Goal: Task Accomplishment & Management: Complete application form

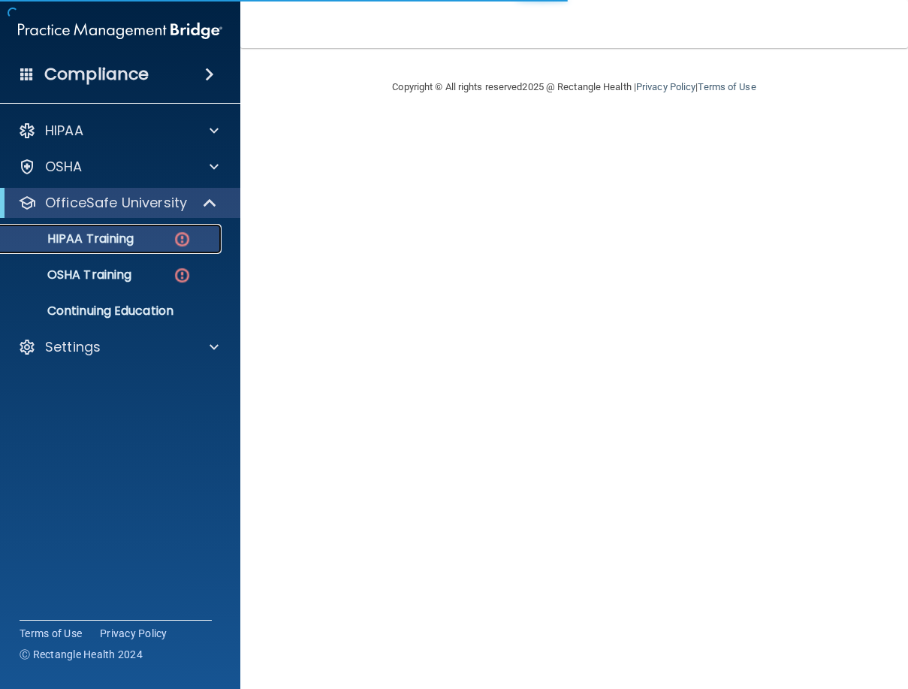
click at [109, 242] on p "HIPAA Training" at bounding box center [72, 238] width 124 height 15
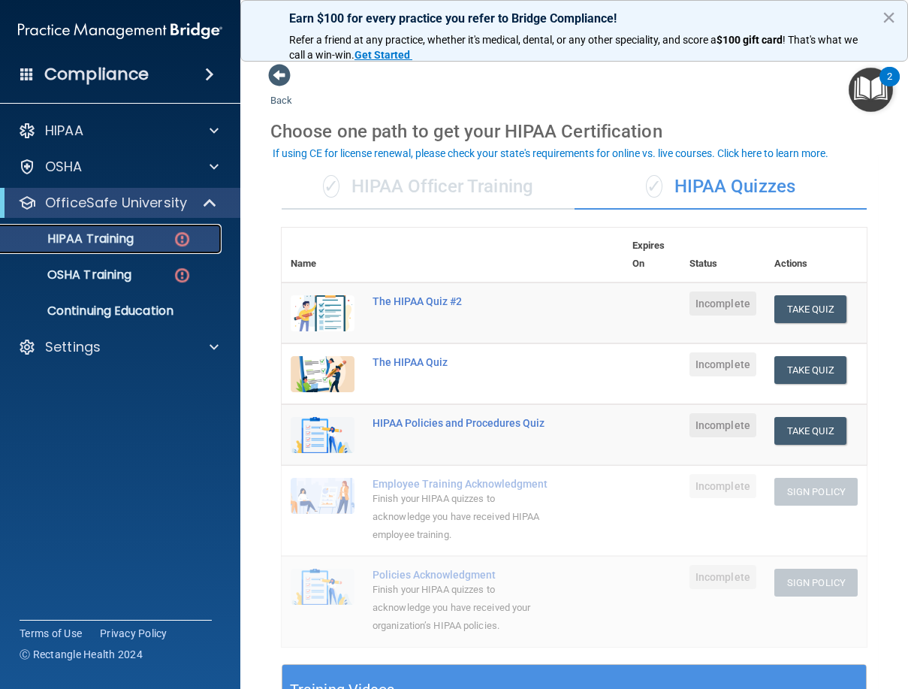
click at [184, 242] on img at bounding box center [182, 239] width 19 height 19
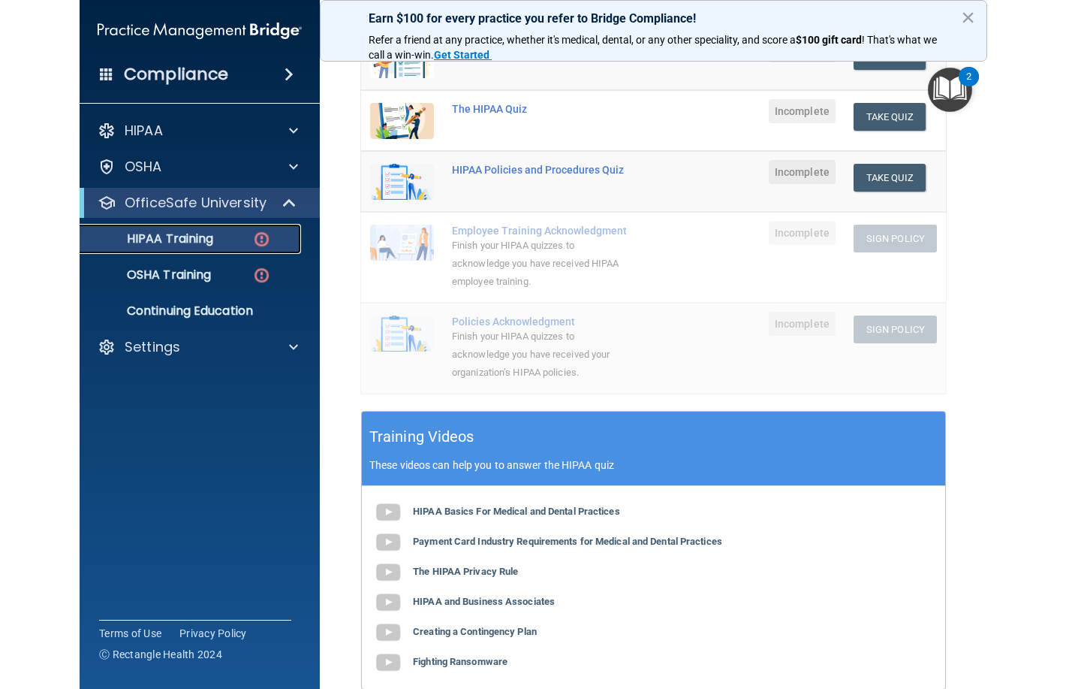
scroll to position [456, 0]
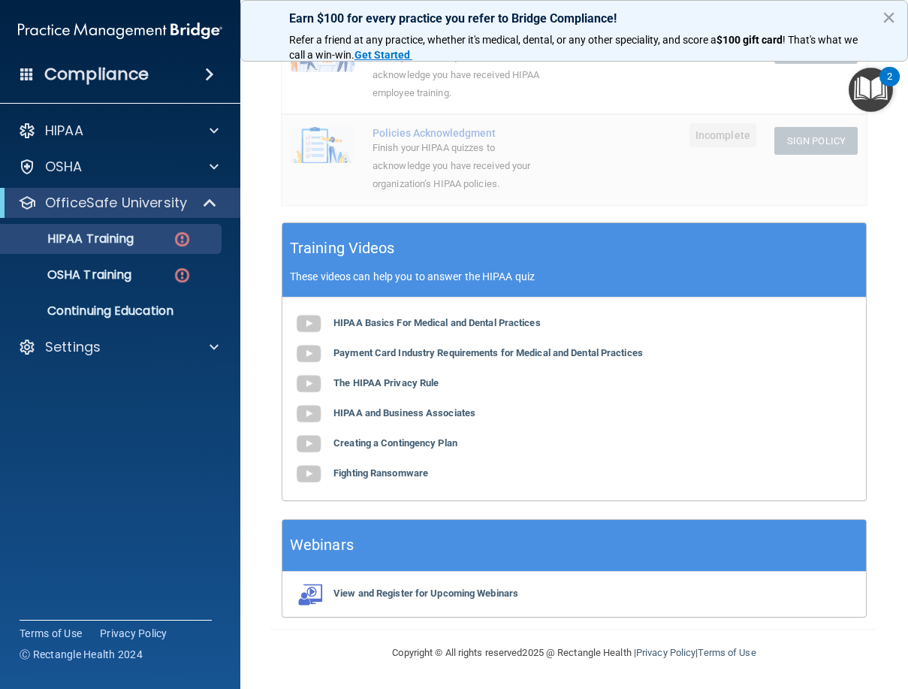
drag, startPoint x: 384, startPoint y: 320, endPoint x: 693, endPoint y: 405, distance: 320.2
click at [761, 429] on div "HIPAA Basics For Medical and Dental Practices Payment Card Industry Requirement…" at bounding box center [573, 398] width 583 height 203
click at [514, 321] on b "HIPAA Basics For Medical and Dental Practices" at bounding box center [436, 322] width 207 height 11
click at [420, 327] on b "HIPAA Basics For Medical and Dental Practices" at bounding box center [436, 322] width 207 height 11
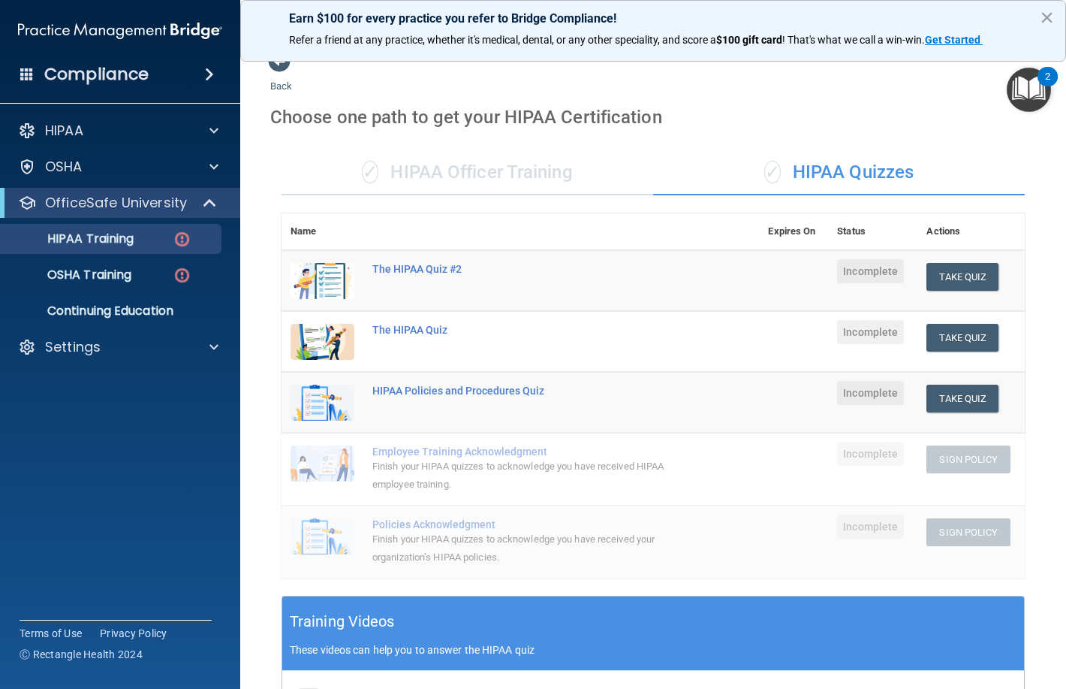
scroll to position [0, 0]
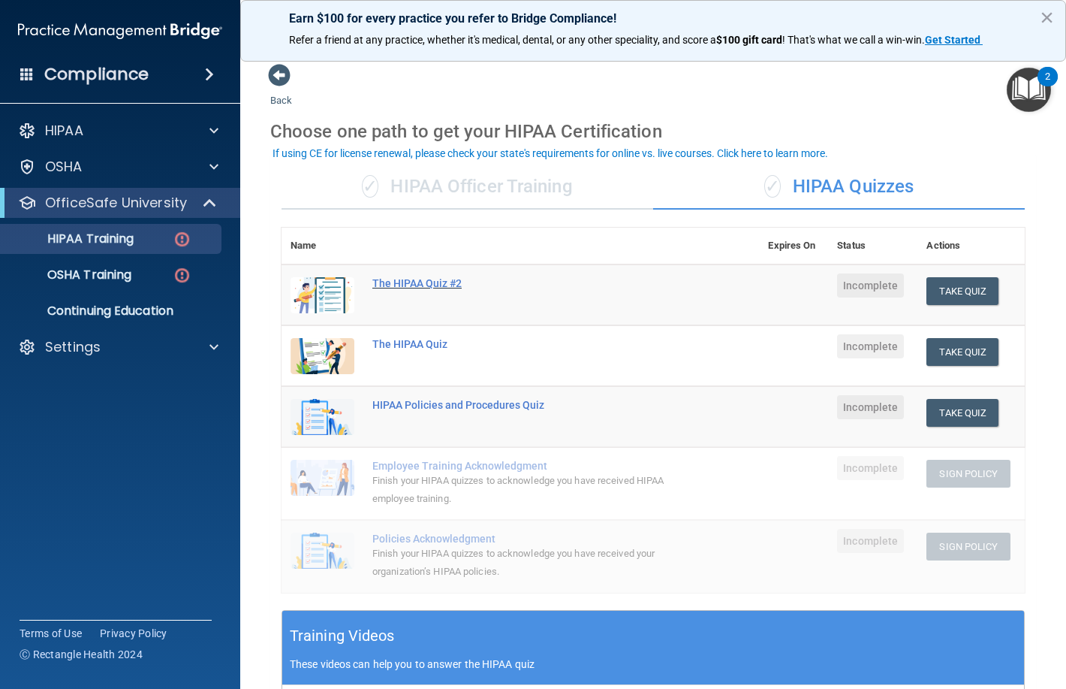
click at [405, 285] on div "The HIPAA Quiz #2" at bounding box center [528, 283] width 312 height 12
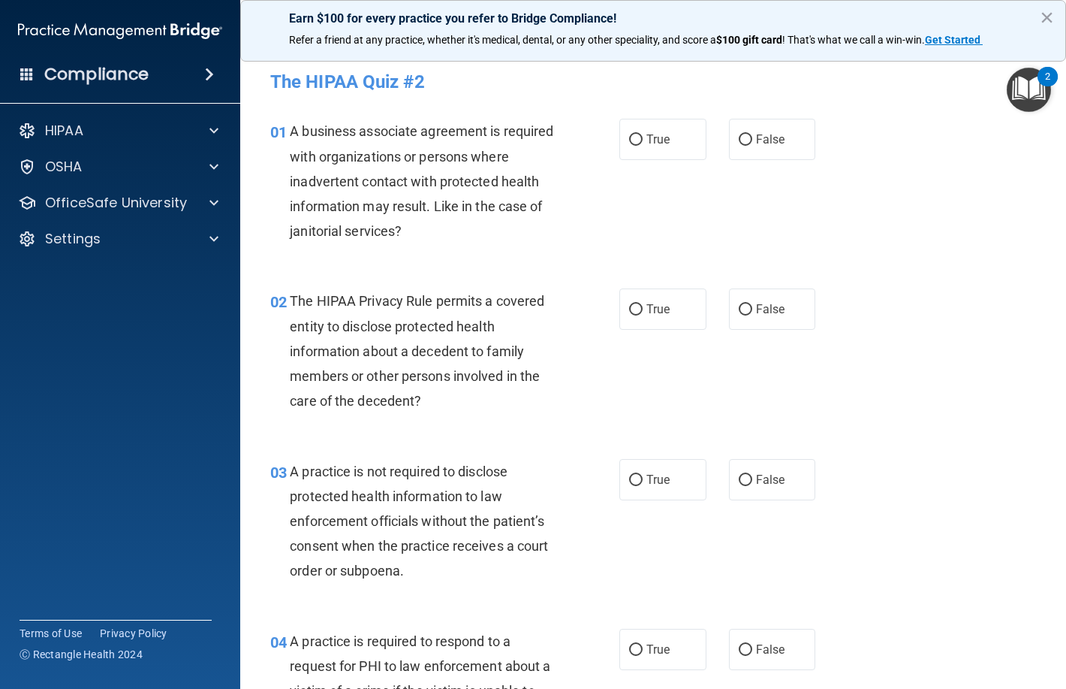
click at [907, 16] on button "×" at bounding box center [1047, 17] width 14 height 24
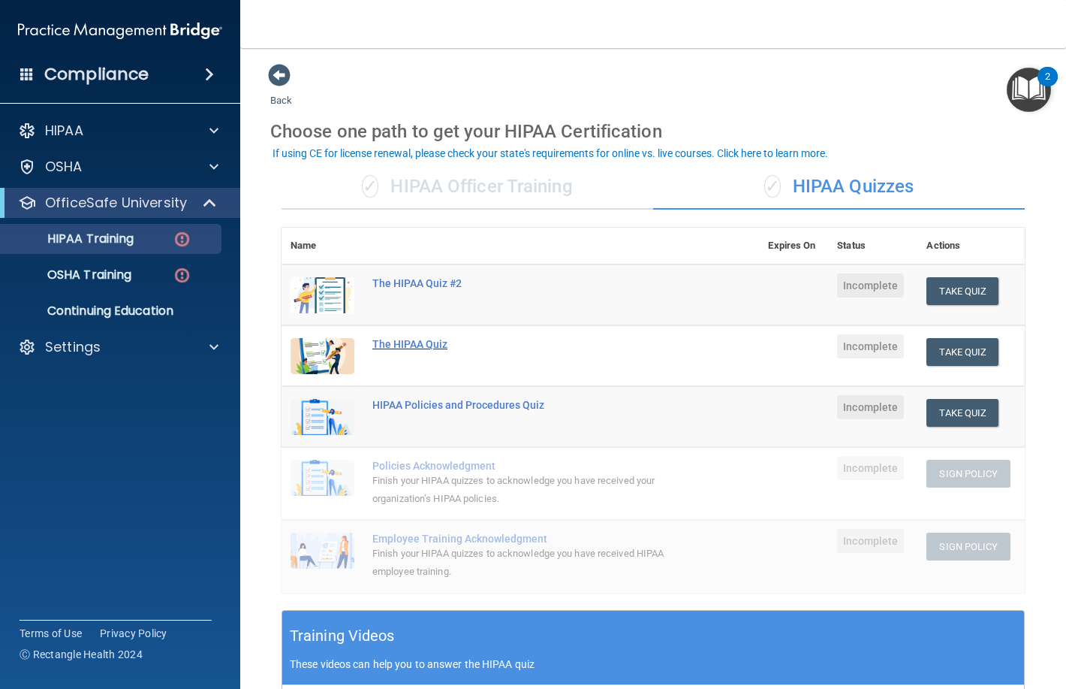
click at [411, 346] on div "The HIPAA Quiz" at bounding box center [528, 344] width 312 height 12
click at [403, 285] on div "The HIPAA Quiz #2" at bounding box center [528, 283] width 312 height 12
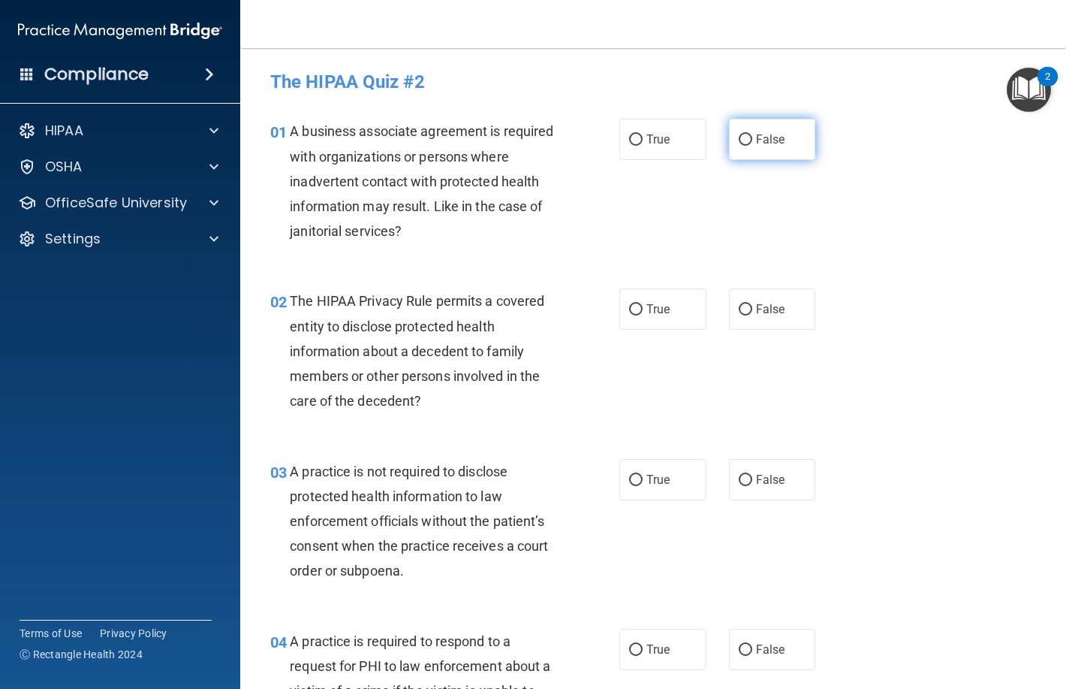
click at [745, 140] on input "False" at bounding box center [746, 139] width 14 height 11
radio input "true"
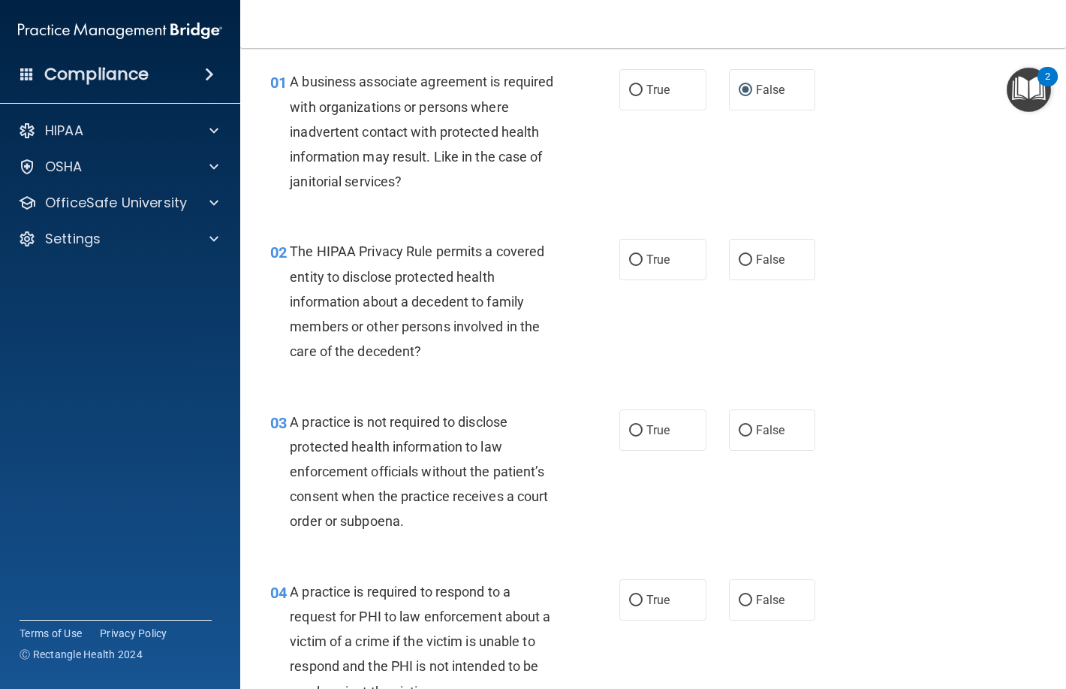
scroll to position [75, 0]
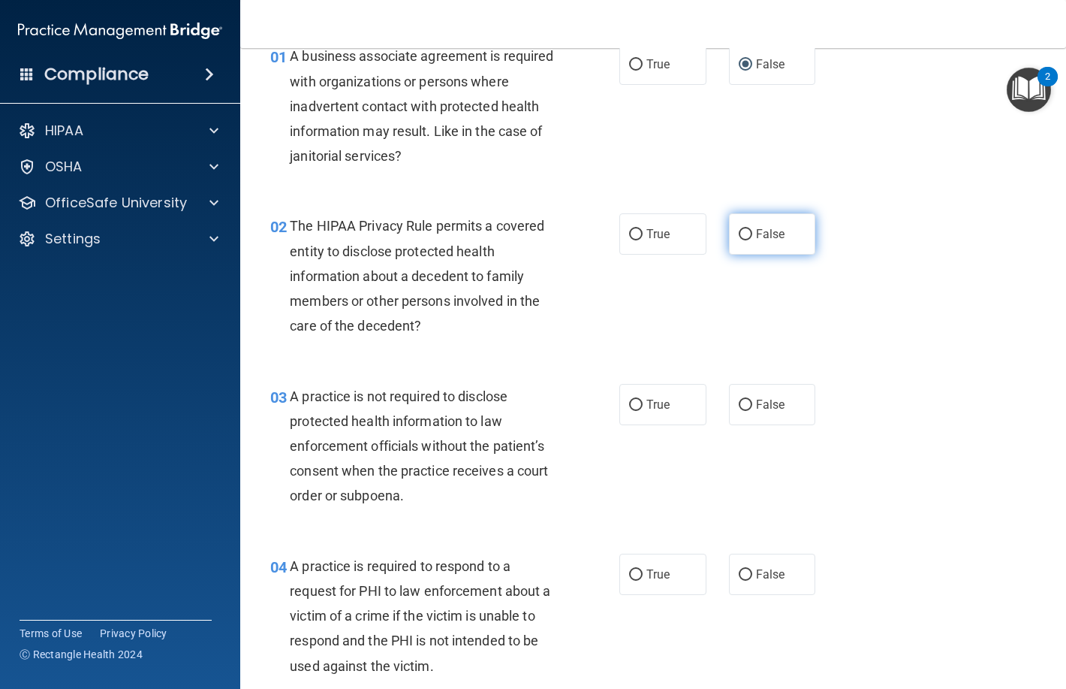
click at [739, 230] on input "False" at bounding box center [746, 234] width 14 height 11
radio input "true"
click at [661, 239] on span "True" at bounding box center [657, 234] width 23 height 14
click at [643, 239] on input "True" at bounding box center [636, 234] width 14 height 11
radio input "true"
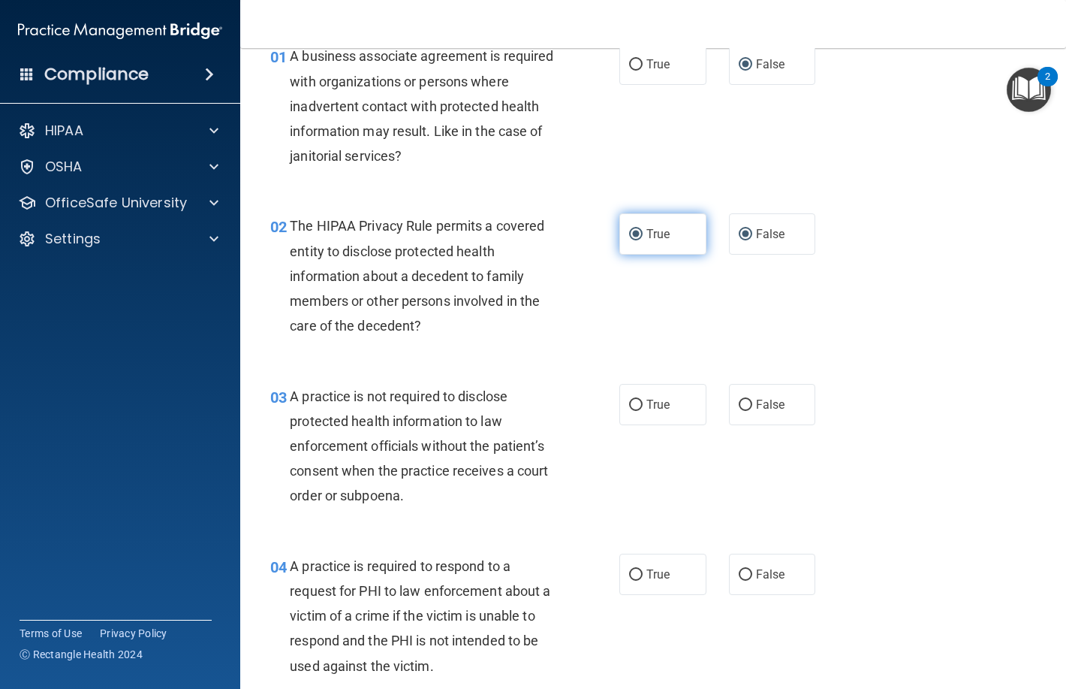
radio input "false"
click at [739, 407] on input "False" at bounding box center [746, 404] width 14 height 11
radio input "true"
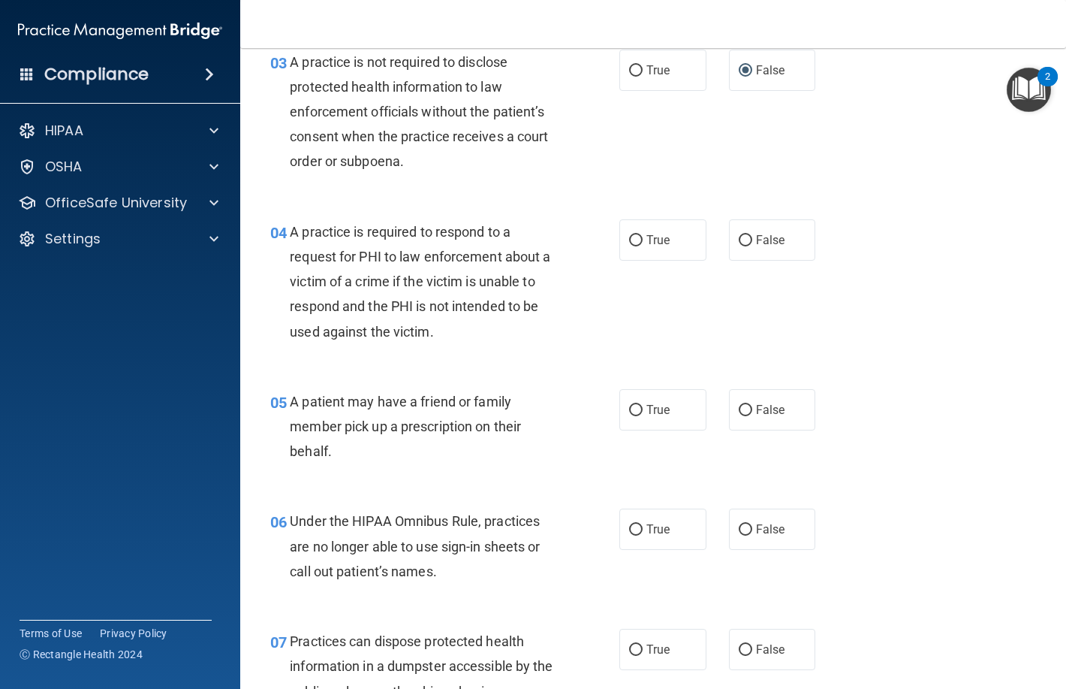
scroll to position [375, 0]
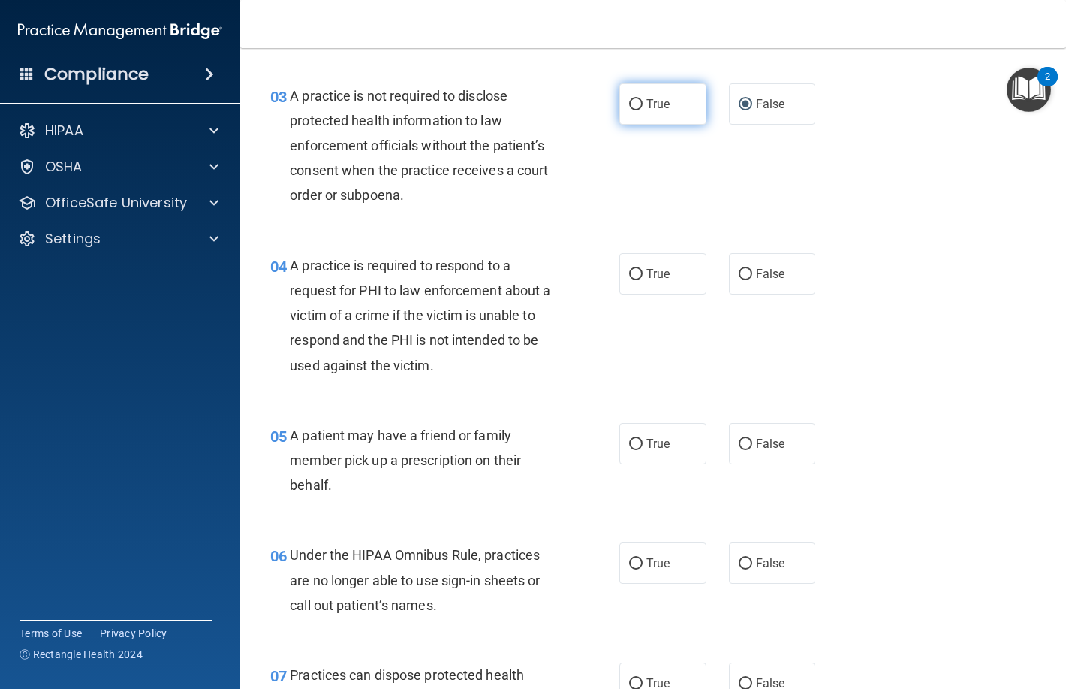
click at [655, 103] on span "True" at bounding box center [657, 104] width 23 height 14
click at [643, 103] on input "True" at bounding box center [636, 104] width 14 height 11
radio input "true"
radio input "false"
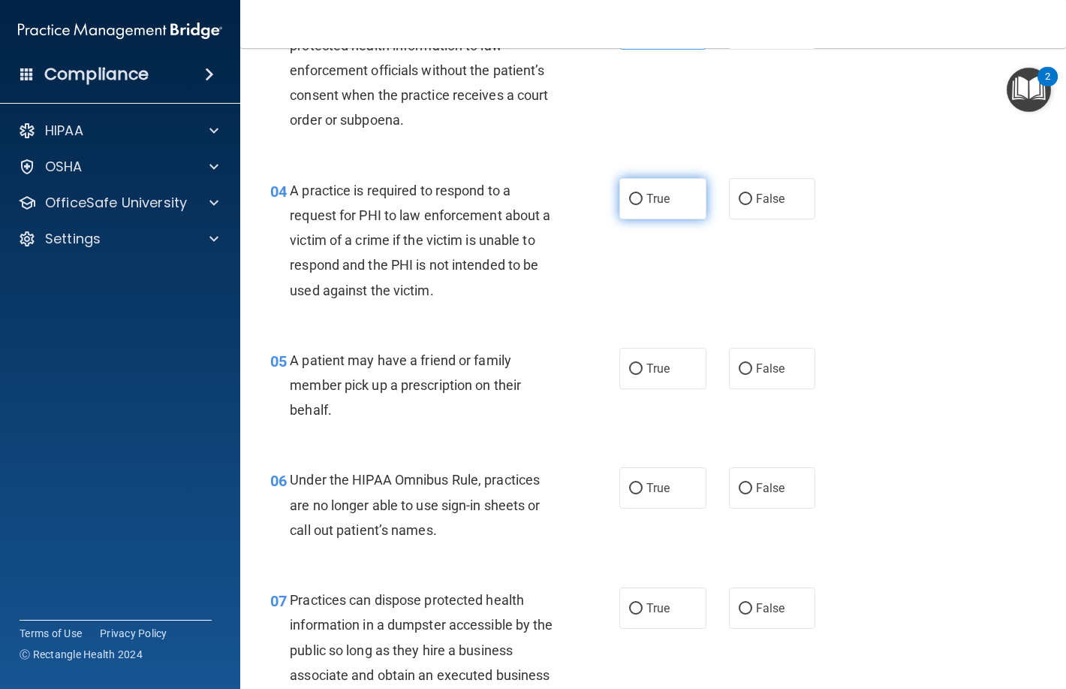
click at [634, 200] on input "True" at bounding box center [636, 199] width 14 height 11
radio input "true"
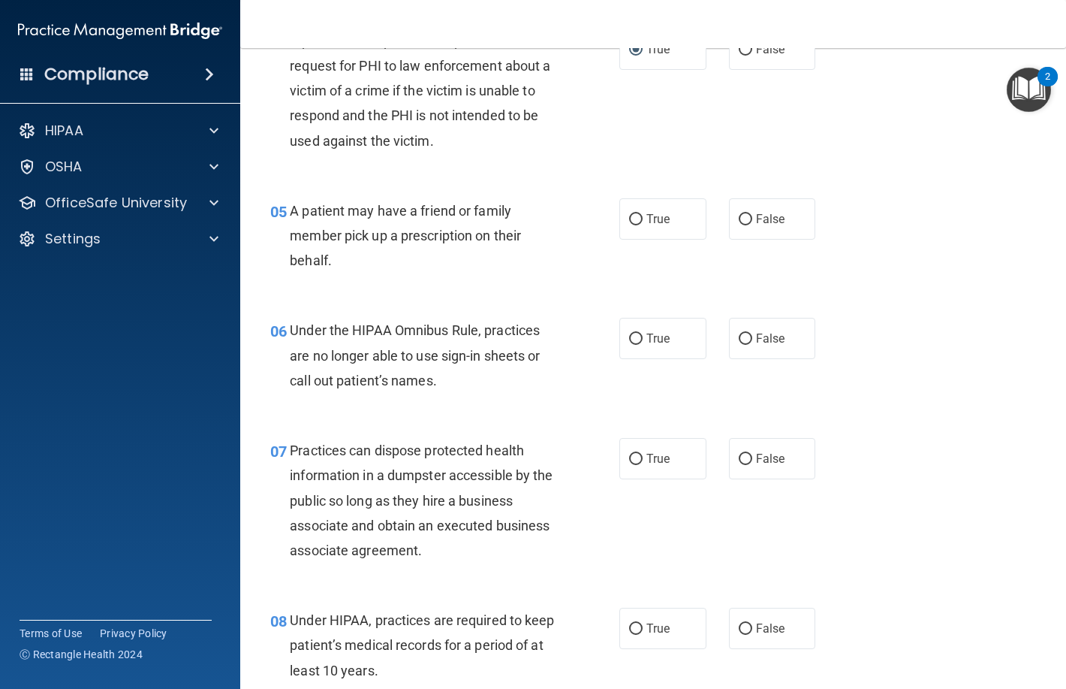
scroll to position [676, 0]
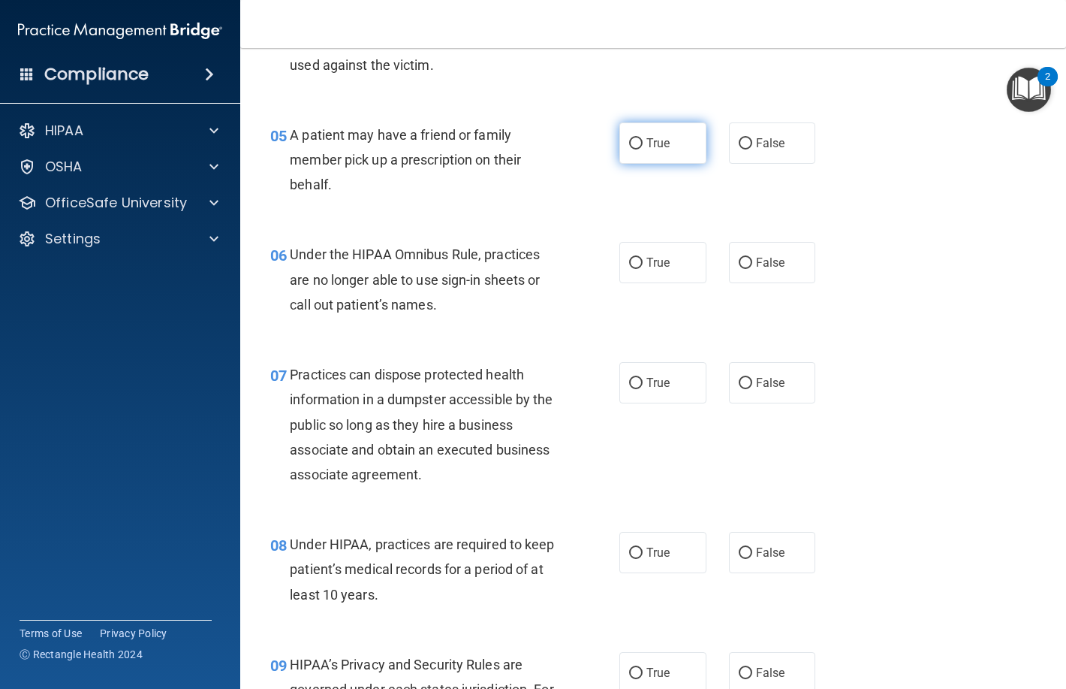
click at [629, 148] on input "True" at bounding box center [636, 143] width 14 height 11
radio input "true"
click at [631, 274] on label "True" at bounding box center [662, 262] width 87 height 41
click at [631, 269] on input "True" at bounding box center [636, 263] width 14 height 11
radio input "true"
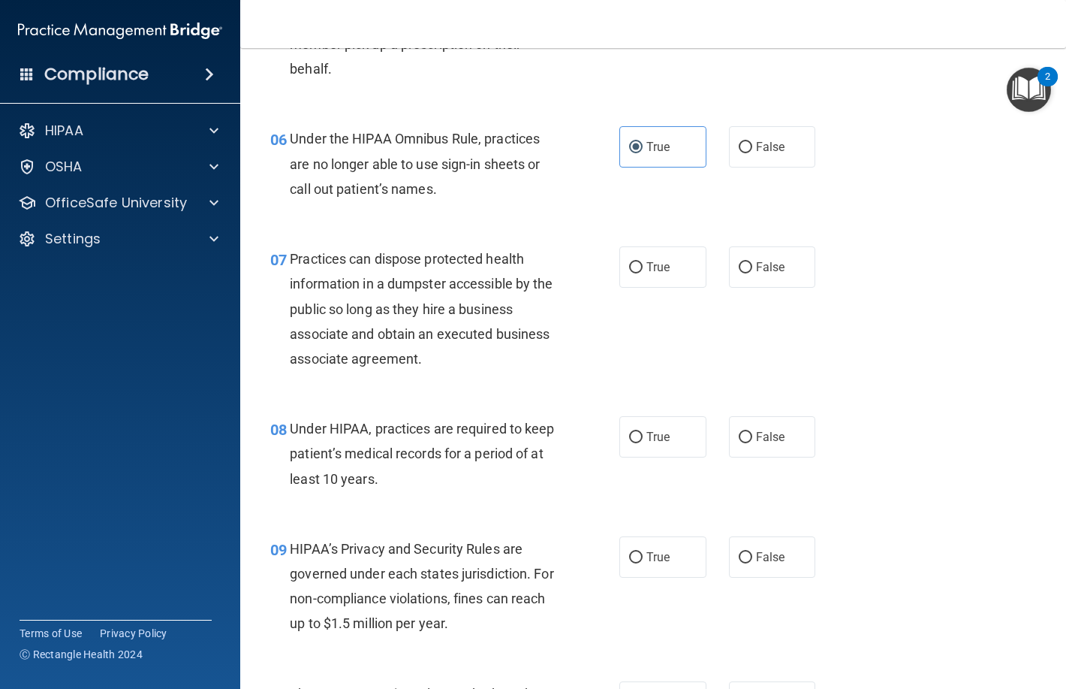
scroll to position [826, 0]
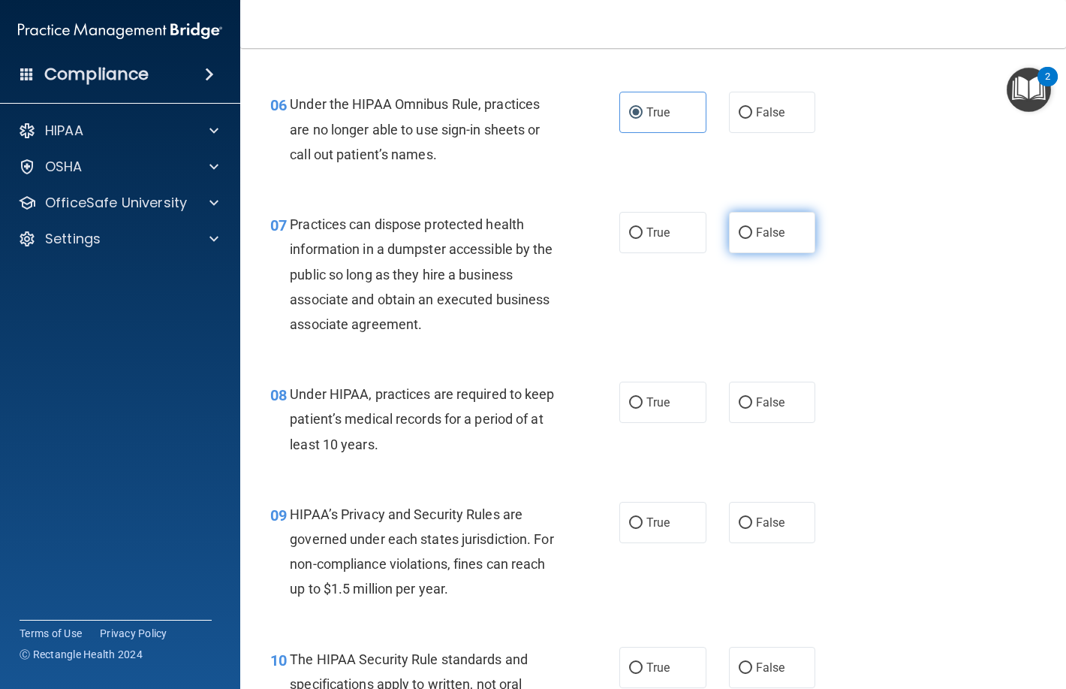
click at [747, 224] on label "False" at bounding box center [772, 232] width 87 height 41
click at [747, 228] on input "False" at bounding box center [746, 233] width 14 height 11
radio input "true"
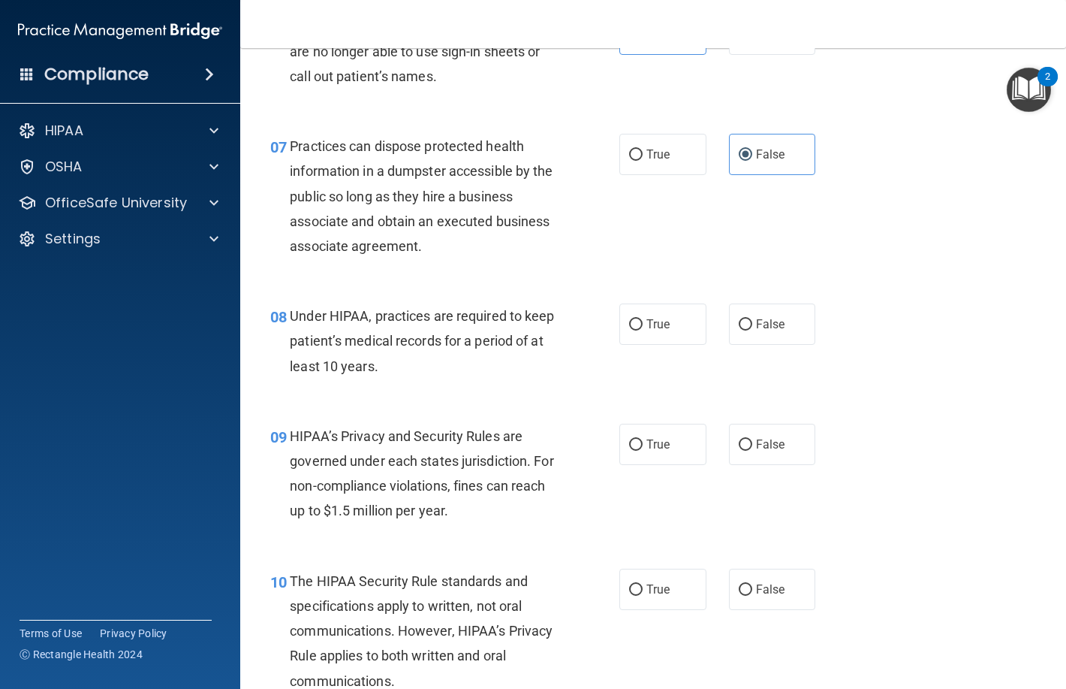
scroll to position [976, 0]
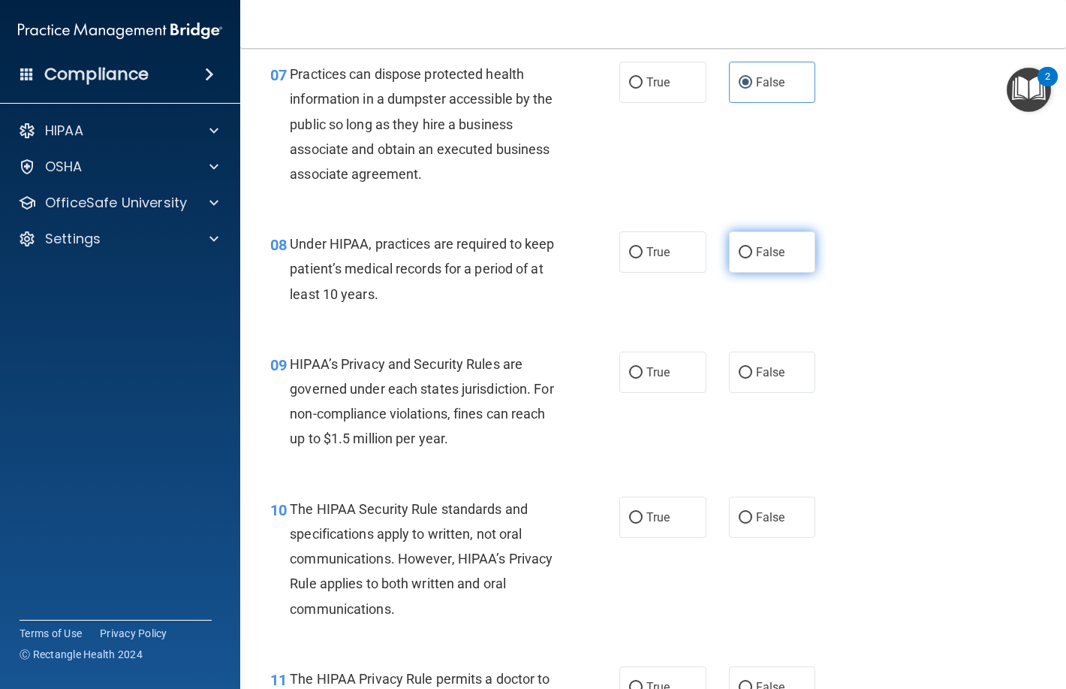
click at [742, 252] on input "False" at bounding box center [746, 252] width 14 height 11
radio input "true"
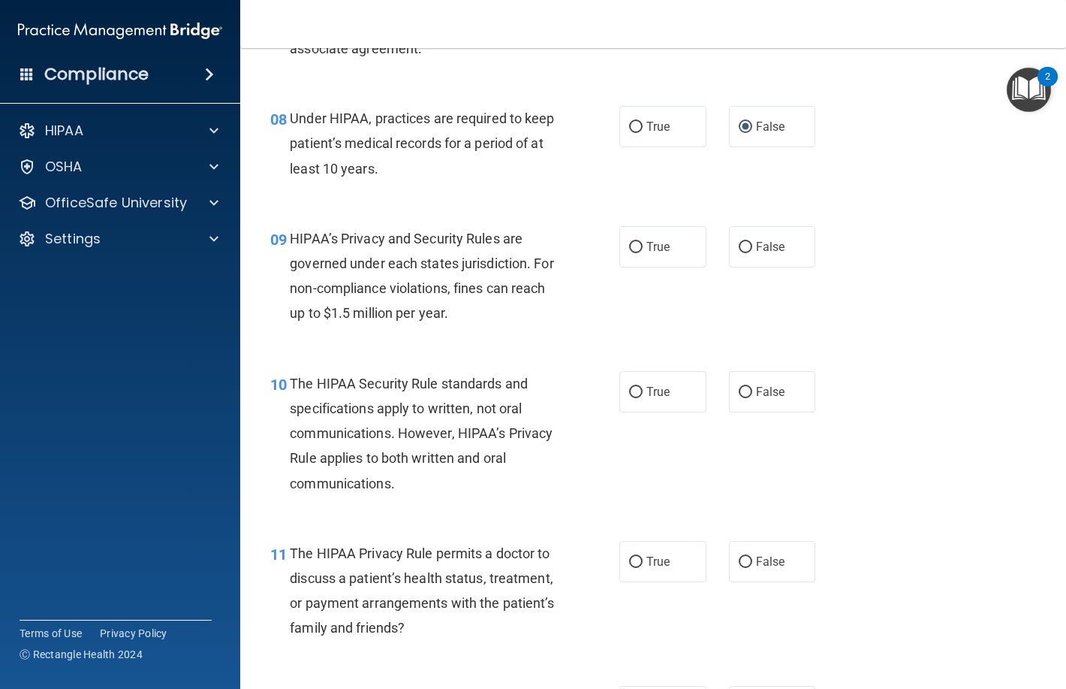
scroll to position [1126, 0]
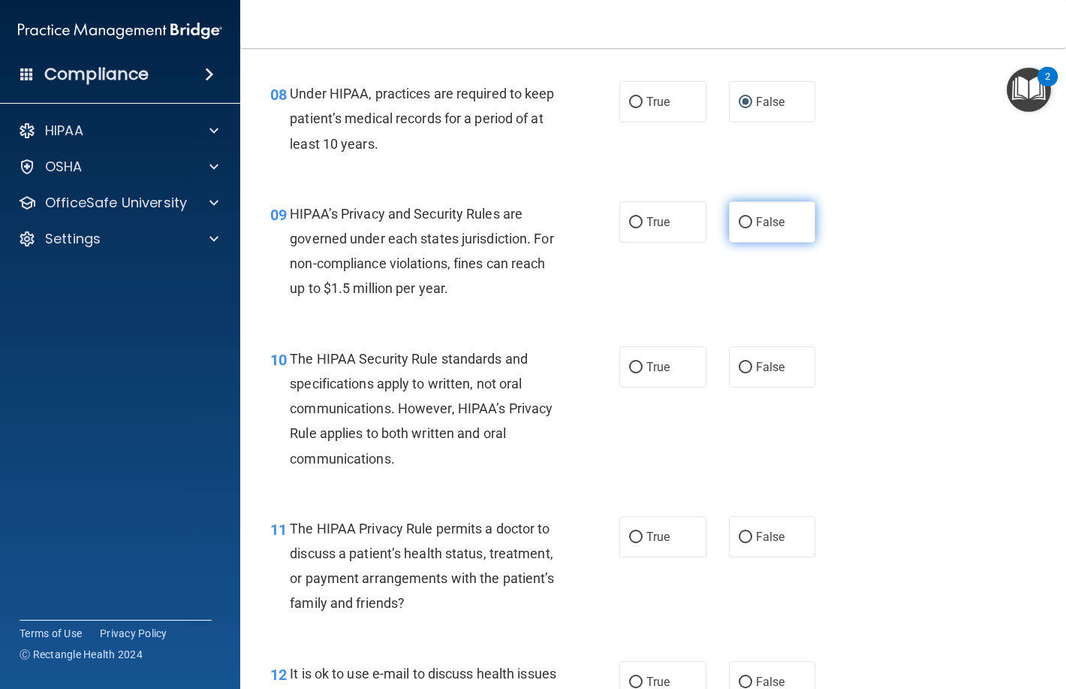
click at [803, 228] on label "False" at bounding box center [772, 221] width 87 height 41
click at [752, 228] on input "False" at bounding box center [746, 222] width 14 height 11
radio input "true"
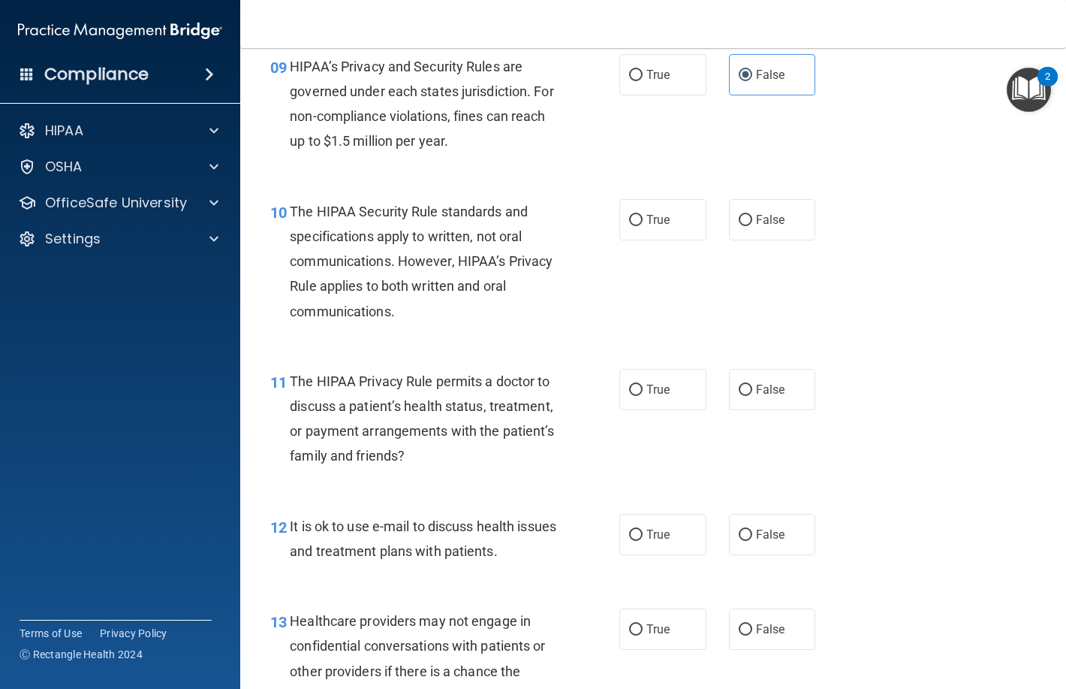
scroll to position [1276, 0]
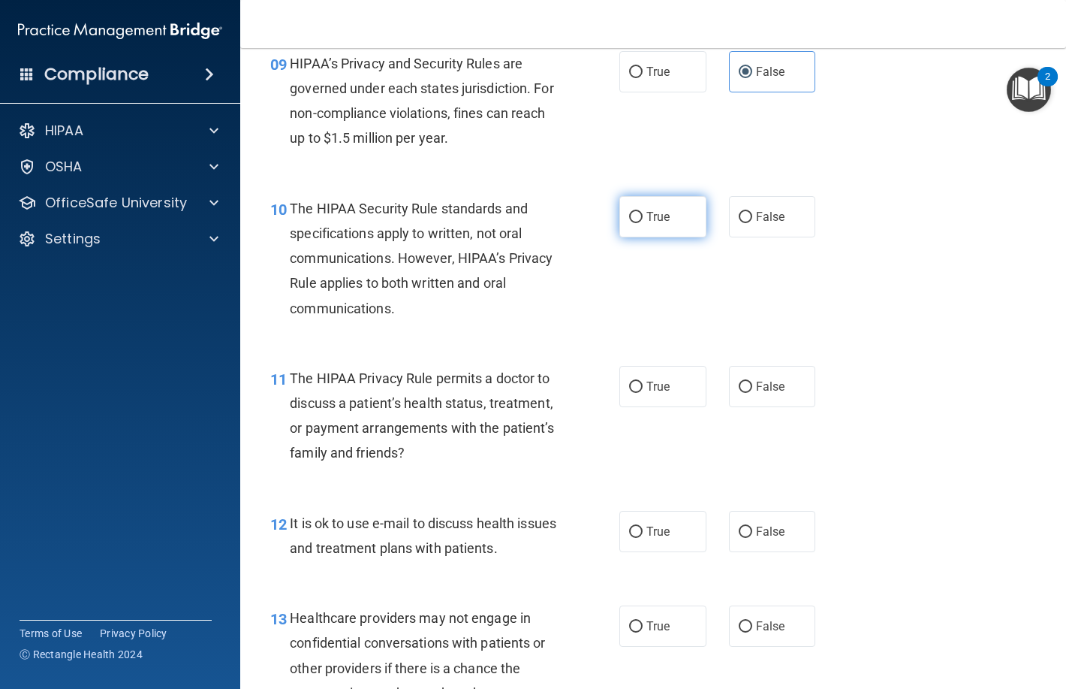
click at [640, 204] on label "True" at bounding box center [662, 216] width 87 height 41
click at [640, 212] on input "True" at bounding box center [636, 217] width 14 height 11
radio input "true"
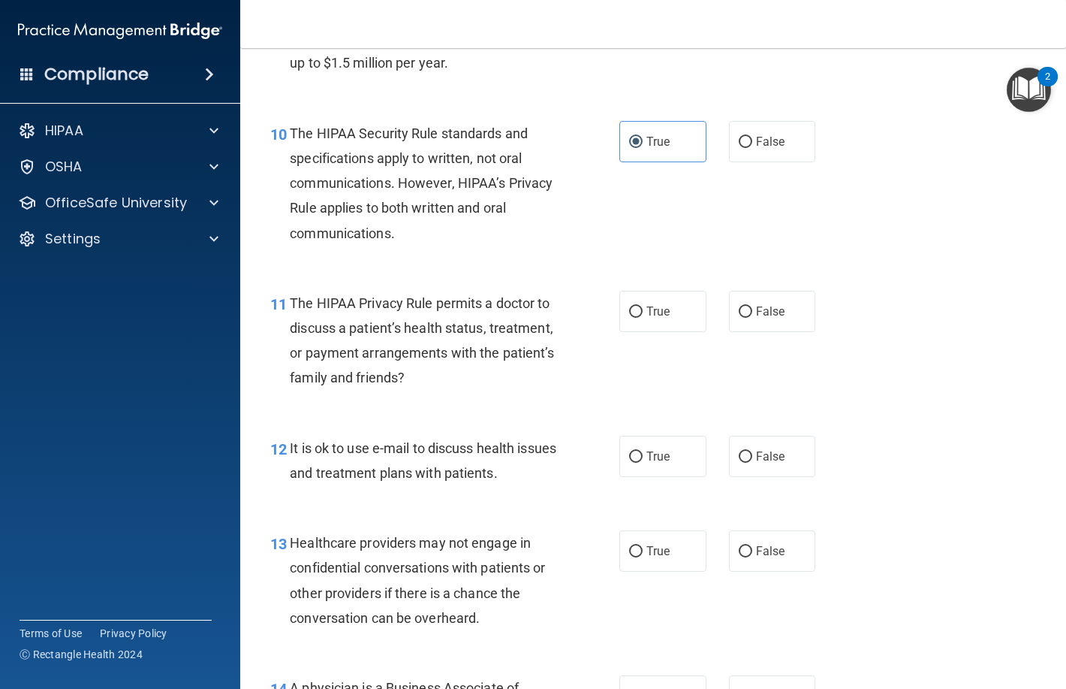
scroll to position [1427, 0]
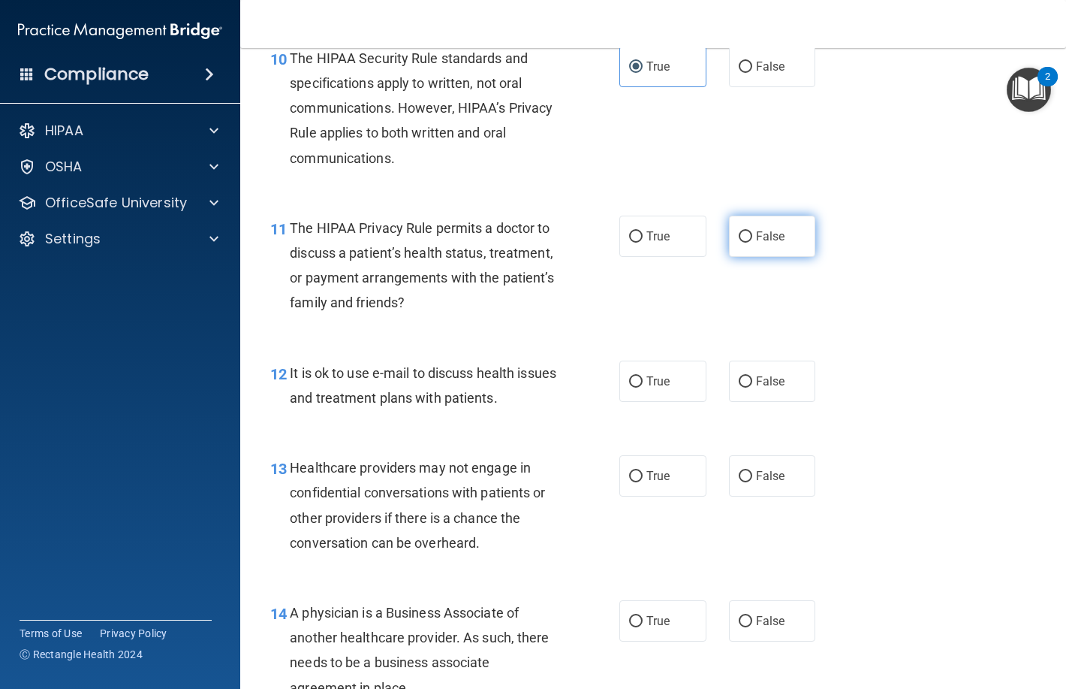
click at [748, 231] on label "False" at bounding box center [772, 235] width 87 height 41
click at [748, 231] on input "False" at bounding box center [746, 236] width 14 height 11
radio input "true"
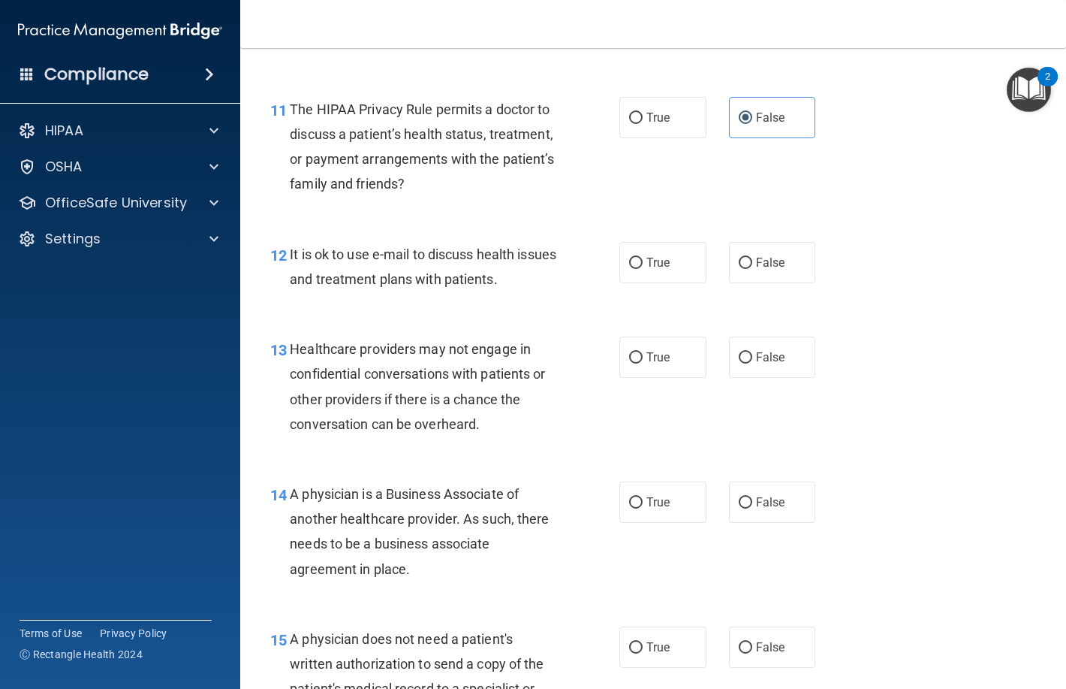
scroll to position [1577, 0]
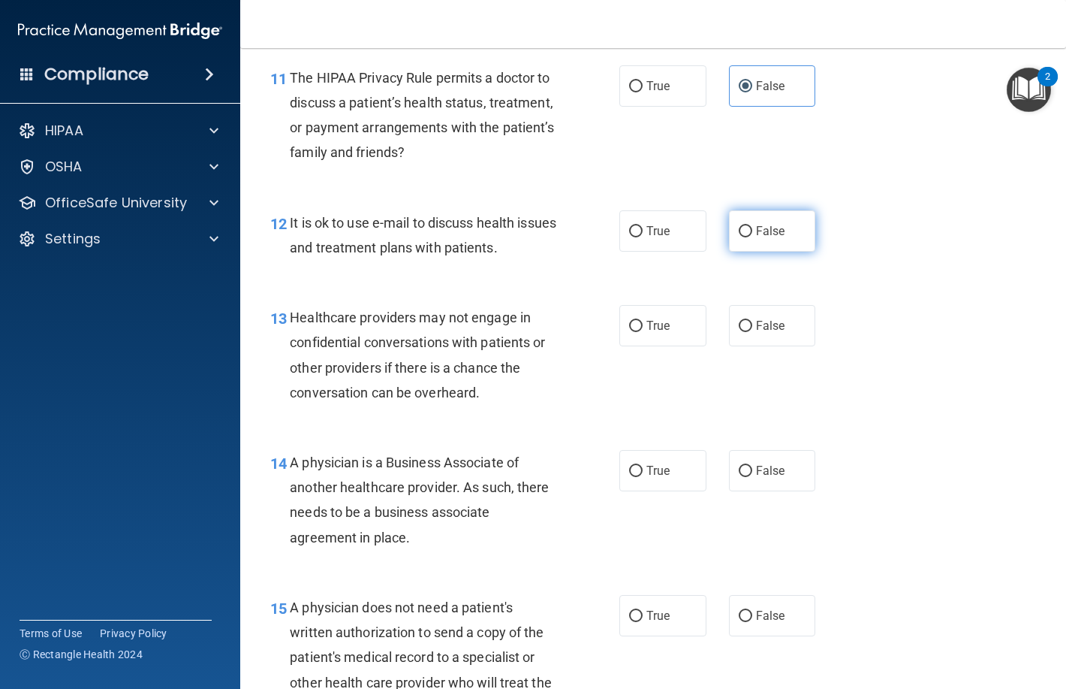
click at [742, 231] on input "False" at bounding box center [746, 231] width 14 height 11
radio input "true"
click at [632, 332] on input "True" at bounding box center [636, 326] width 14 height 11
radio input "true"
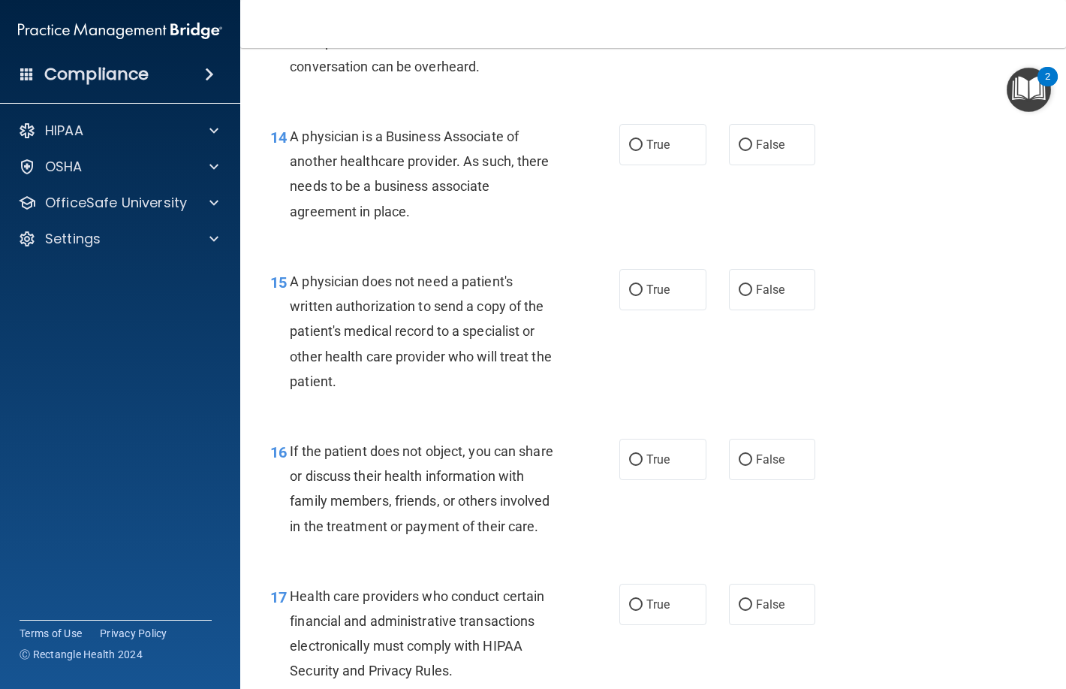
scroll to position [1877, 0]
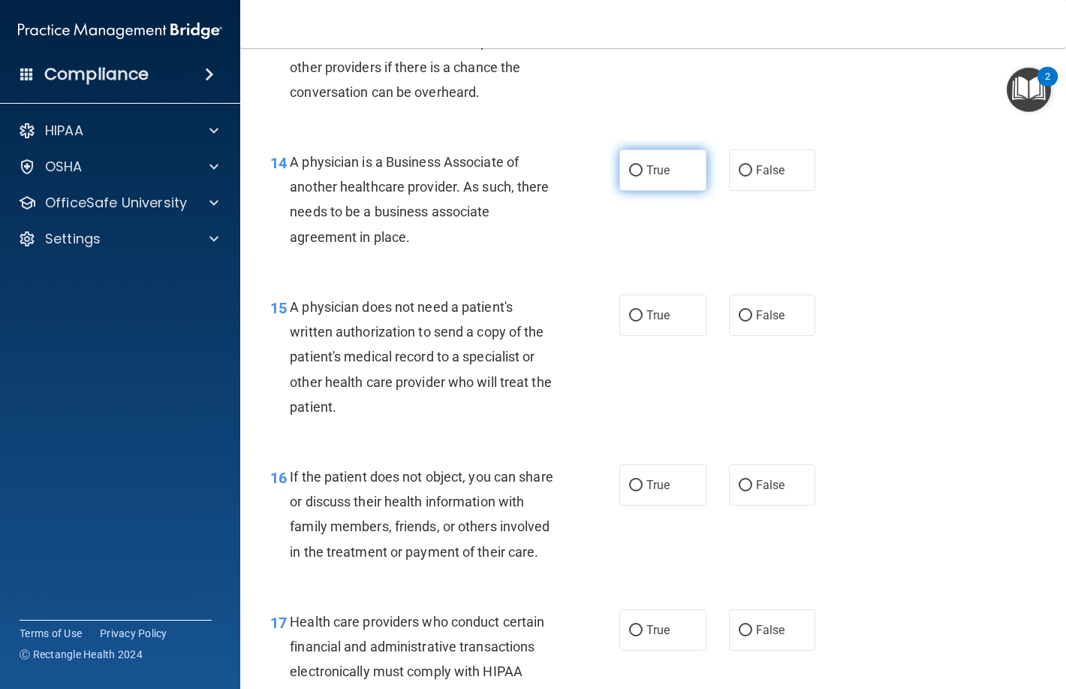
click at [673, 180] on label "True" at bounding box center [662, 169] width 87 height 41
click at [643, 176] on input "True" at bounding box center [636, 170] width 14 height 11
radio input "true"
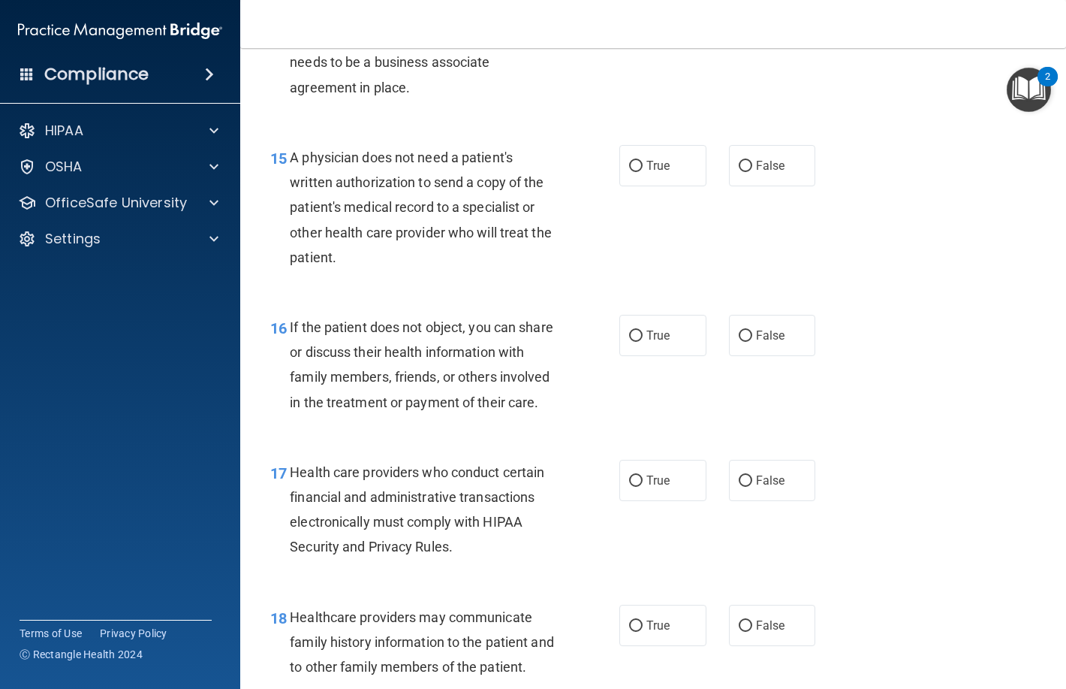
scroll to position [2027, 0]
click at [739, 165] on input "False" at bounding box center [746, 165] width 14 height 11
radio input "true"
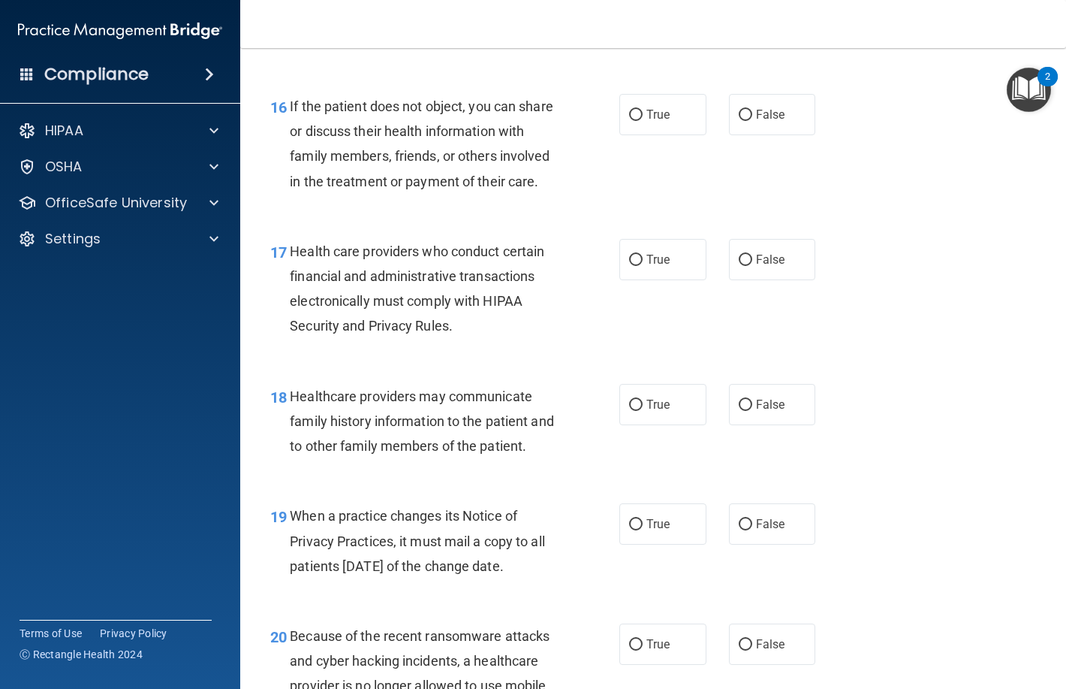
scroll to position [2252, 0]
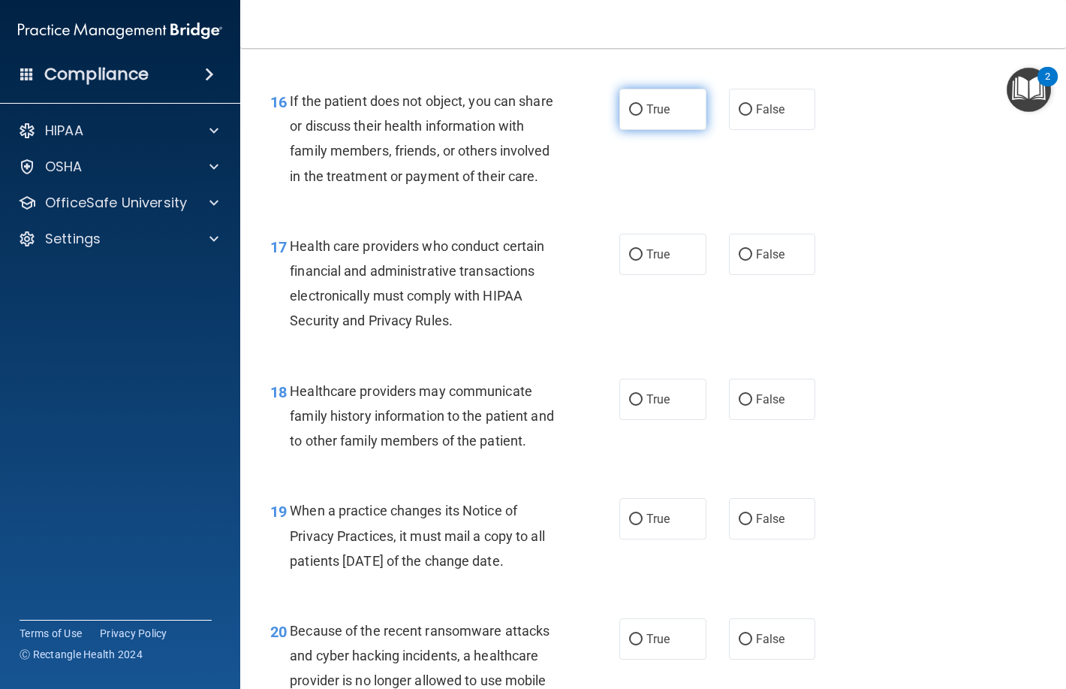
click at [667, 107] on label "True" at bounding box center [662, 109] width 87 height 41
click at [643, 107] on input "True" at bounding box center [636, 109] width 14 height 11
radio input "true"
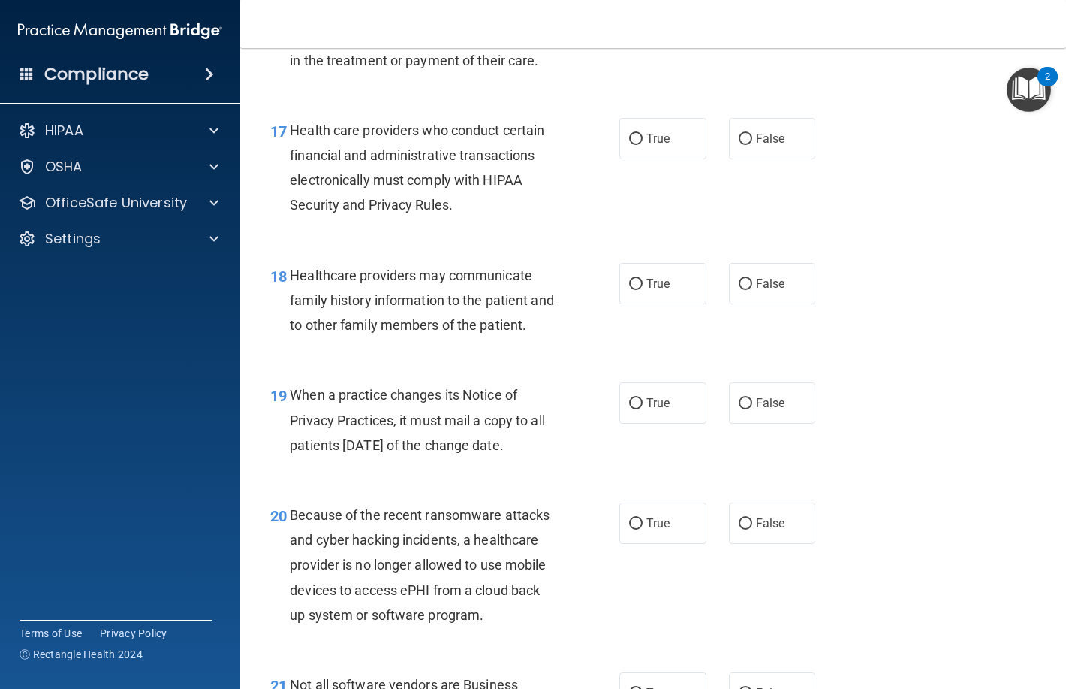
scroll to position [2403, 0]
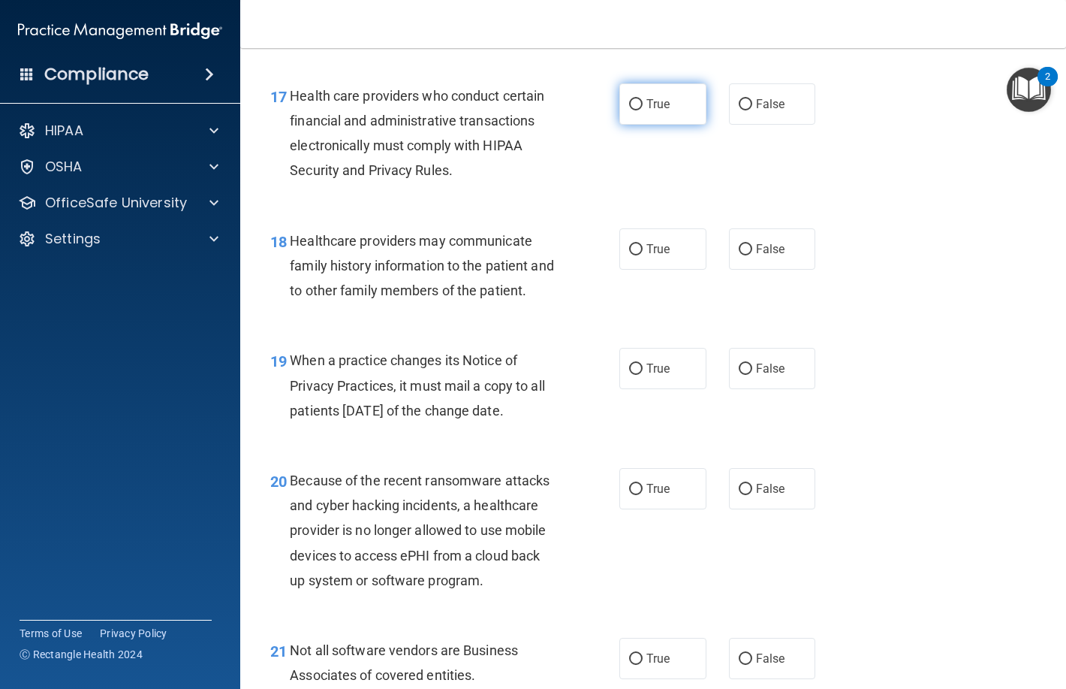
click at [629, 110] on input "True" at bounding box center [636, 104] width 14 height 11
radio input "true"
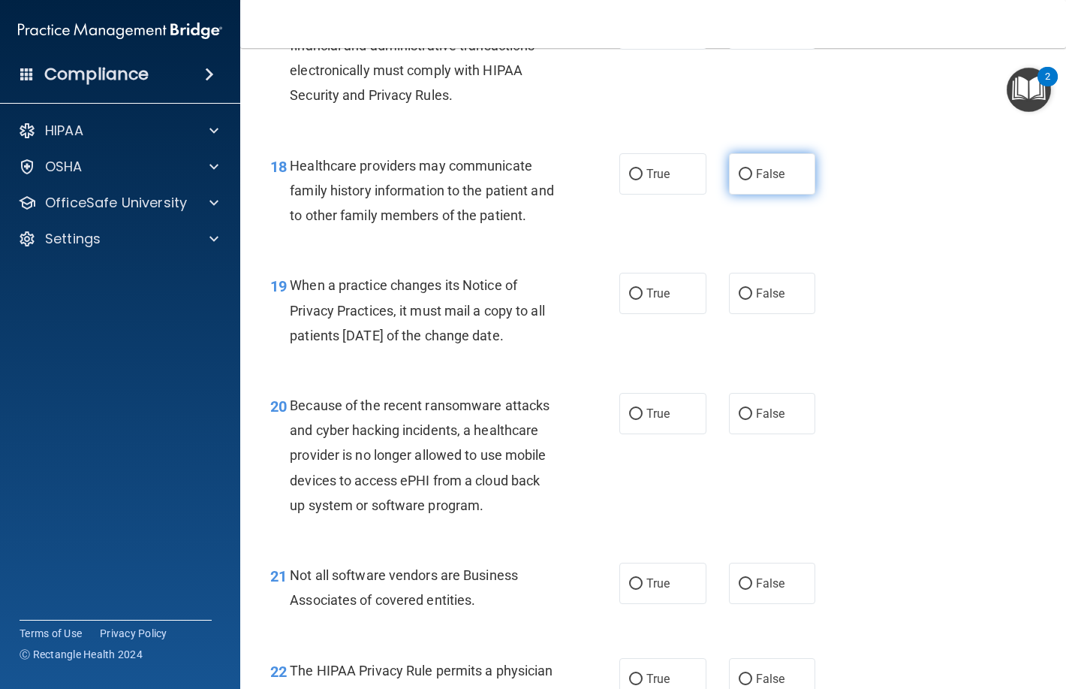
click at [756, 181] on span "False" at bounding box center [770, 174] width 29 height 14
click at [752, 180] on input "False" at bounding box center [746, 174] width 14 height 11
radio input "true"
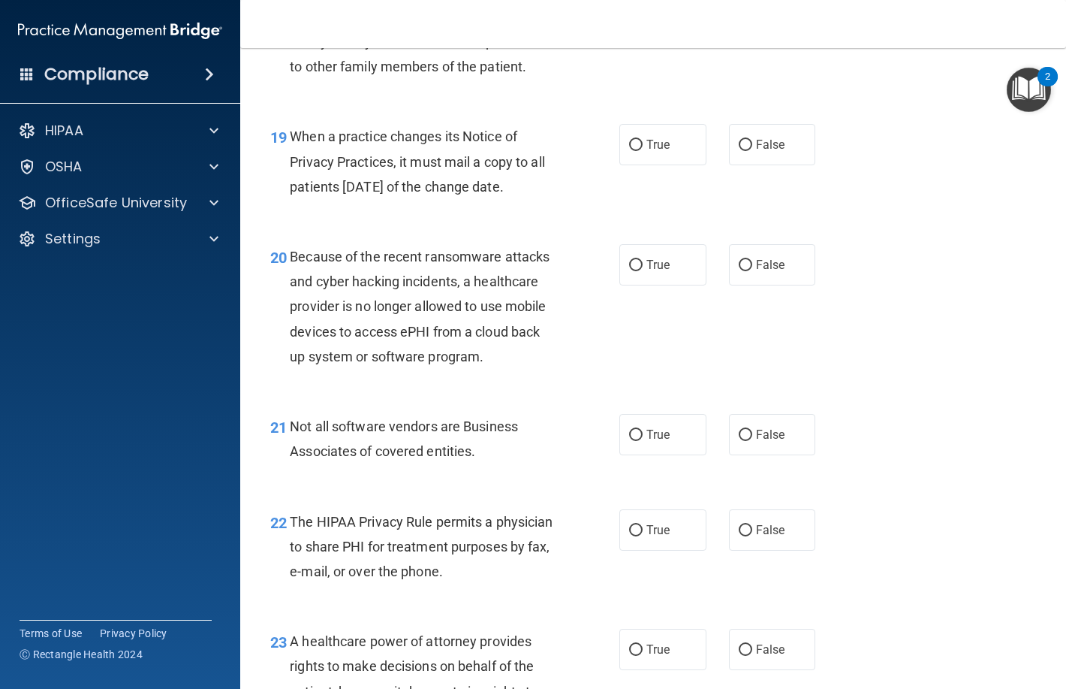
scroll to position [2628, 0]
click at [634, 149] on input "True" at bounding box center [636, 143] width 14 height 11
radio input "true"
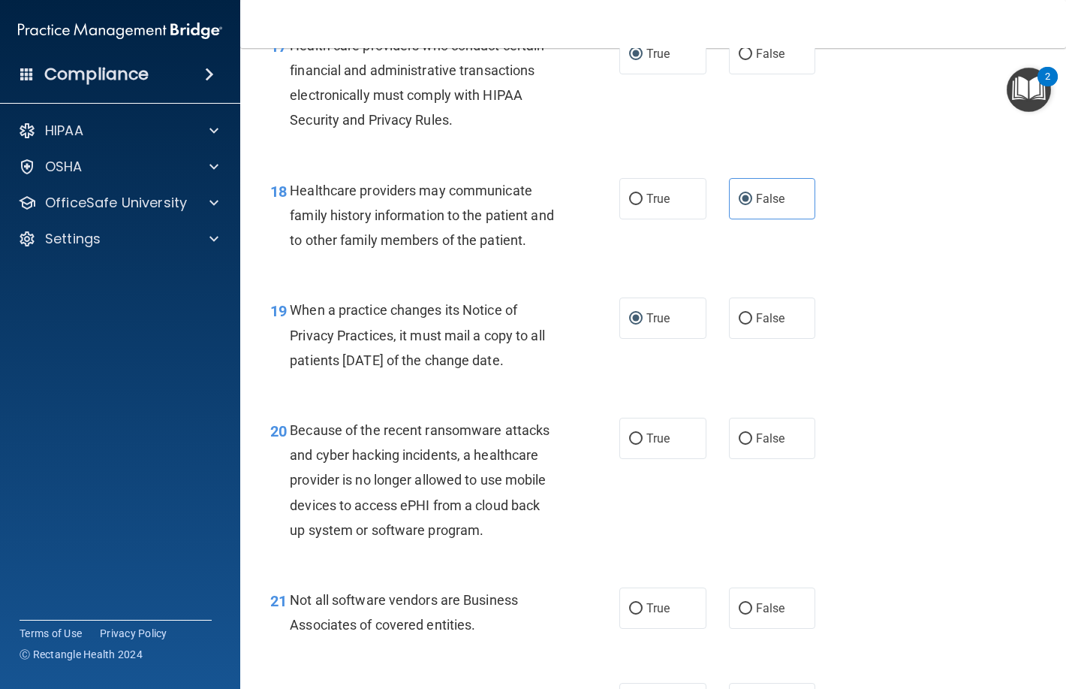
scroll to position [2603, 0]
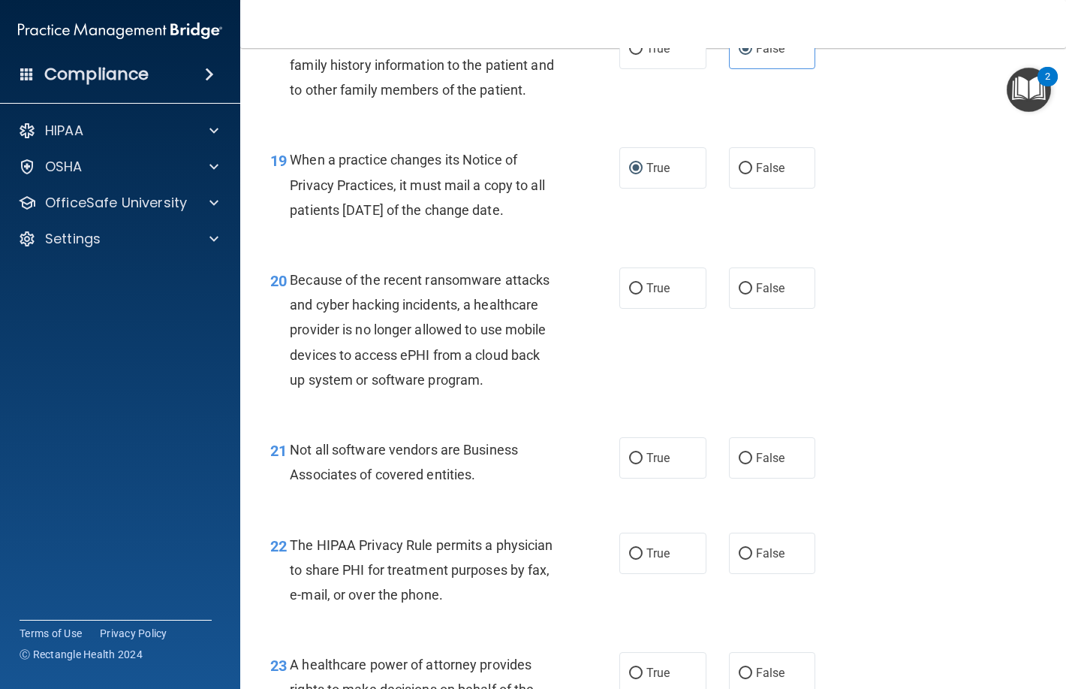
drag, startPoint x: 747, startPoint y: 310, endPoint x: 607, endPoint y: 349, distance: 145.0
click at [746, 309] on label "False" at bounding box center [772, 287] width 87 height 41
click at [746, 294] on input "False" at bounding box center [746, 288] width 14 height 11
radio input "true"
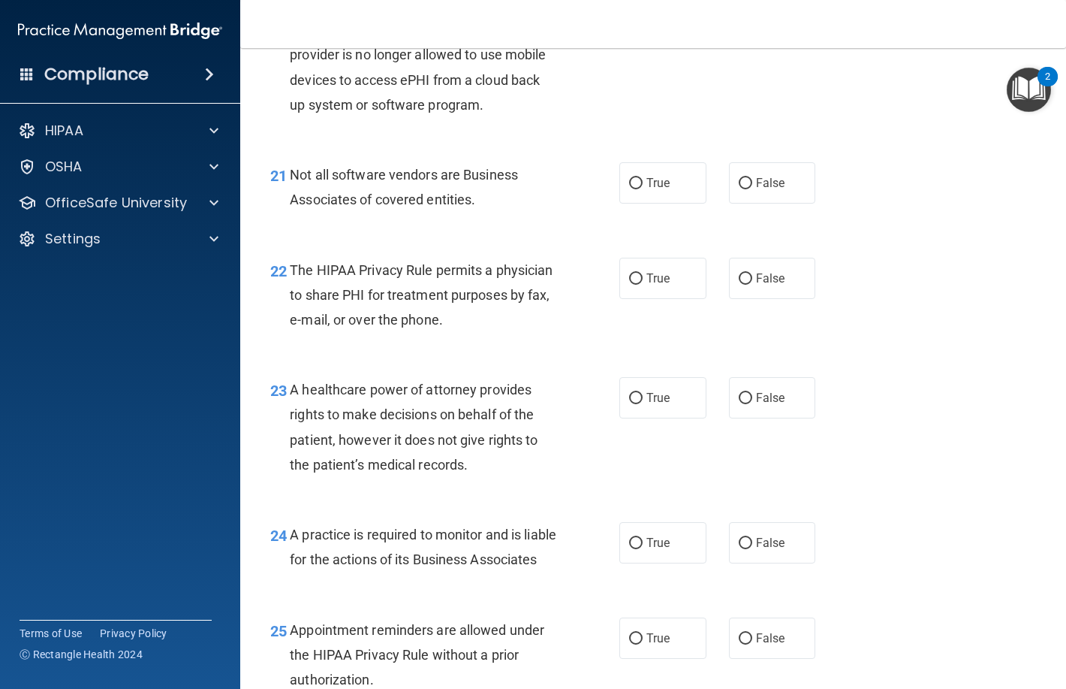
scroll to position [2903, 0]
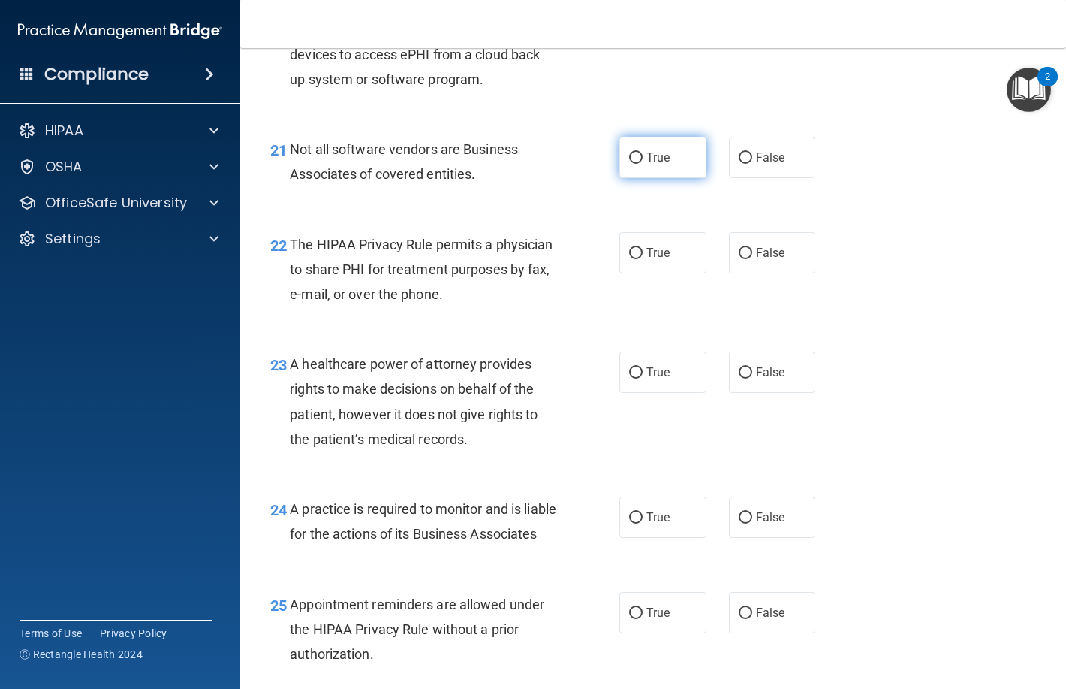
click at [658, 178] on label "True" at bounding box center [662, 157] width 87 height 41
click at [643, 164] on input "True" at bounding box center [636, 157] width 14 height 11
radio input "true"
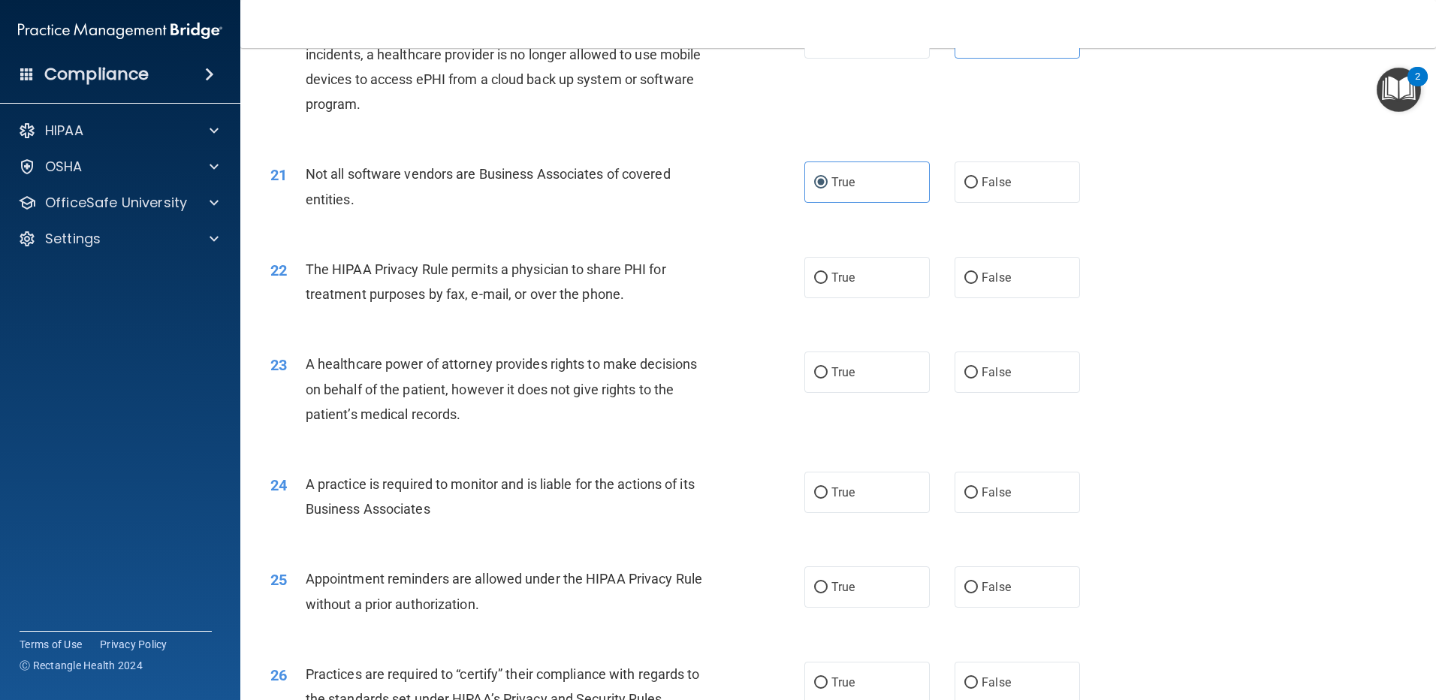
scroll to position [2305, 0]
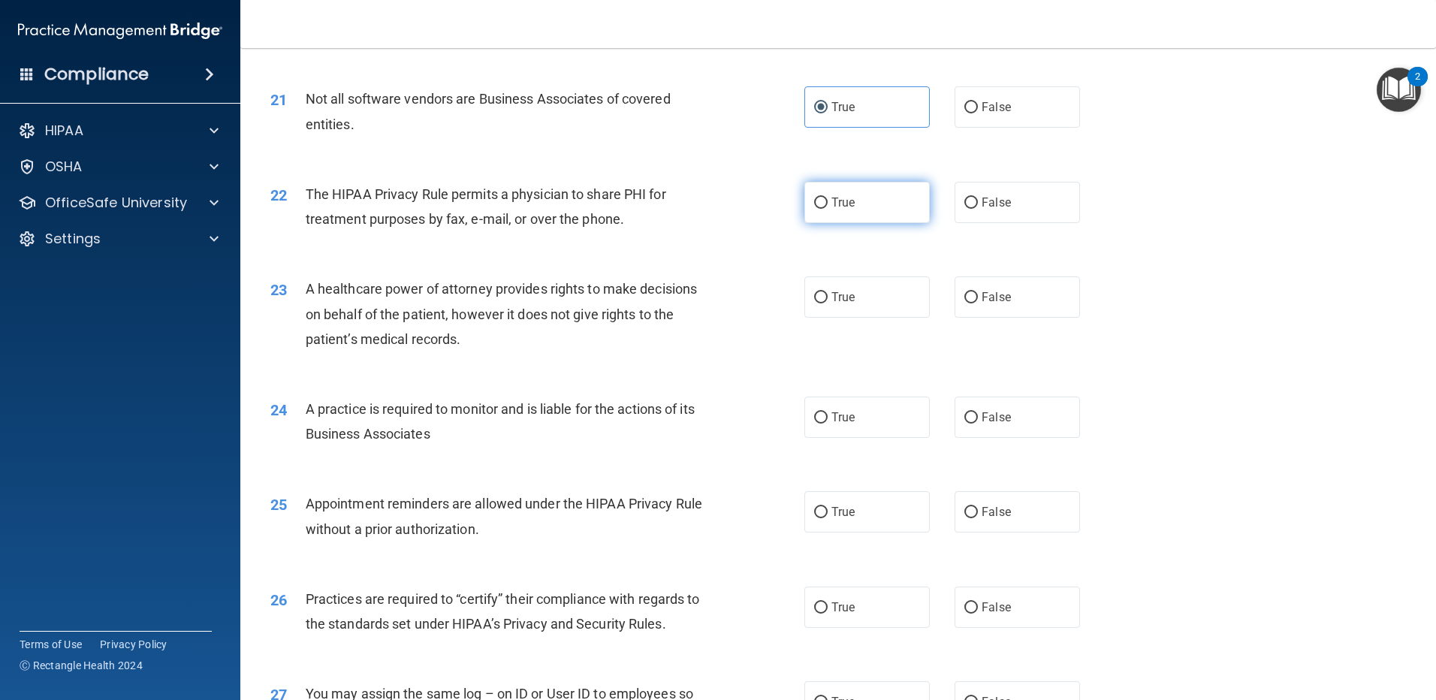
click at [845, 199] on span "True" at bounding box center [842, 202] width 23 height 14
click at [827, 199] on input "True" at bounding box center [821, 202] width 14 height 11
radio input "true"
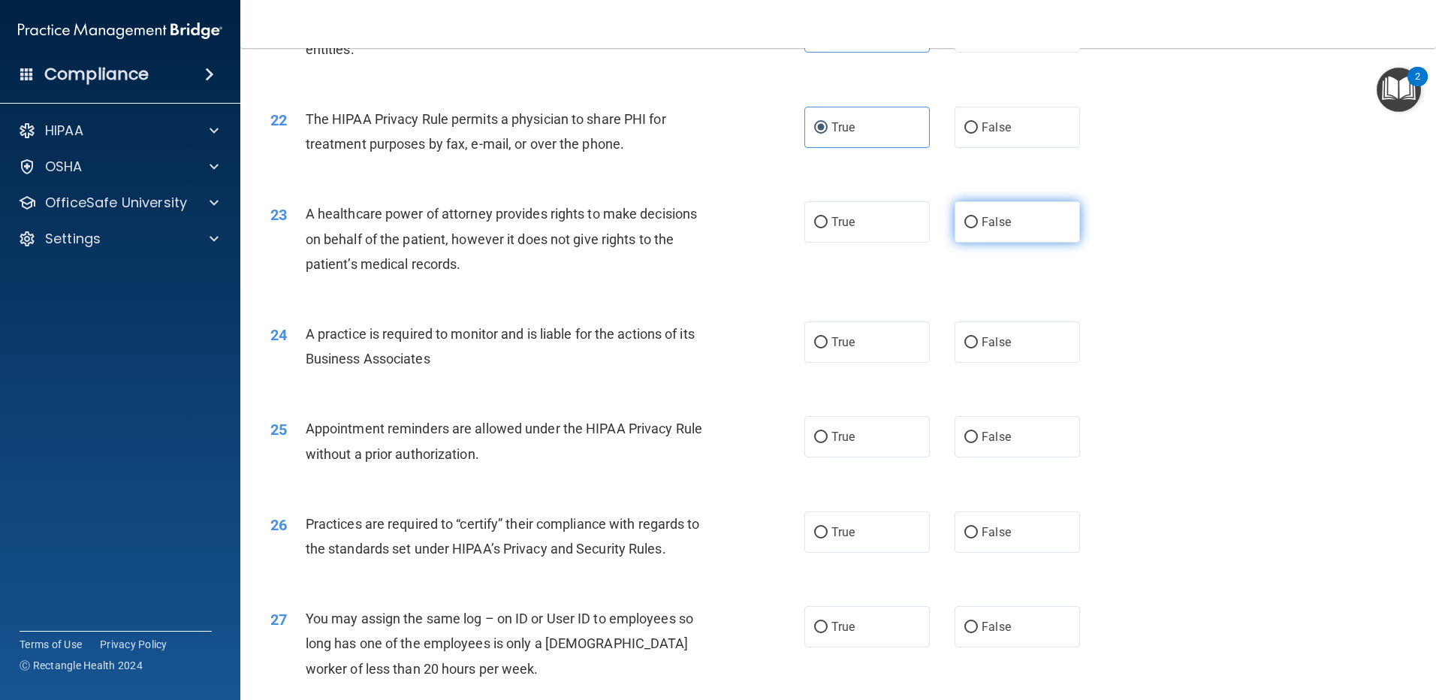
click at [907, 229] on label "False" at bounding box center [1016, 221] width 125 height 41
click at [907, 228] on input "False" at bounding box center [971, 222] width 14 height 11
radio input "true"
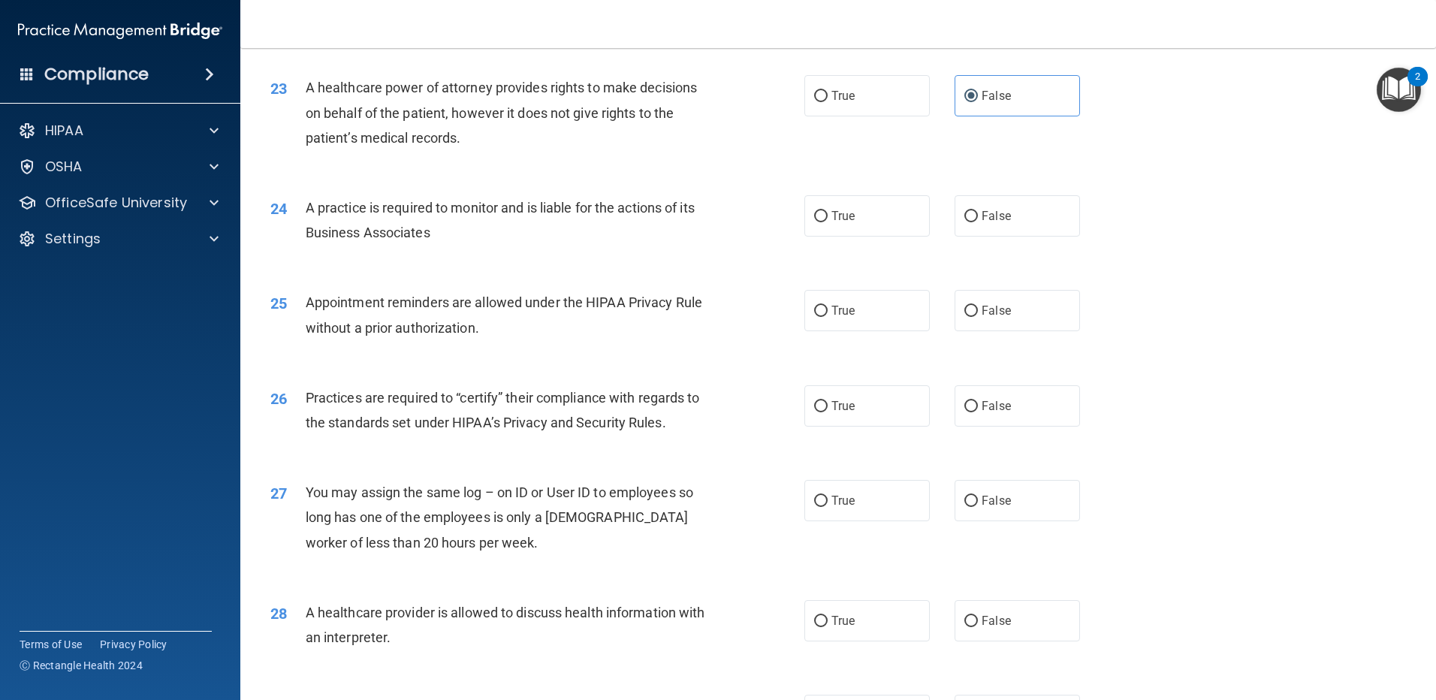
scroll to position [2530, 0]
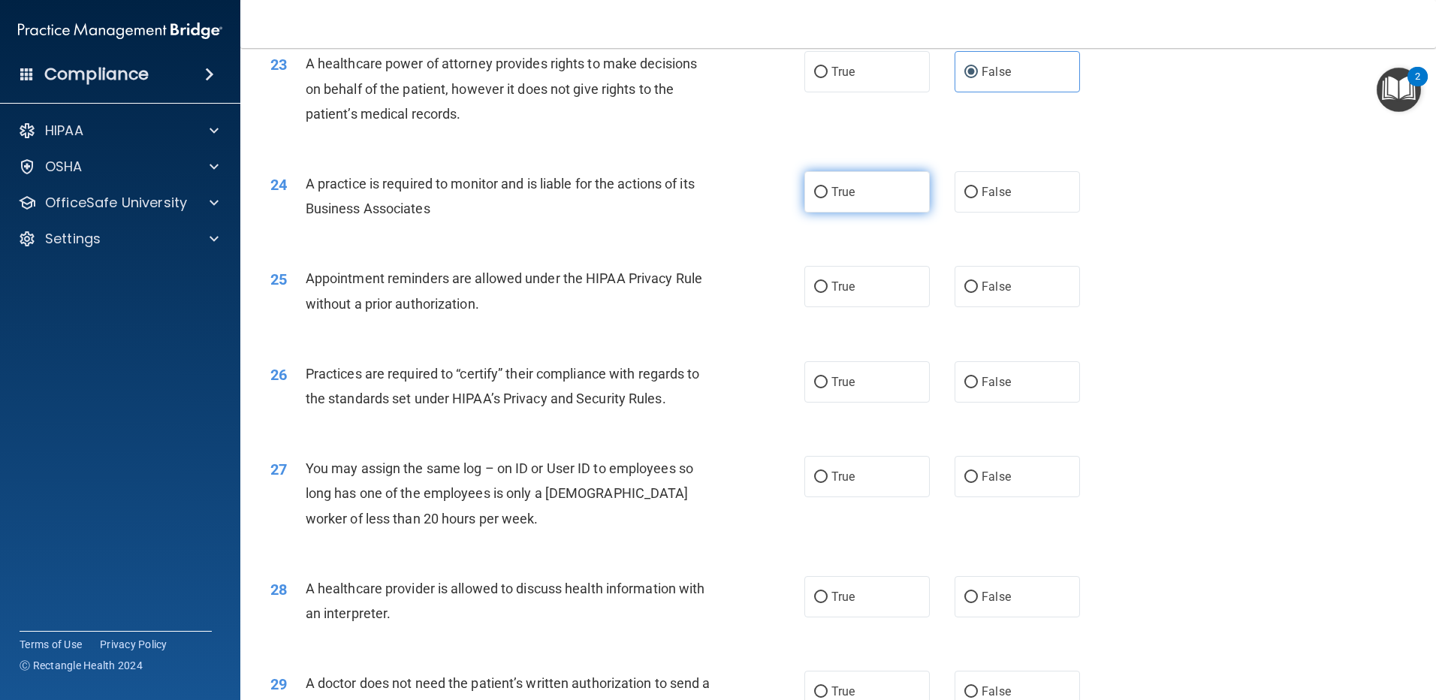
click at [822, 192] on label "True" at bounding box center [866, 191] width 125 height 41
click at [822, 192] on input "True" at bounding box center [821, 192] width 14 height 11
radio input "true"
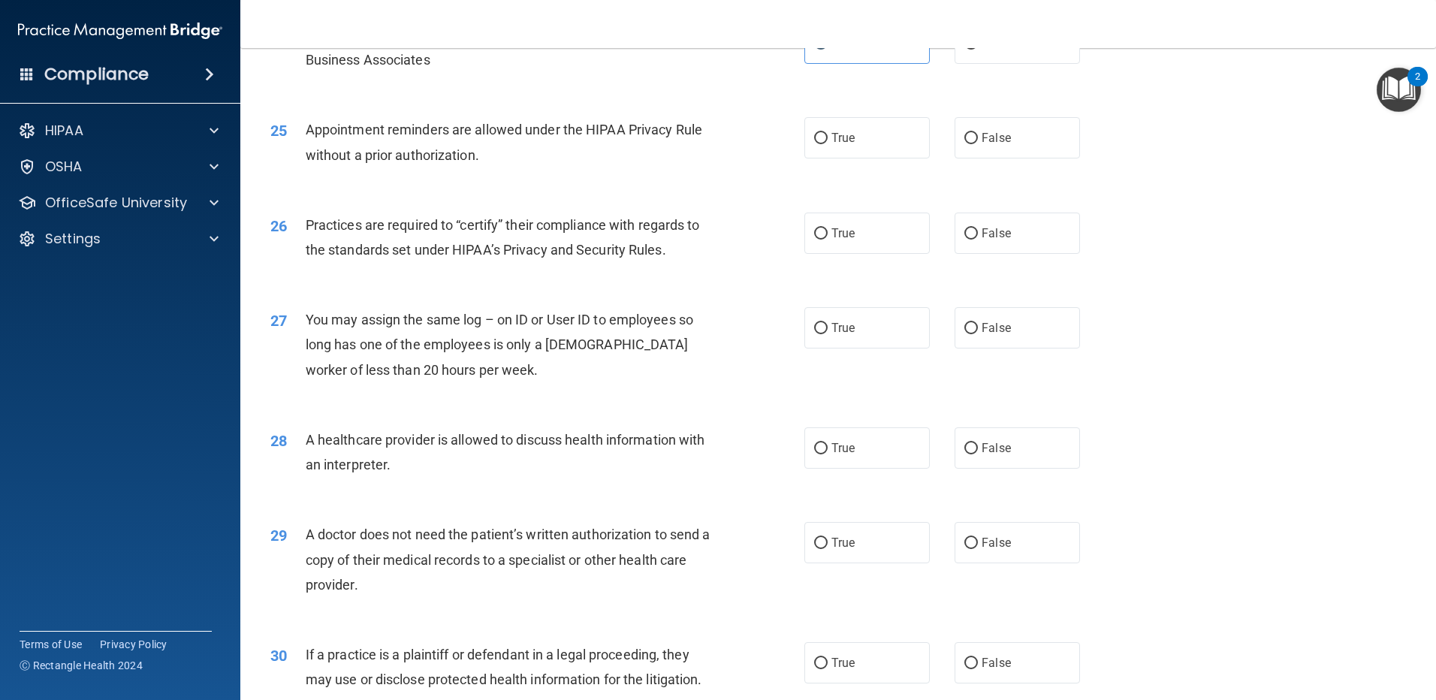
scroll to position [2680, 0]
click at [856, 137] on label "True" at bounding box center [866, 136] width 125 height 41
click at [827, 137] on input "True" at bounding box center [821, 136] width 14 height 11
radio input "true"
click at [849, 239] on label "True" at bounding box center [866, 231] width 125 height 41
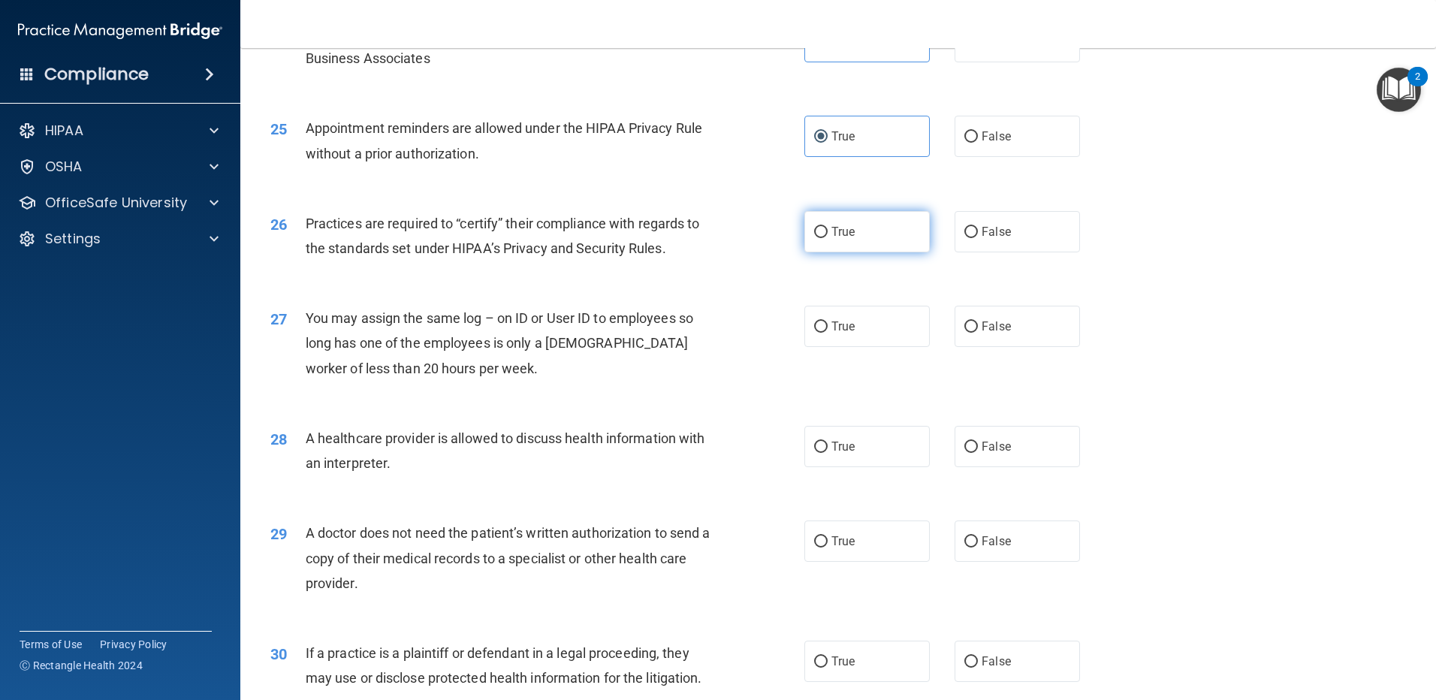
click at [827, 238] on input "True" at bounding box center [821, 232] width 14 height 11
radio input "true"
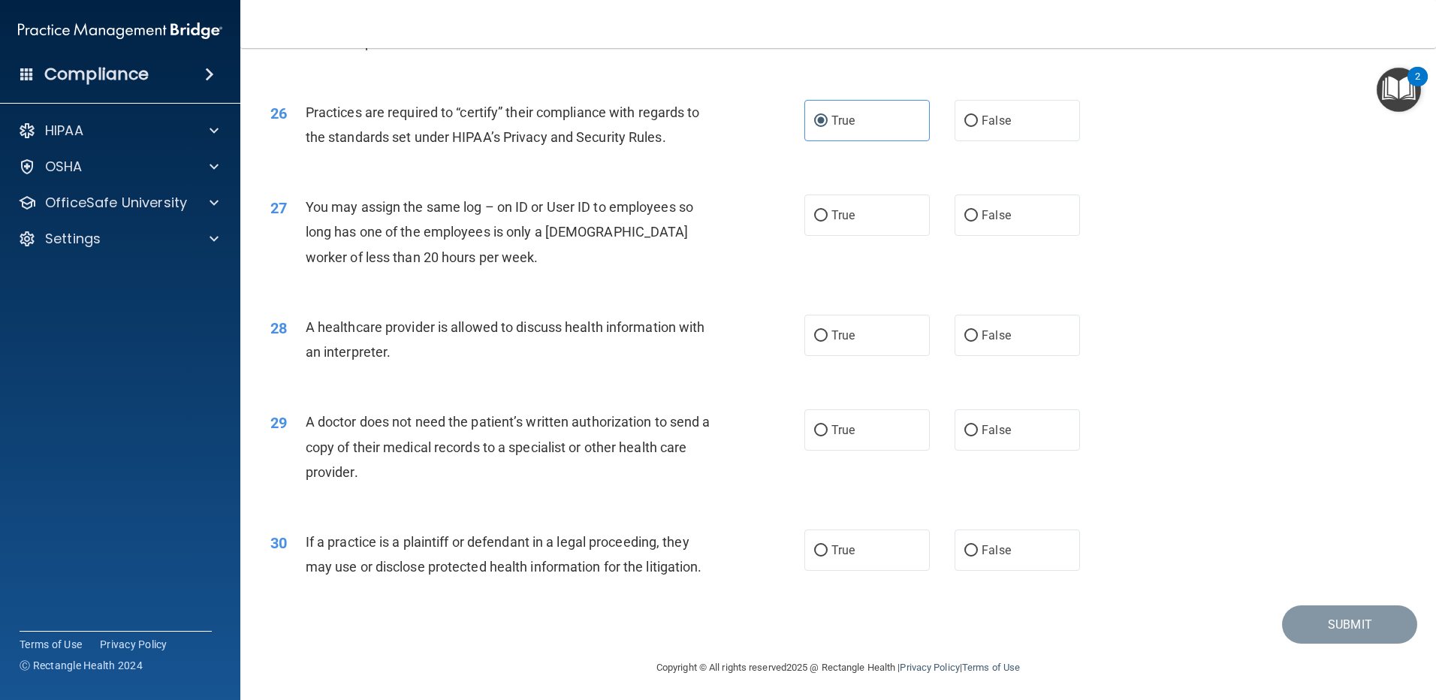
scroll to position [2795, 0]
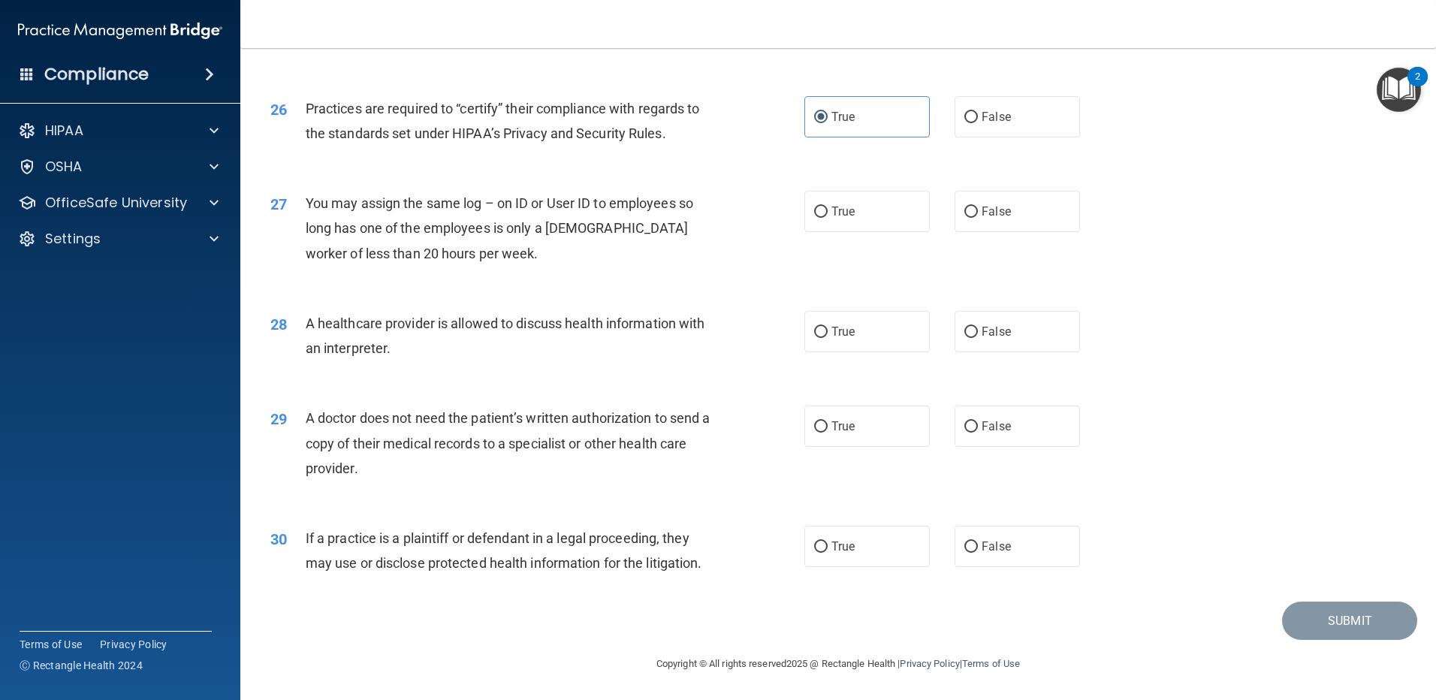
drag, startPoint x: 998, startPoint y: 221, endPoint x: 936, endPoint y: 245, distance: 66.1
click at [907, 220] on label "False" at bounding box center [1016, 211] width 125 height 41
click at [907, 218] on input "False" at bounding box center [971, 211] width 14 height 11
radio input "true"
click at [907, 350] on label "False" at bounding box center [1016, 331] width 125 height 41
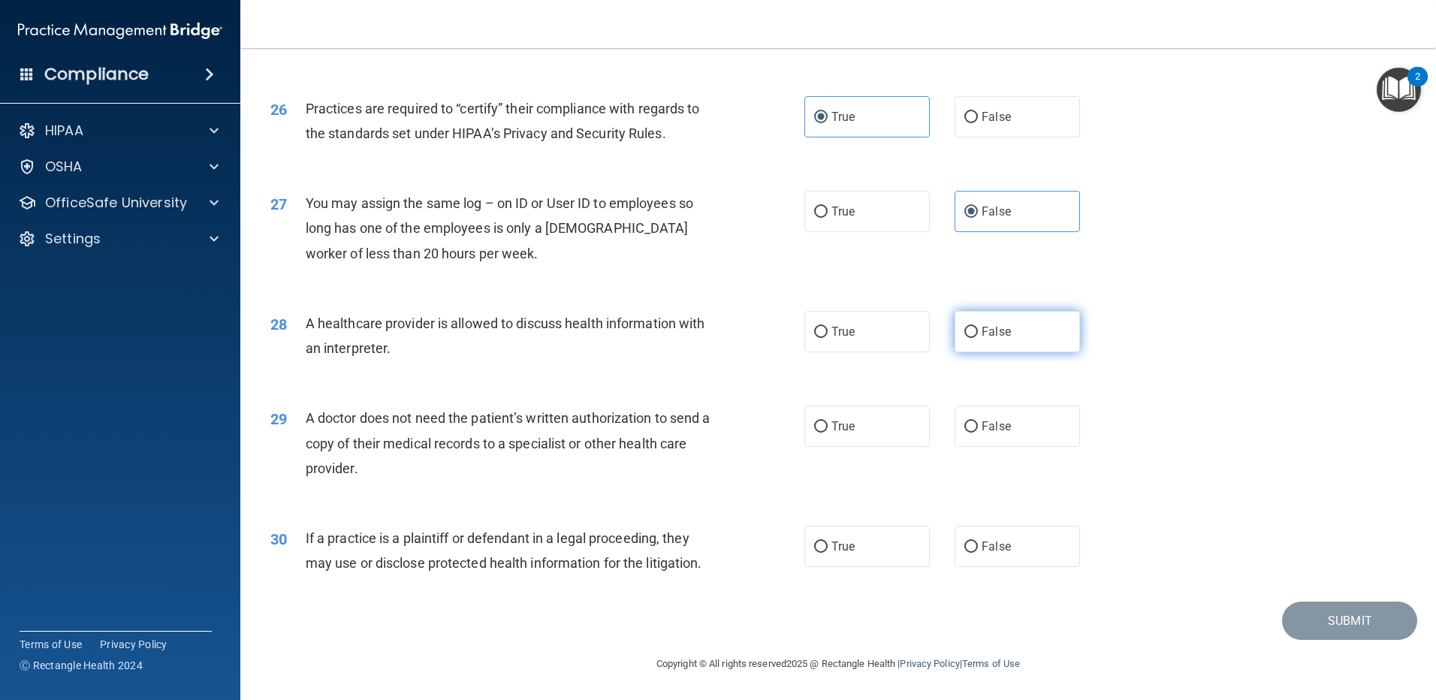
click at [907, 338] on input "False" at bounding box center [971, 332] width 14 height 11
radio input "true"
click at [807, 423] on label "True" at bounding box center [866, 425] width 125 height 41
click at [814, 423] on input "True" at bounding box center [821, 426] width 14 height 11
radio input "true"
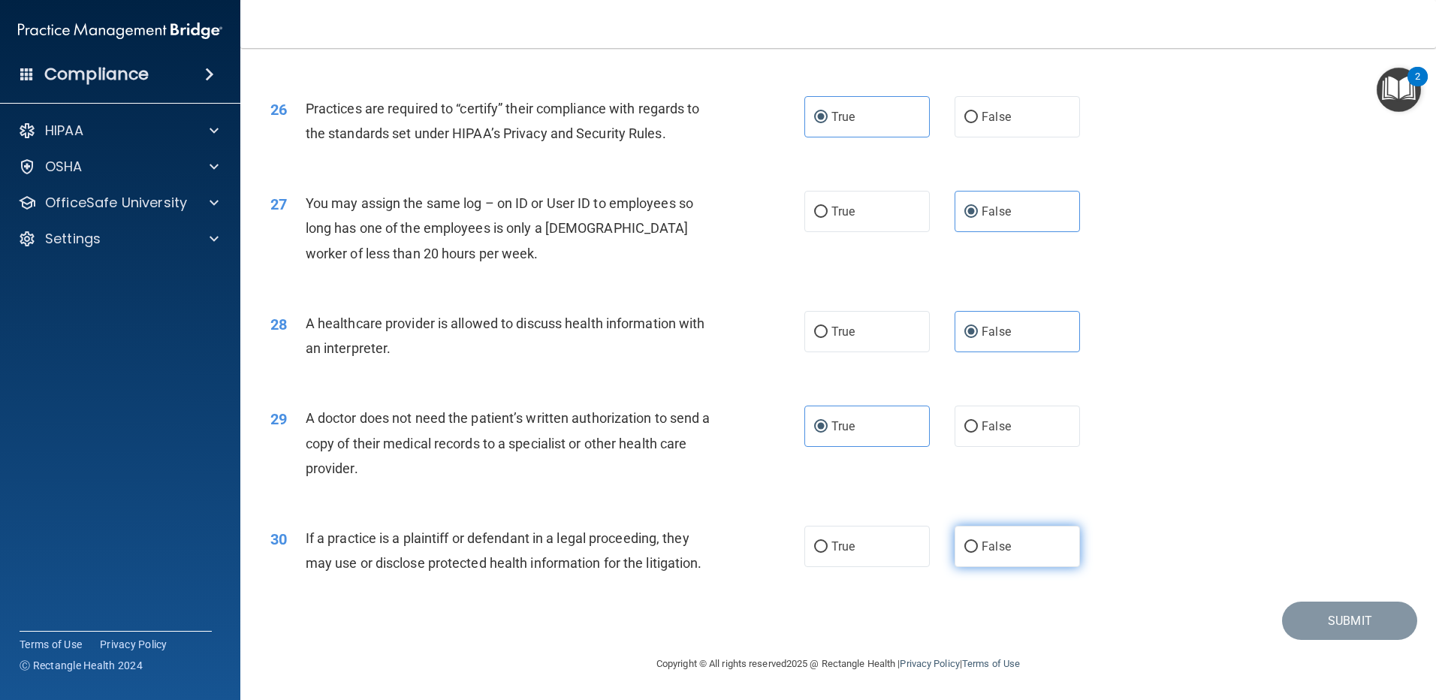
click at [907, 553] on label "False" at bounding box center [1016, 546] width 125 height 41
click at [907, 553] on input "False" at bounding box center [971, 546] width 14 height 11
radio input "true"
drag, startPoint x: 1343, startPoint y: 616, endPoint x: 635, endPoint y: 523, distance: 714.1
click at [907, 616] on button "Submit" at bounding box center [1349, 620] width 135 height 38
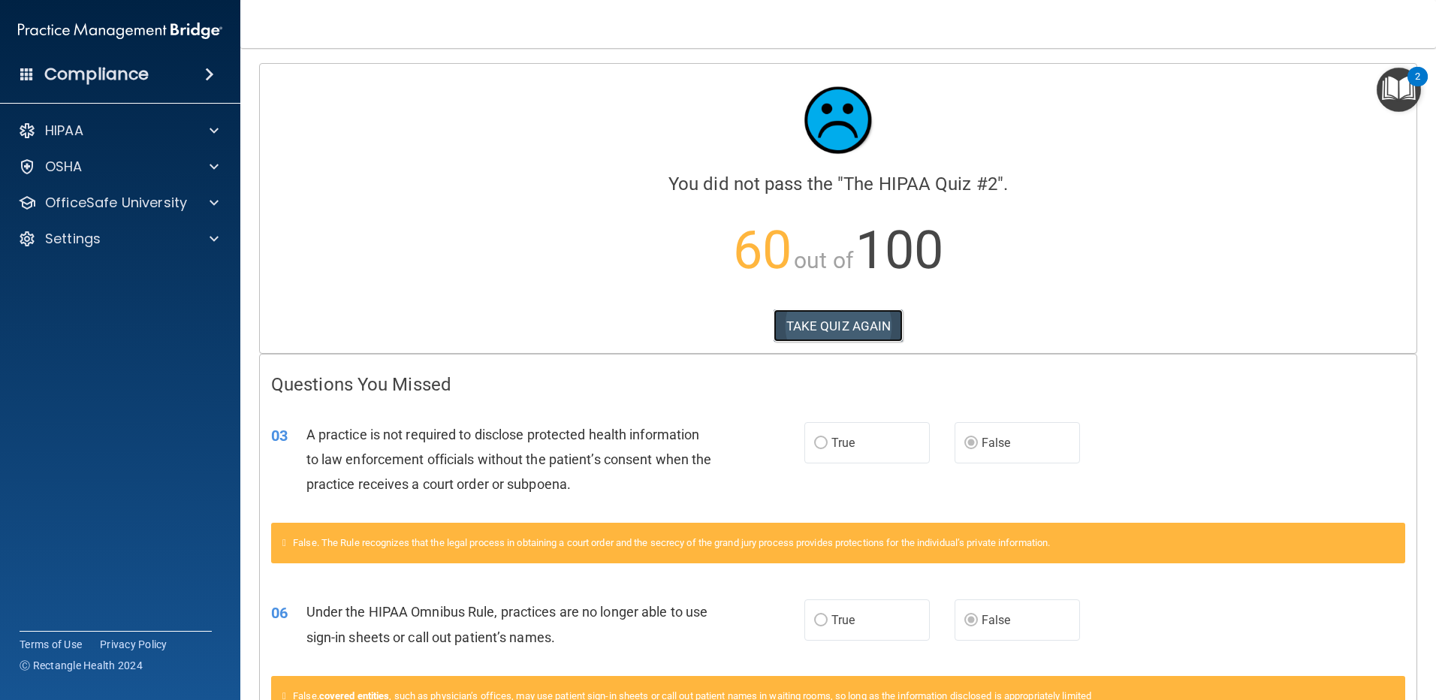
click at [801, 332] on button "TAKE QUIZ AGAIN" at bounding box center [838, 325] width 130 height 33
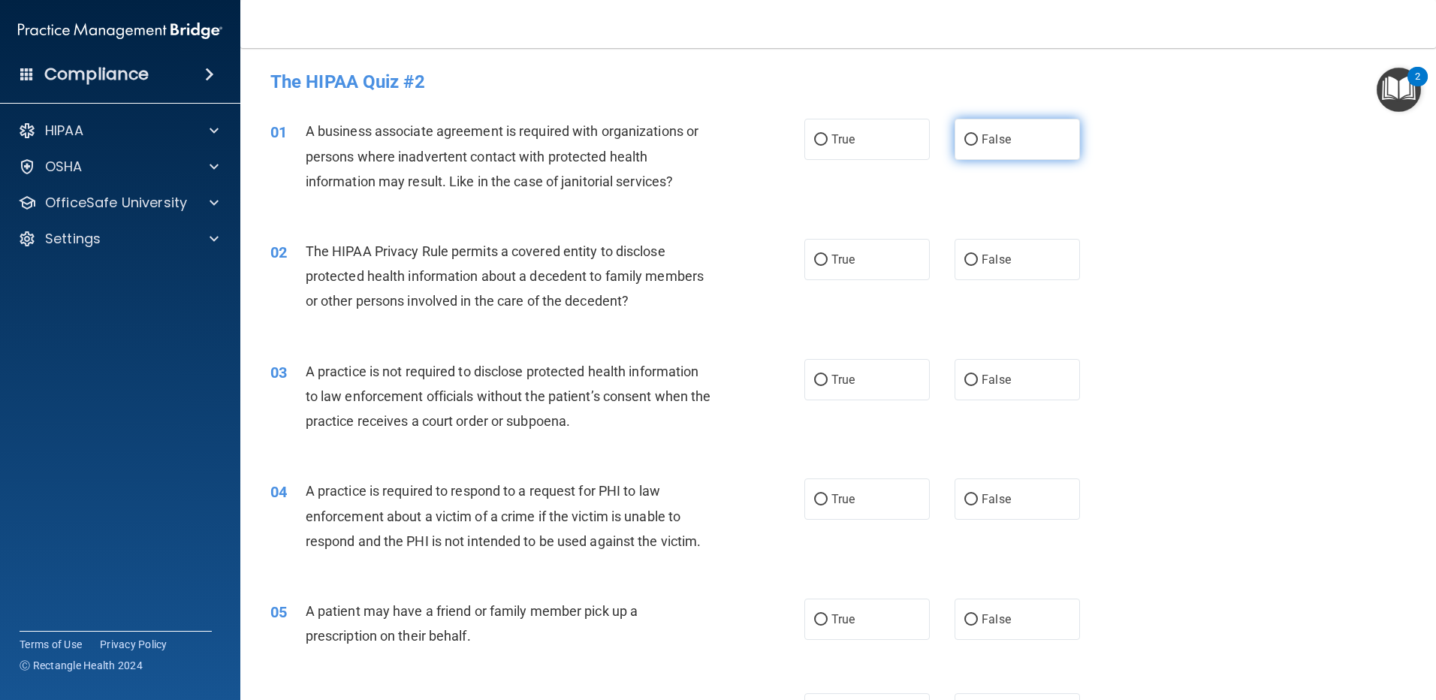
click at [907, 133] on span "False" at bounding box center [995, 139] width 29 height 14
click at [907, 134] on input "False" at bounding box center [971, 139] width 14 height 11
radio input "true"
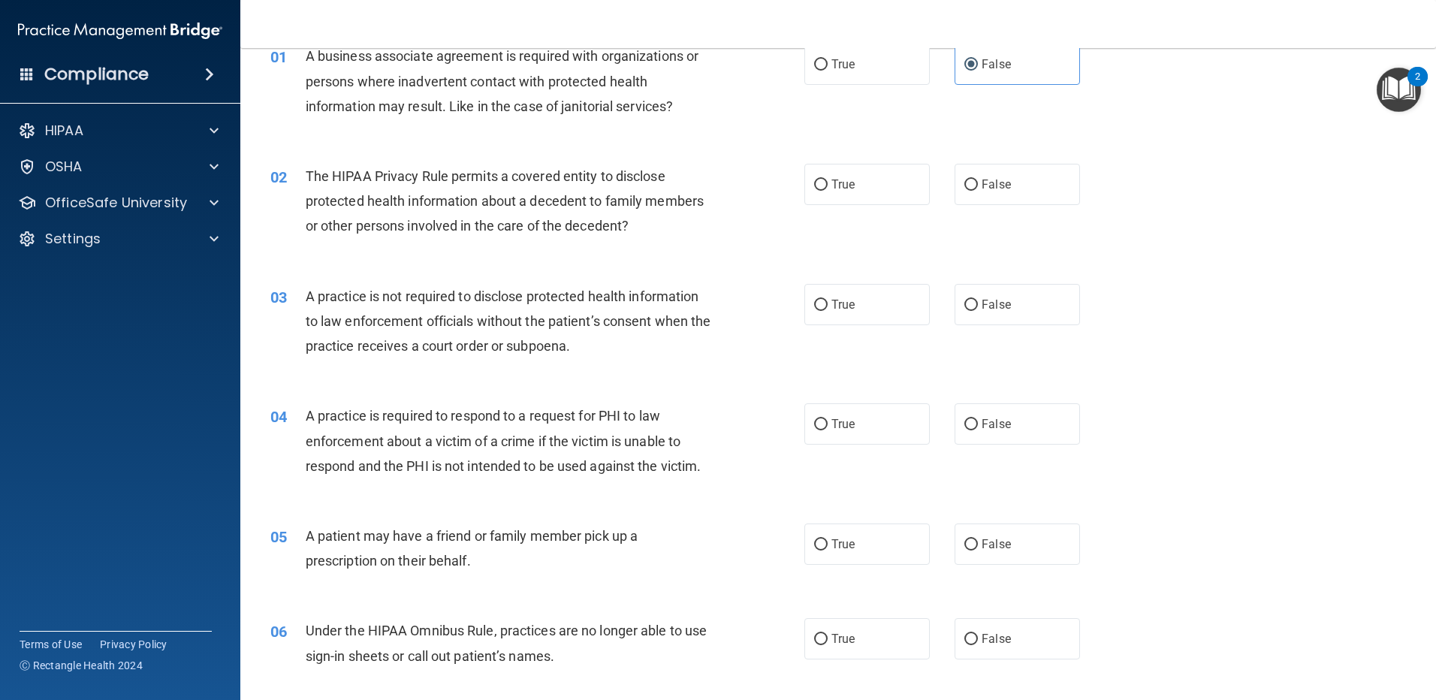
scroll to position [150, 0]
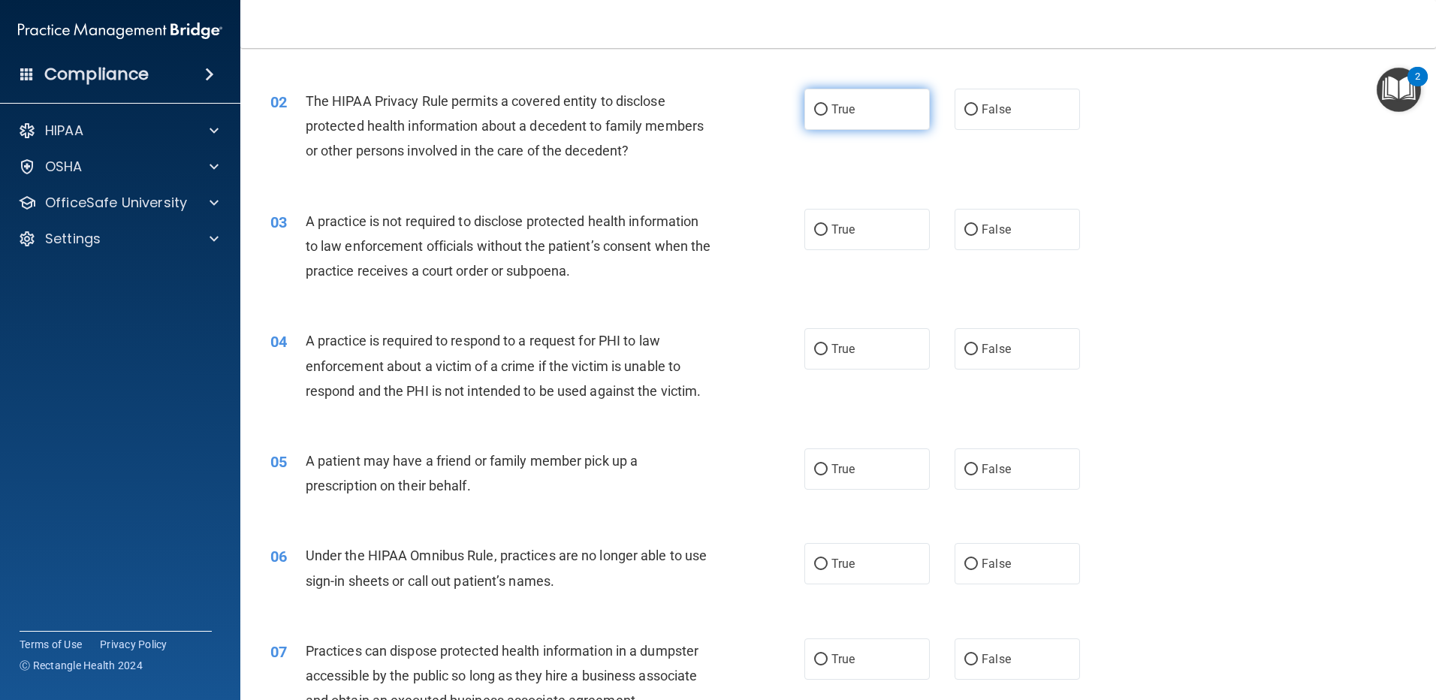
click at [825, 108] on label "True" at bounding box center [866, 109] width 125 height 41
click at [825, 108] on input "True" at bounding box center [821, 109] width 14 height 11
radio input "true"
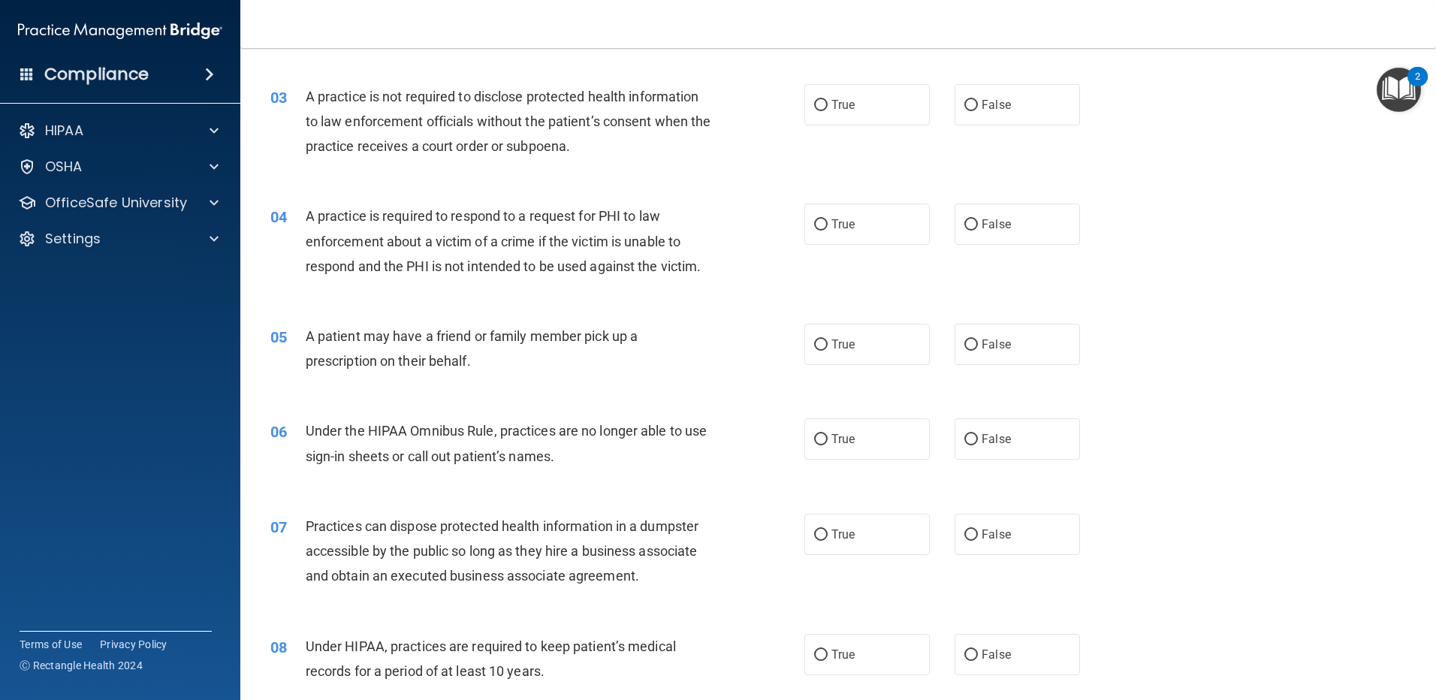
scroll to position [300, 0]
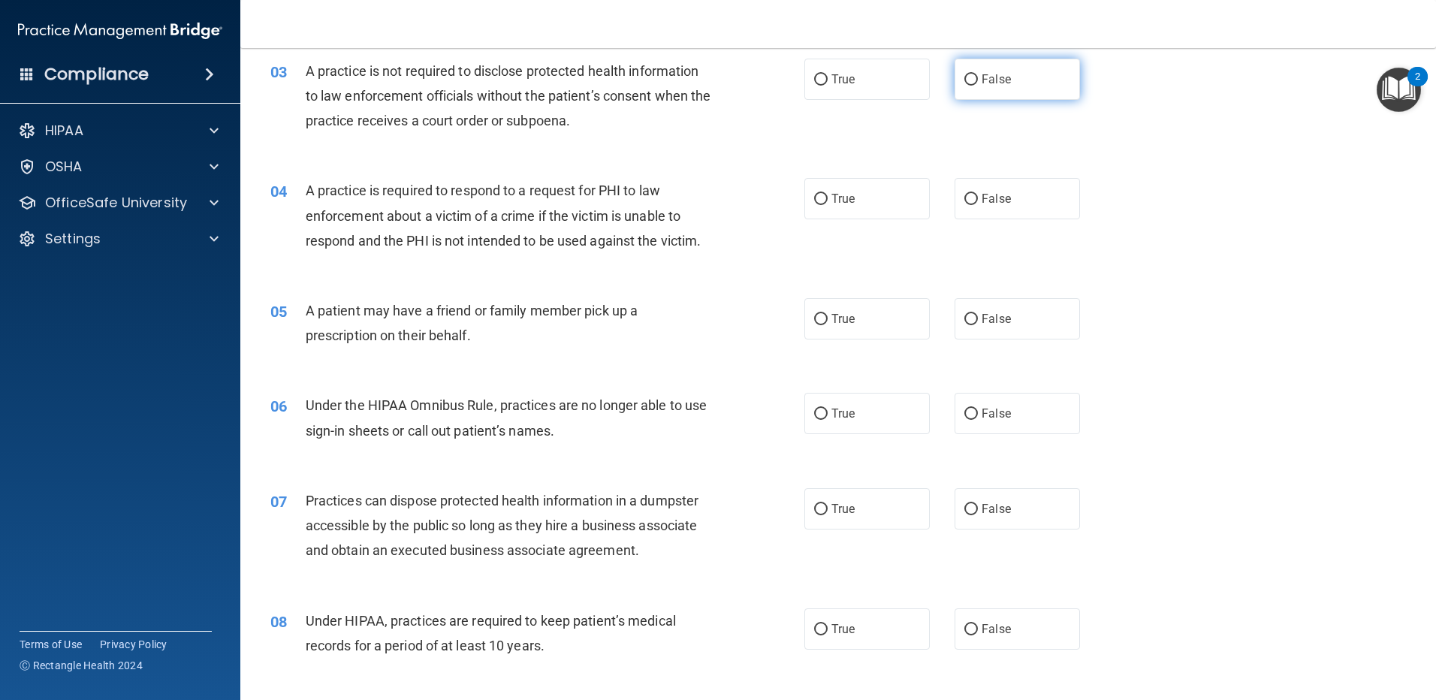
click at [907, 77] on label "False" at bounding box center [1016, 79] width 125 height 41
click at [907, 77] on input "False" at bounding box center [971, 79] width 14 height 11
radio input "true"
click at [839, 194] on span "True" at bounding box center [842, 198] width 23 height 14
click at [827, 194] on input "True" at bounding box center [821, 199] width 14 height 11
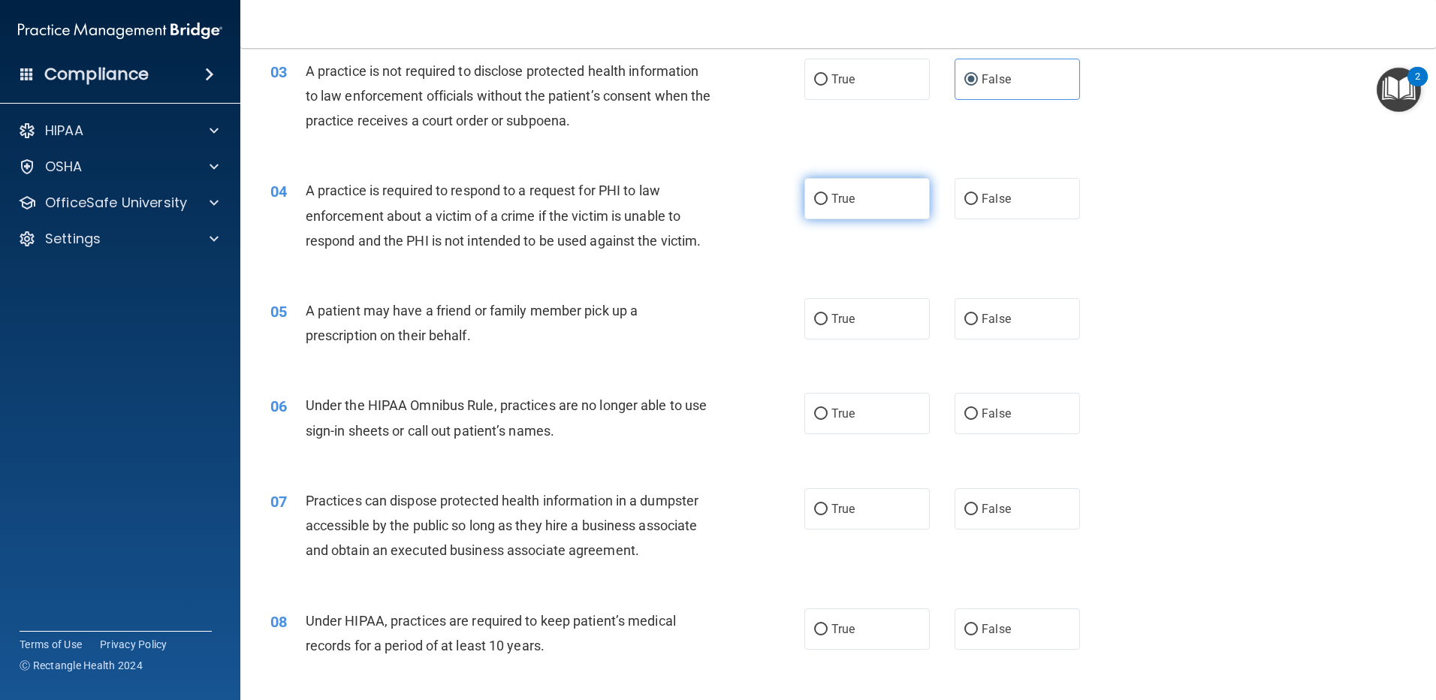
radio input "true"
click at [822, 317] on label "True" at bounding box center [866, 318] width 125 height 41
click at [822, 317] on input "True" at bounding box center [821, 319] width 14 height 11
radio input "true"
click at [907, 318] on span "False" at bounding box center [995, 319] width 29 height 14
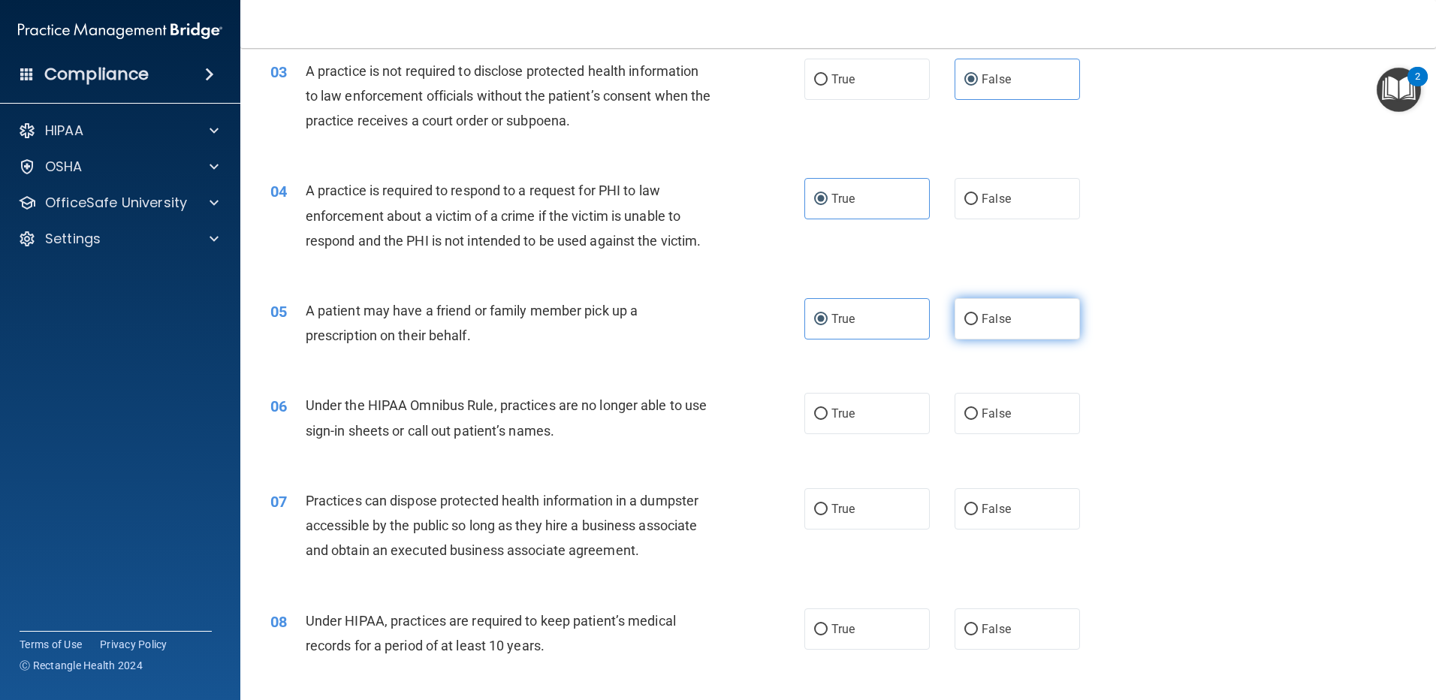
click at [907, 318] on input "False" at bounding box center [971, 319] width 14 height 11
radio input "true"
click at [756, 321] on div "05 A patient may have a friend or family member pick up a prescription on their…" at bounding box center [537, 326] width 579 height 57
click at [828, 310] on label "True" at bounding box center [866, 318] width 125 height 41
click at [827, 314] on input "True" at bounding box center [821, 319] width 14 height 11
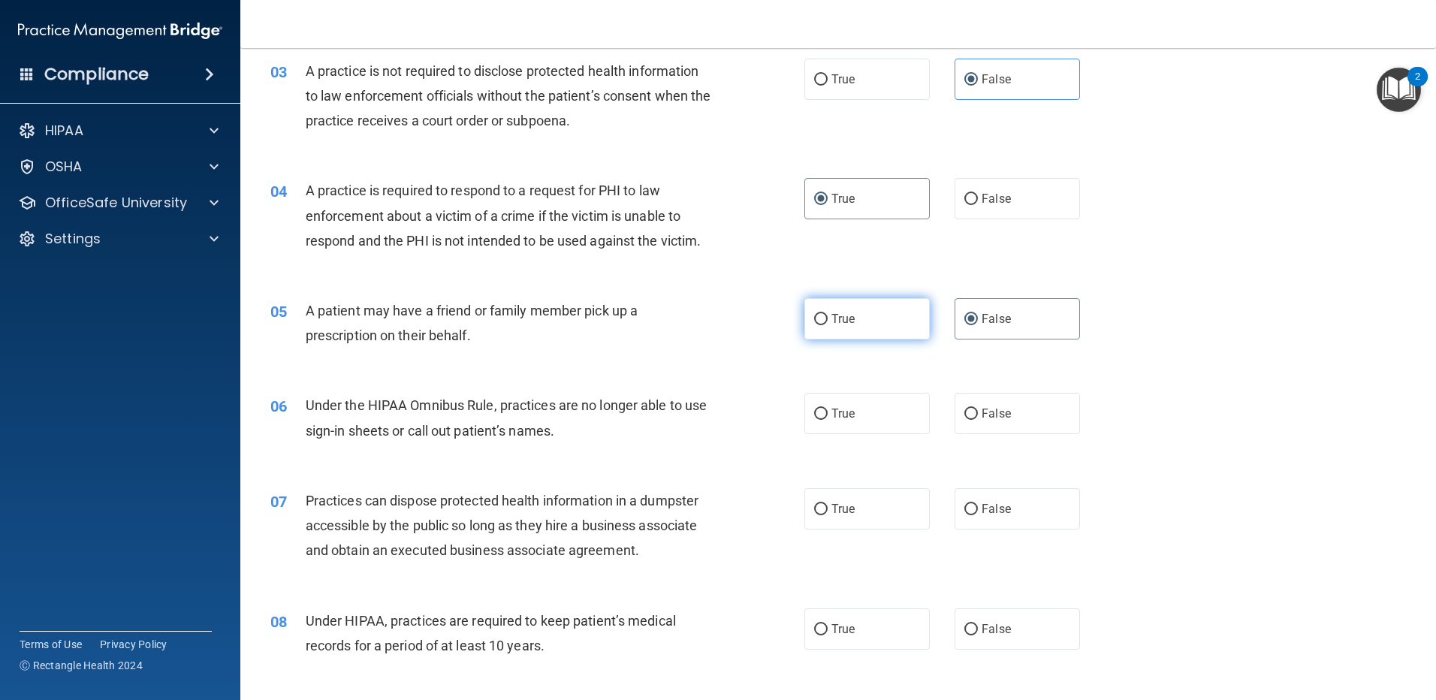
radio input "true"
radio input "false"
click at [907, 399] on label "False" at bounding box center [1016, 413] width 125 height 41
click at [907, 408] on input "False" at bounding box center [971, 413] width 14 height 11
radio input "true"
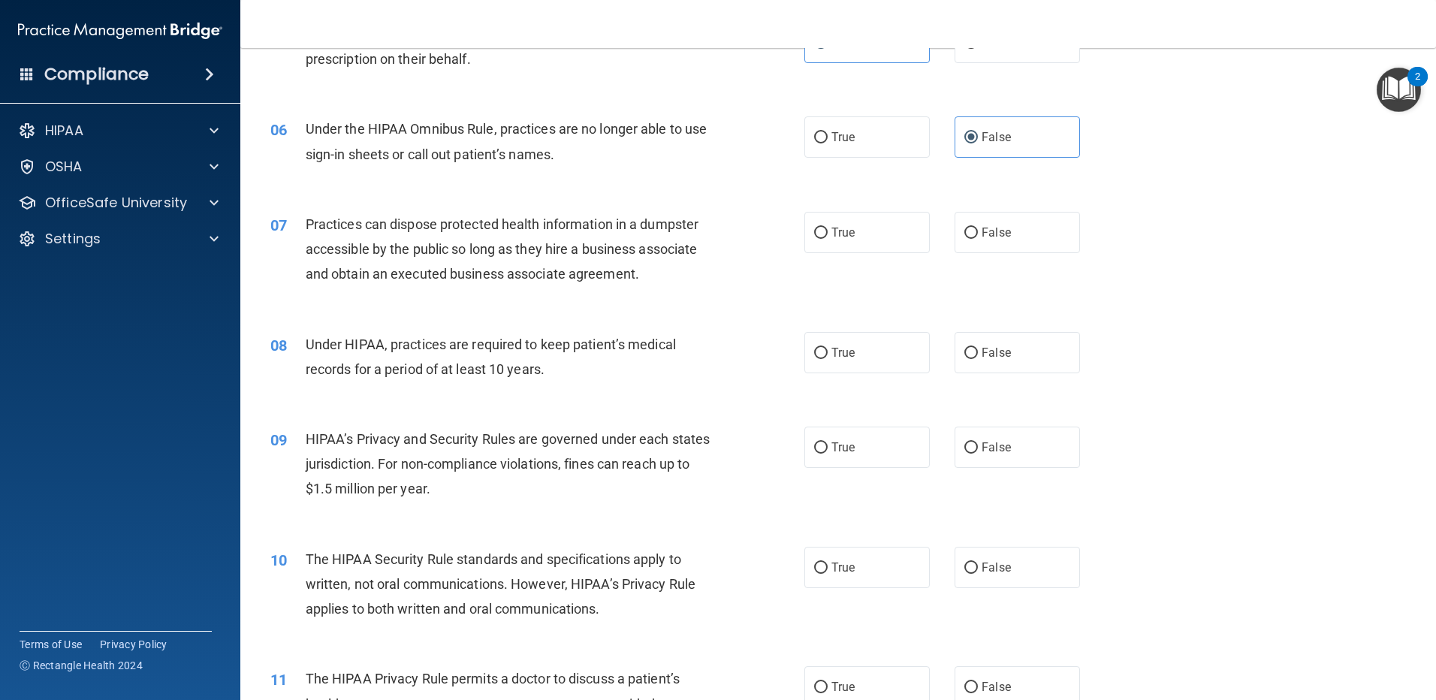
scroll to position [601, 0]
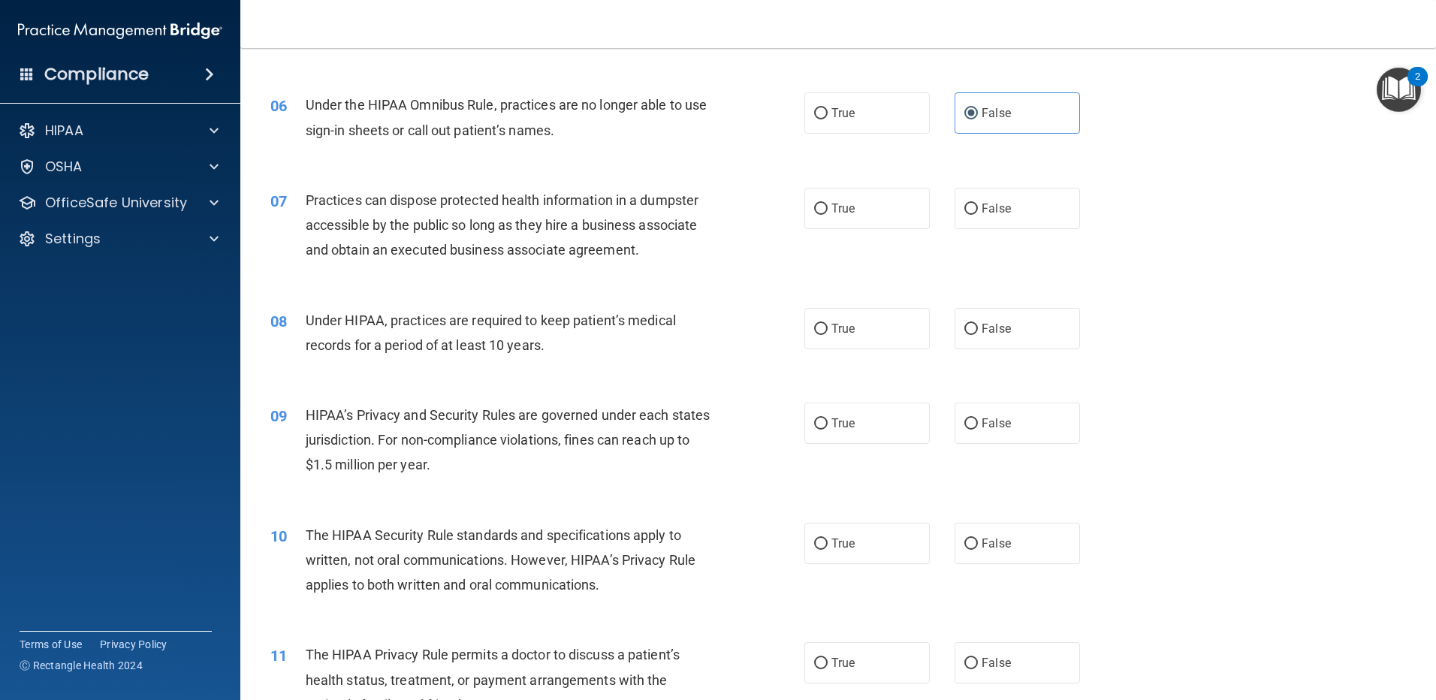
drag, startPoint x: 982, startPoint y: 214, endPoint x: 945, endPoint y: 286, distance: 80.9
click at [907, 214] on span "False" at bounding box center [995, 208] width 29 height 14
click at [907, 214] on input "False" at bounding box center [971, 208] width 14 height 11
radio input "true"
drag, startPoint x: 1003, startPoint y: 322, endPoint x: 912, endPoint y: 339, distance: 92.3
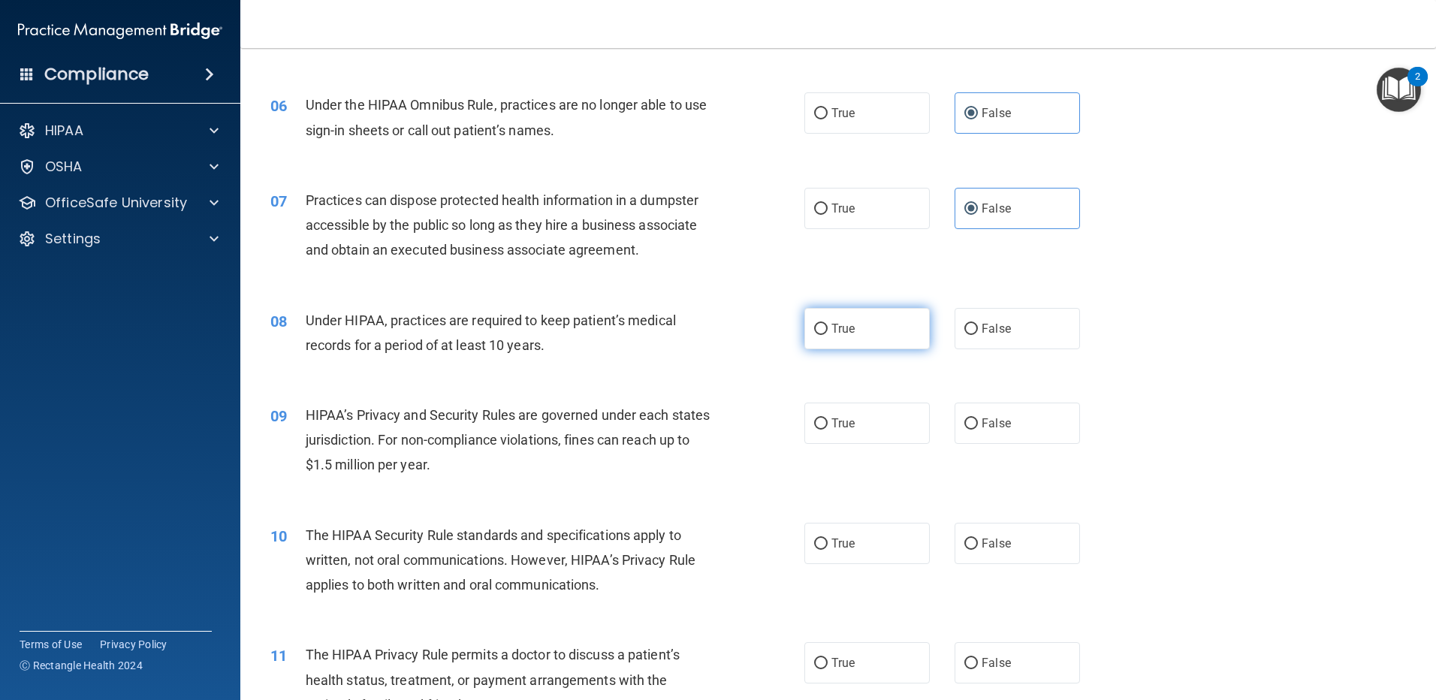
click at [907, 321] on label "False" at bounding box center [1016, 328] width 125 height 41
click at [907, 324] on input "False" at bounding box center [971, 329] width 14 height 11
radio input "true"
click at [907, 421] on span "False" at bounding box center [995, 423] width 29 height 14
click at [907, 421] on input "False" at bounding box center [971, 423] width 14 height 11
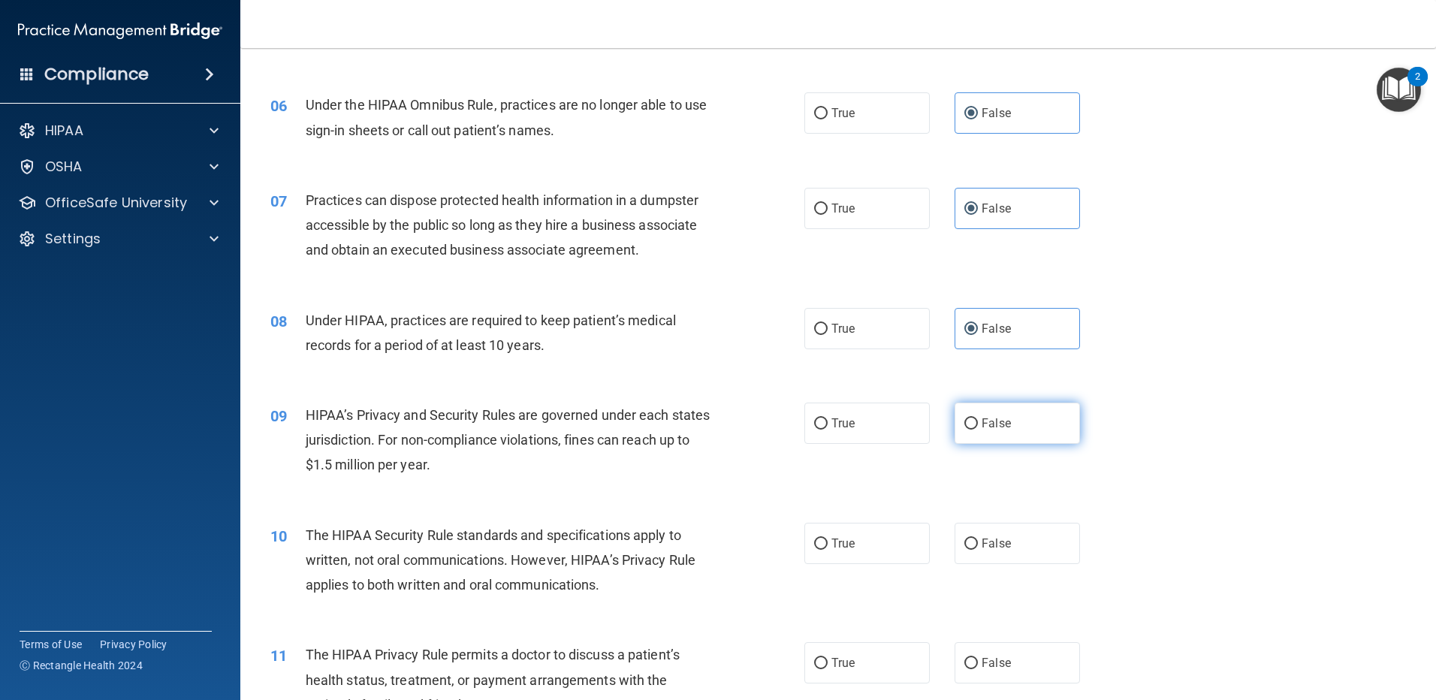
radio input "true"
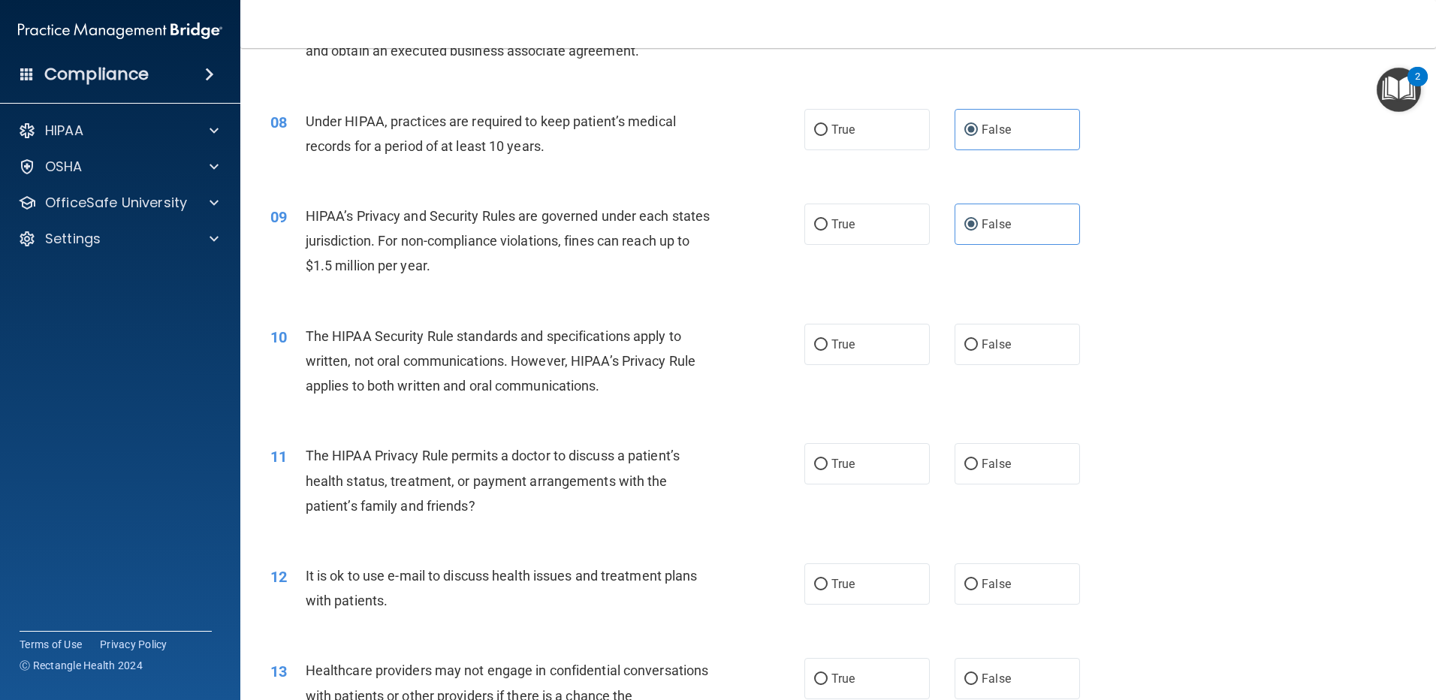
scroll to position [826, 0]
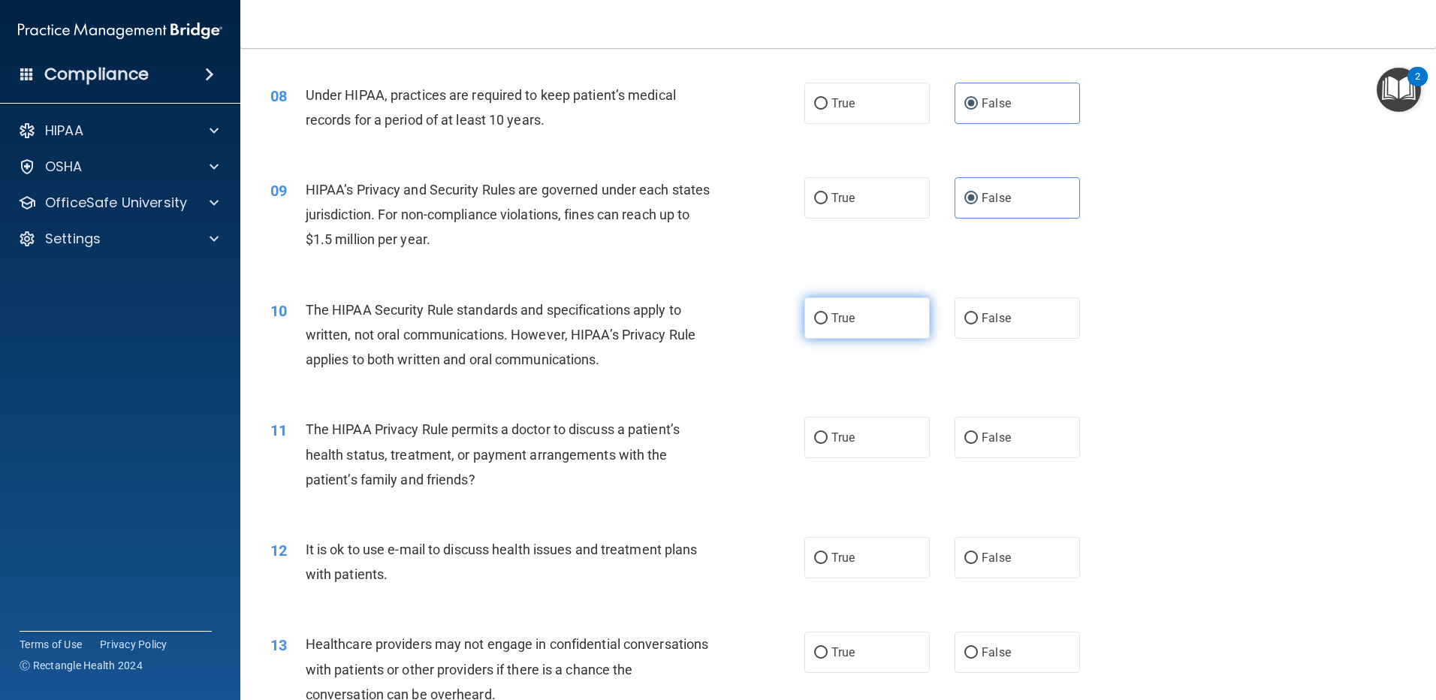
click at [832, 317] on span "True" at bounding box center [842, 318] width 23 height 14
click at [827, 317] on input "True" at bounding box center [821, 318] width 14 height 11
radio input "true"
click at [824, 432] on label "True" at bounding box center [866, 437] width 125 height 41
click at [824, 432] on input "True" at bounding box center [821, 437] width 14 height 11
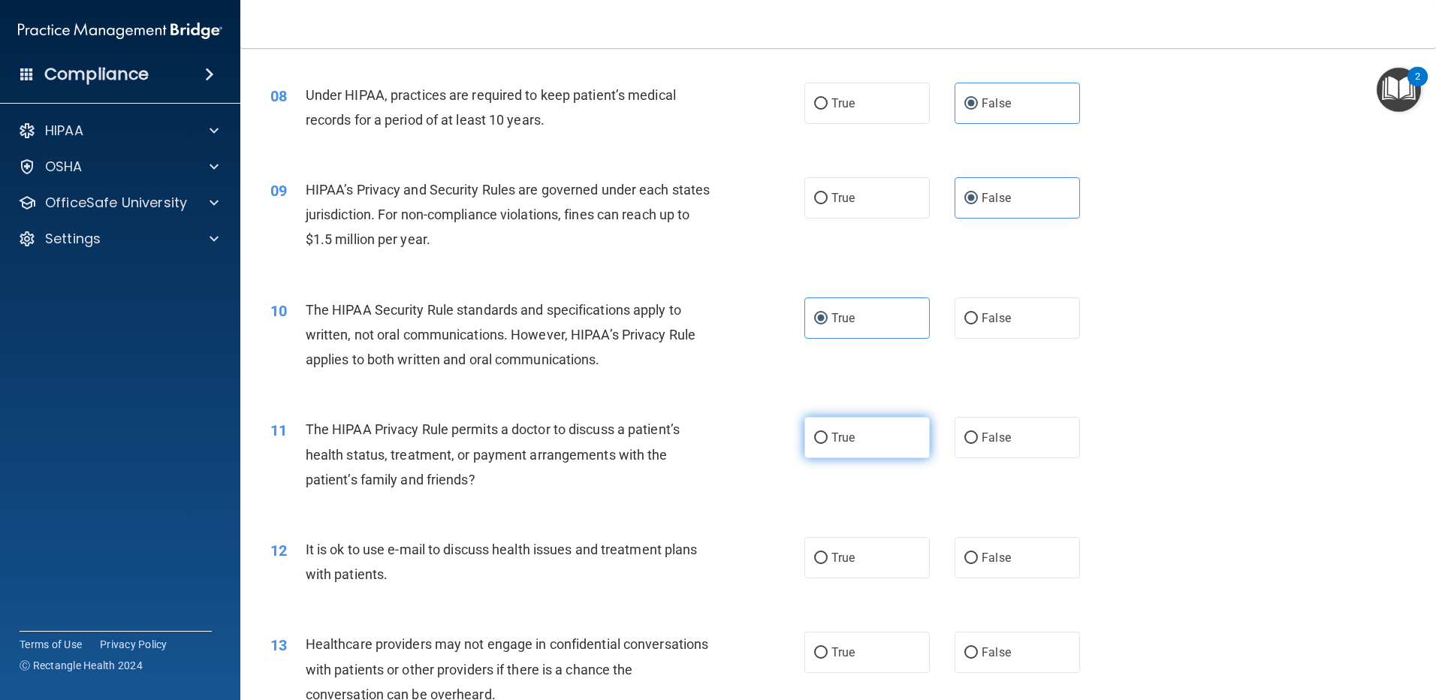
radio input "true"
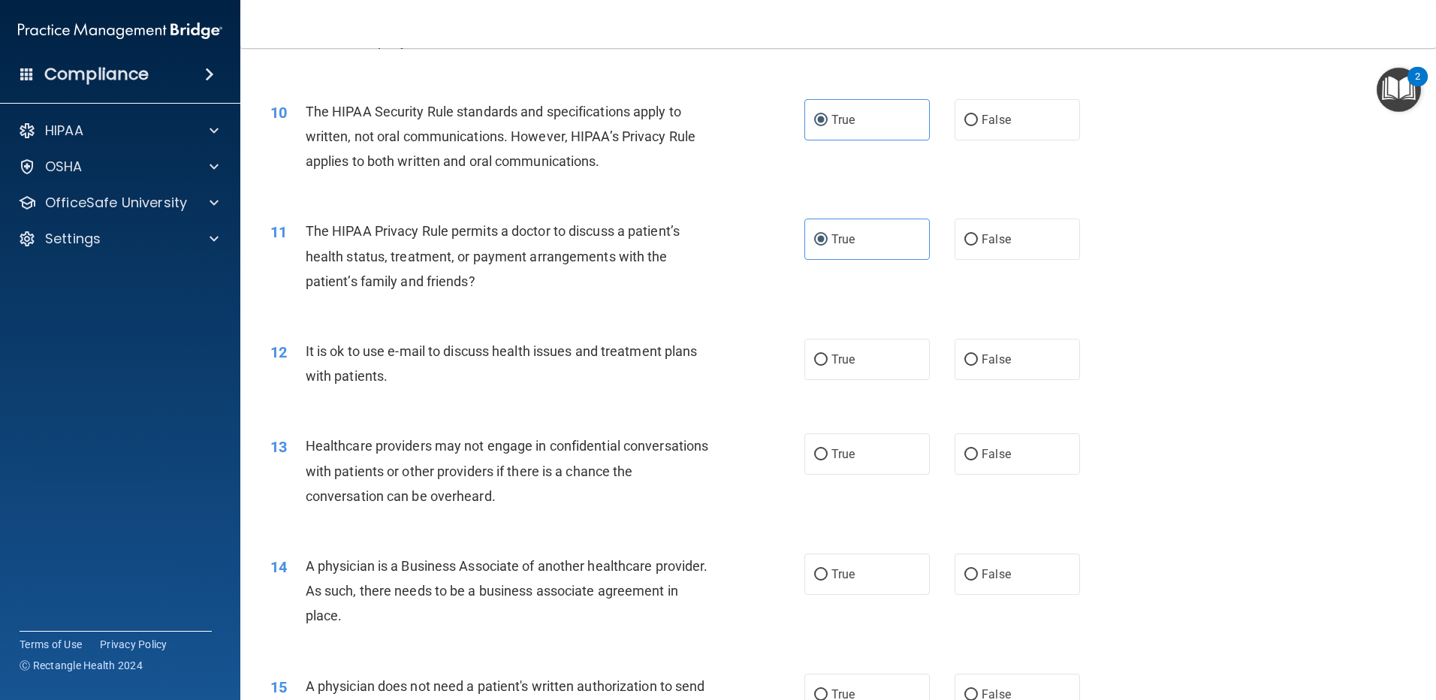
scroll to position [1051, 0]
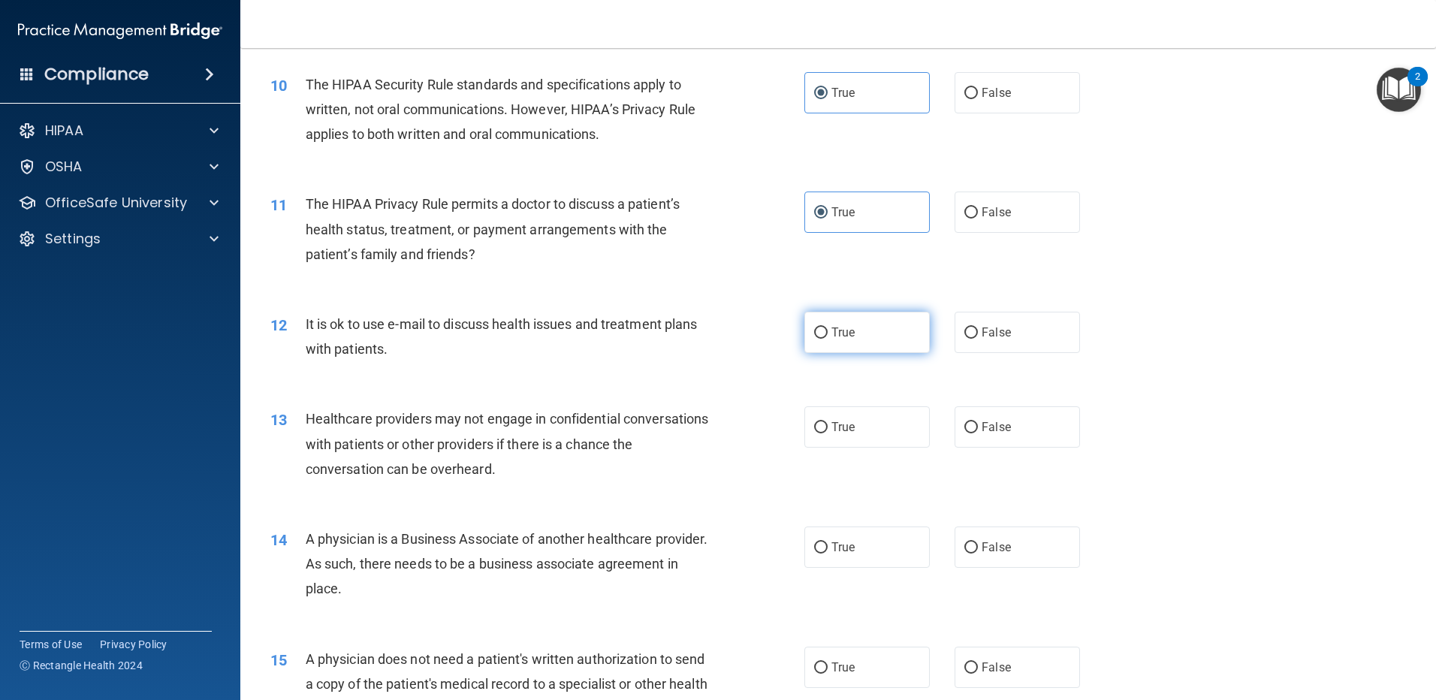
click at [814, 336] on input "True" at bounding box center [821, 332] width 14 height 11
radio input "true"
click at [907, 427] on label "False" at bounding box center [1016, 426] width 125 height 41
click at [907, 427] on input "False" at bounding box center [971, 427] width 14 height 11
radio input "true"
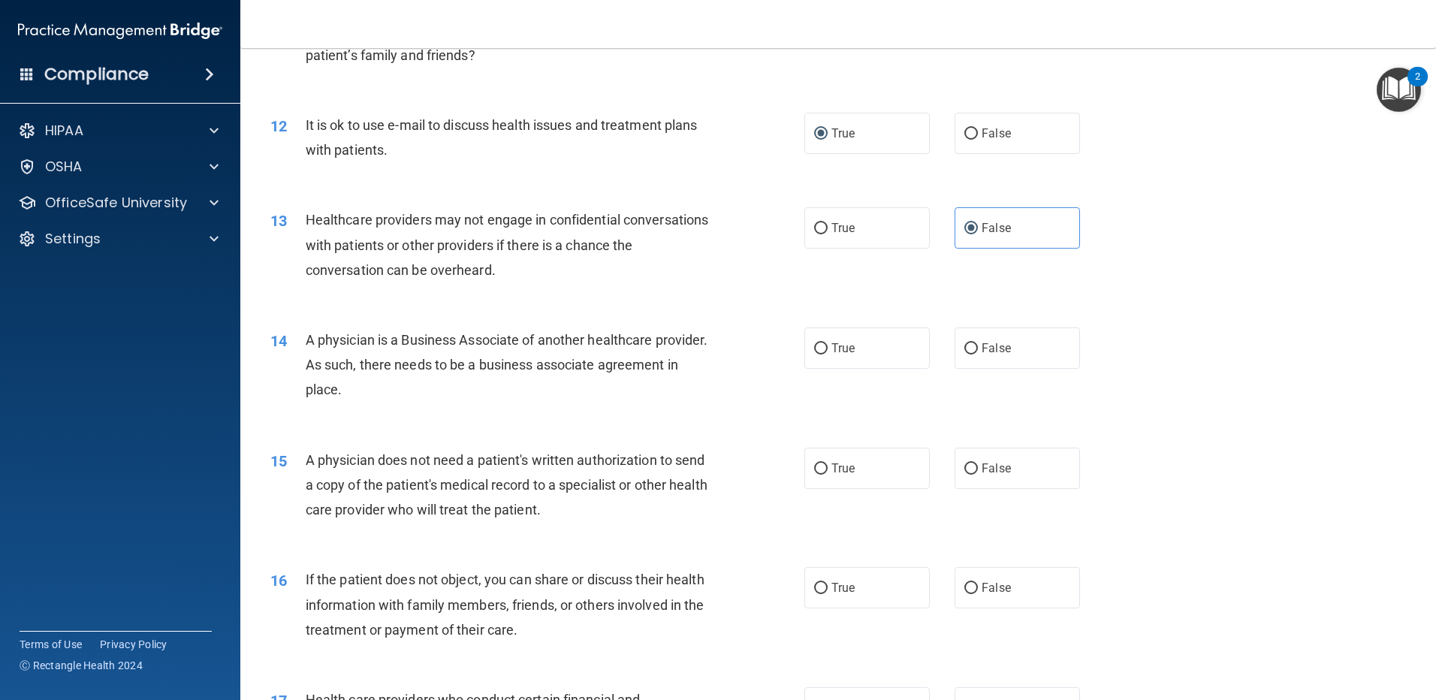
scroll to position [1276, 0]
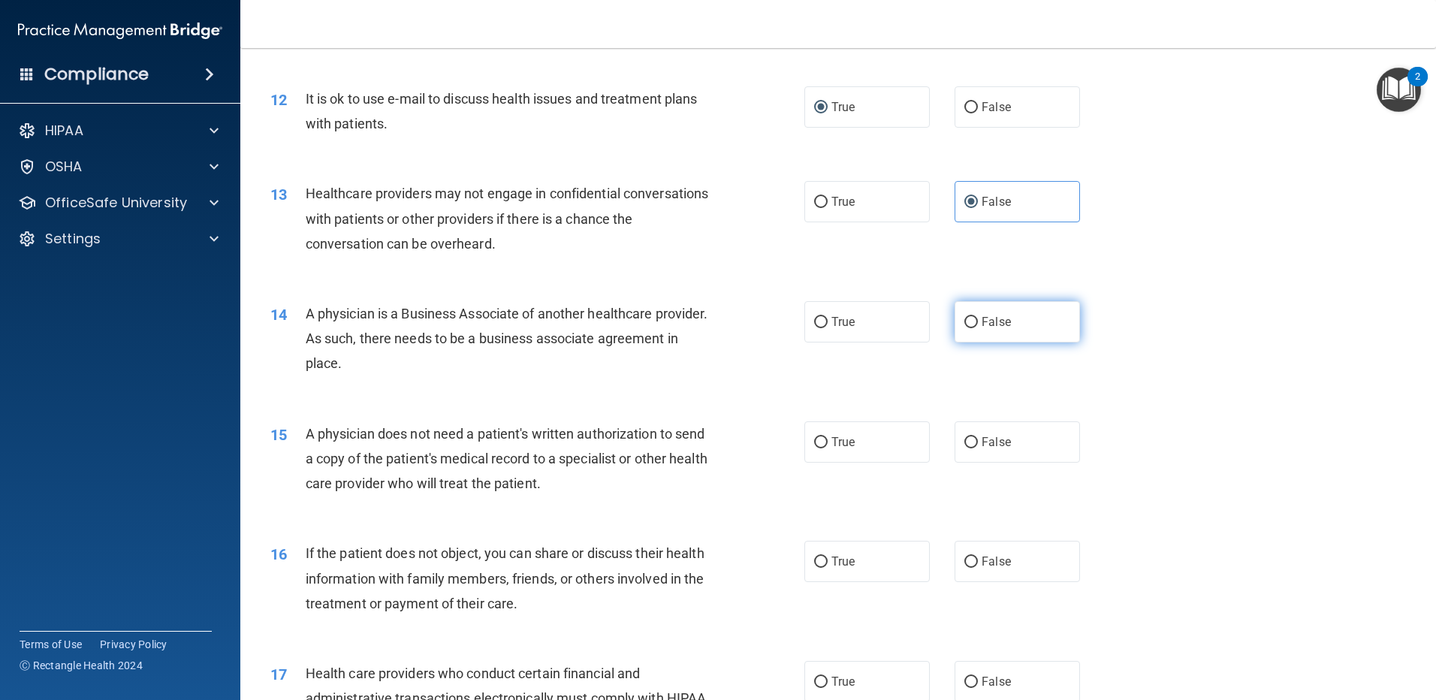
click at [907, 326] on span "False" at bounding box center [995, 322] width 29 height 14
click at [907, 326] on input "False" at bounding box center [971, 322] width 14 height 11
radio input "true"
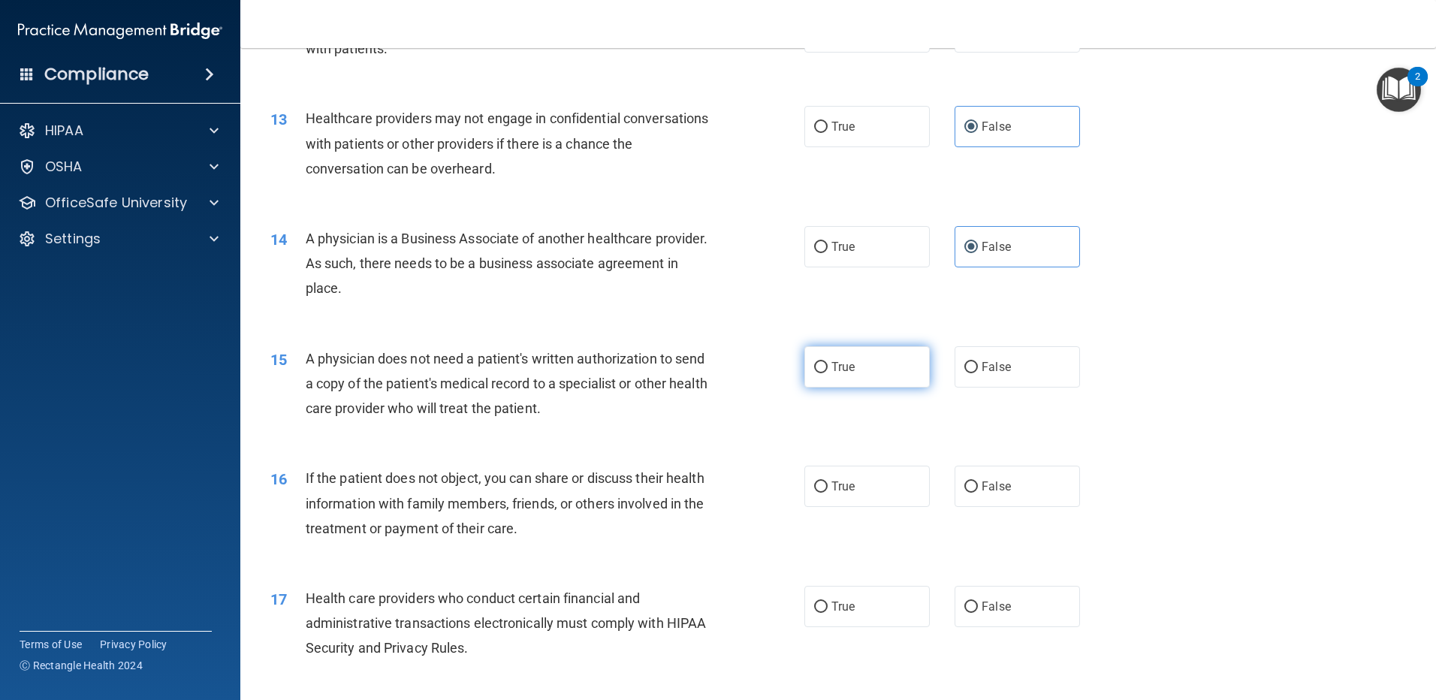
click at [814, 362] on input "True" at bounding box center [821, 367] width 14 height 11
radio input "true"
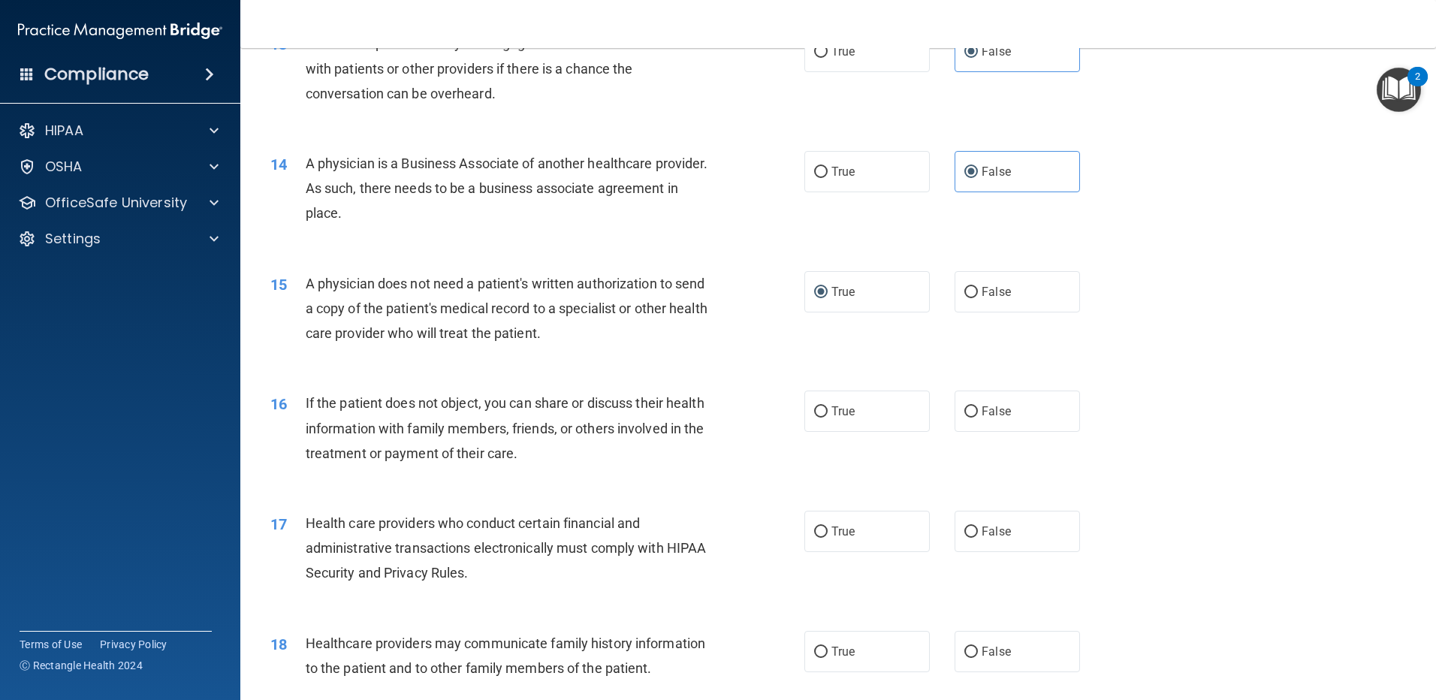
scroll to position [1502, 0]
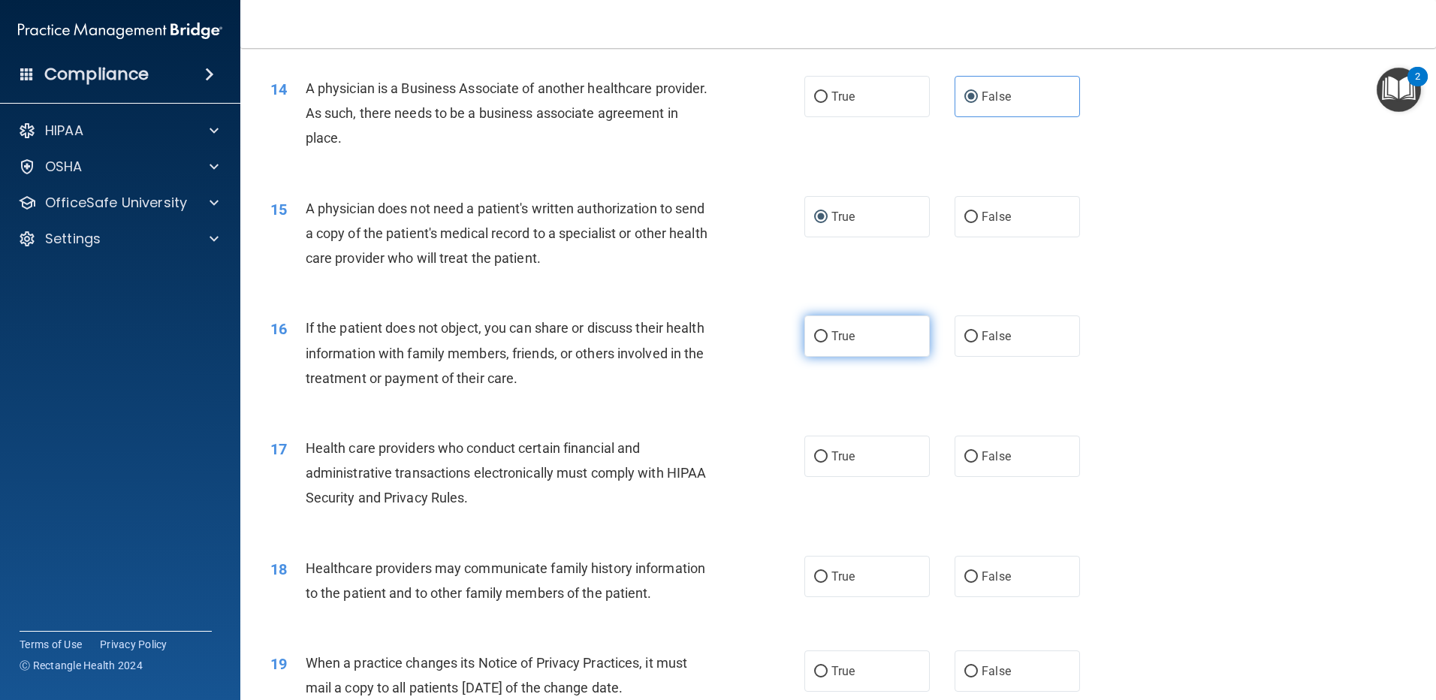
click at [861, 342] on label "True" at bounding box center [866, 335] width 125 height 41
click at [827, 342] on input "True" at bounding box center [821, 336] width 14 height 11
radio input "true"
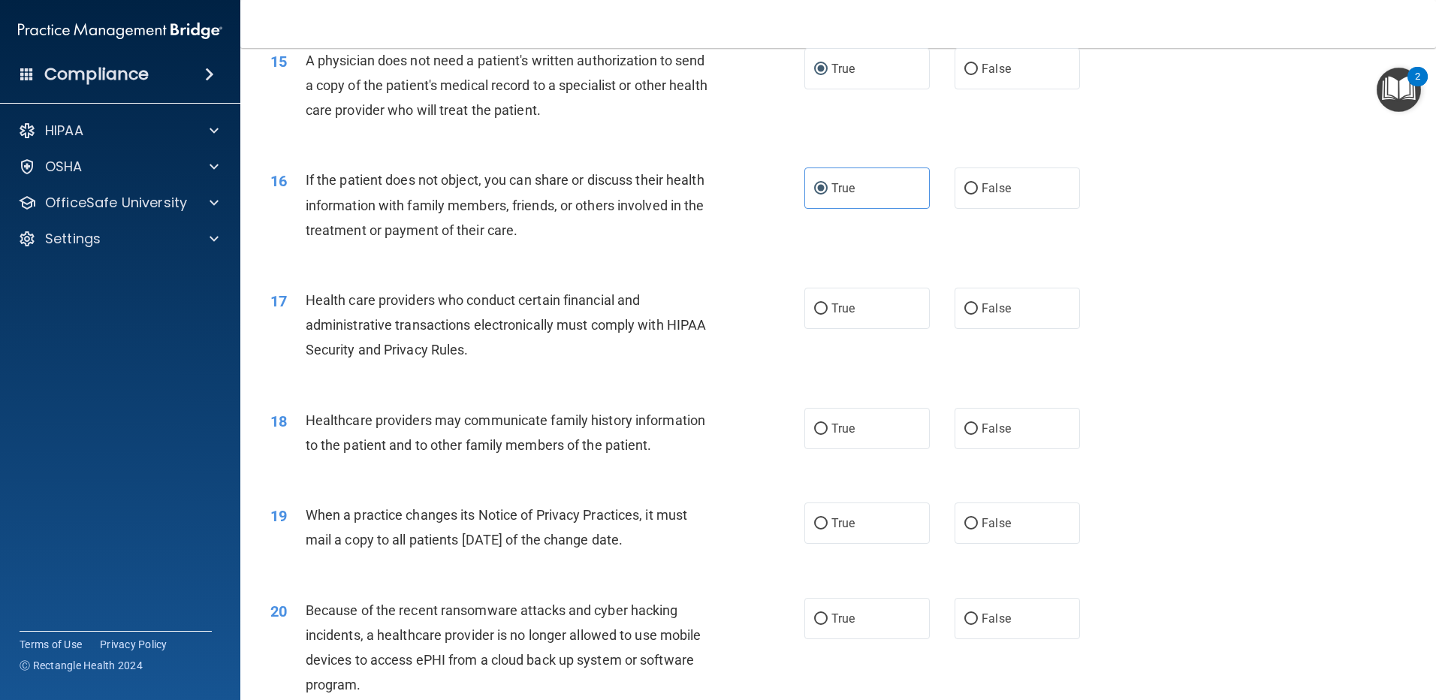
scroll to position [1652, 0]
click at [833, 318] on label "True" at bounding box center [866, 305] width 125 height 41
click at [827, 312] on input "True" at bounding box center [821, 306] width 14 height 11
radio input "true"
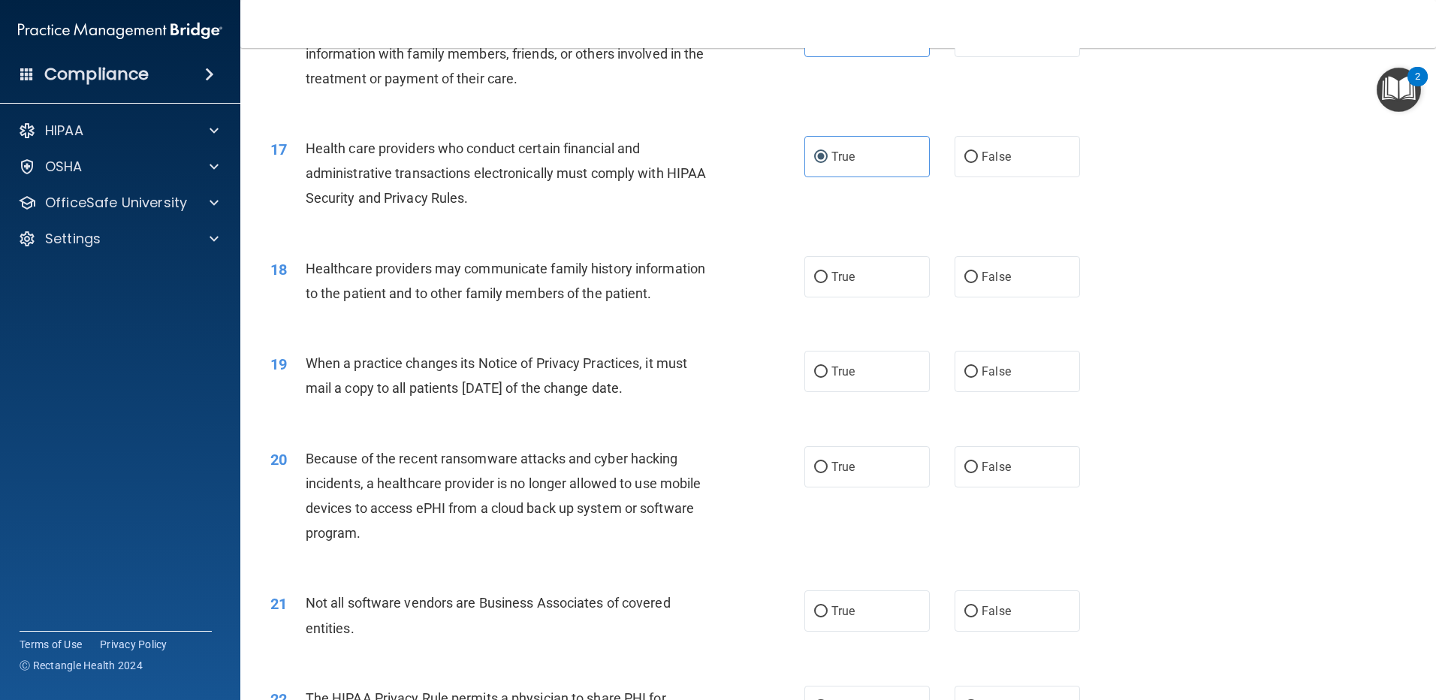
scroll to position [1802, 0]
click at [907, 280] on label "False" at bounding box center [1016, 275] width 125 height 41
click at [907, 280] on input "False" at bounding box center [971, 276] width 14 height 11
radio input "true"
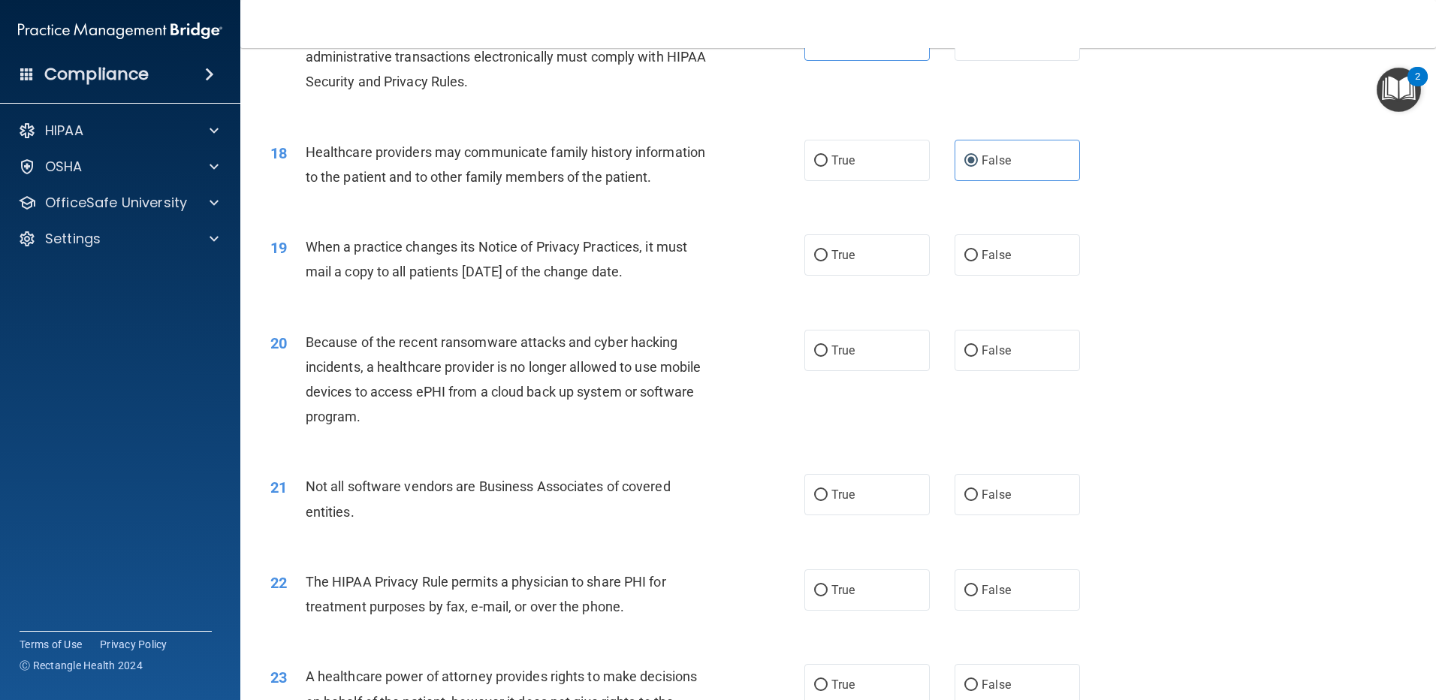
scroll to position [1952, 0]
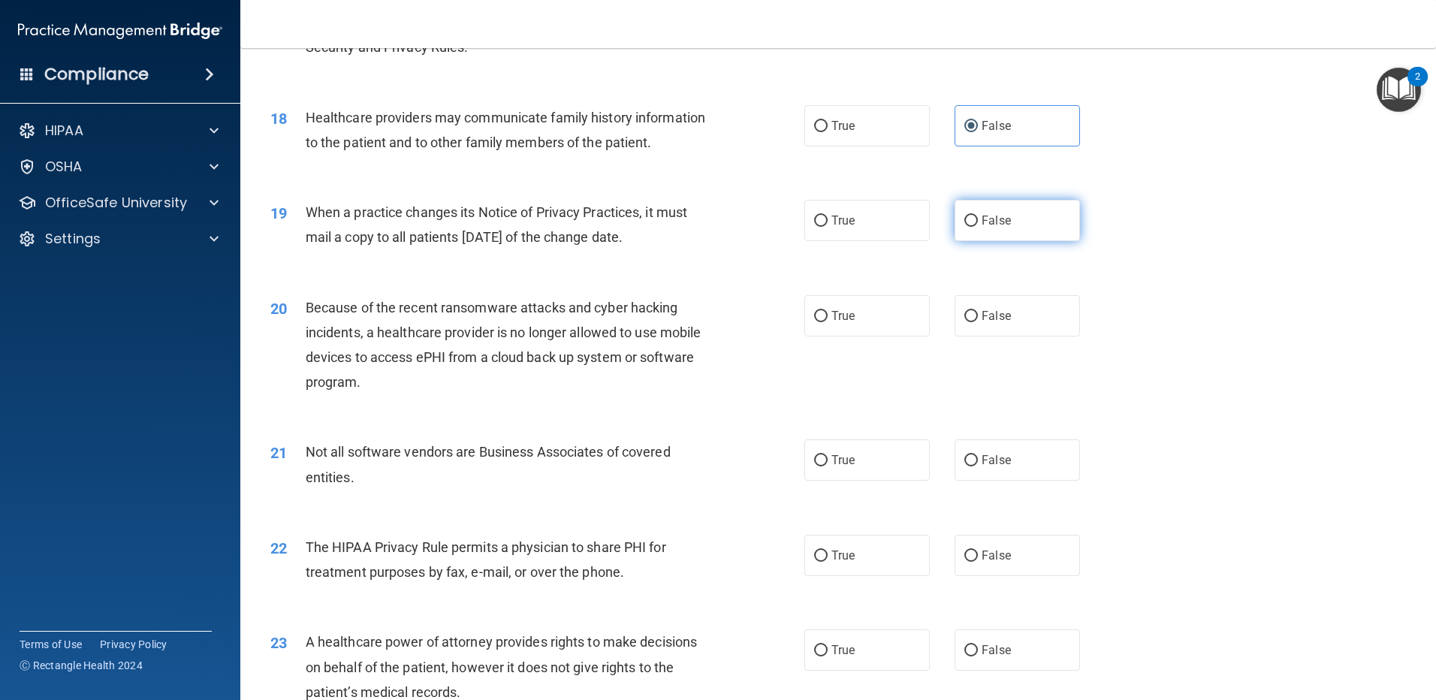
click at [907, 221] on span "False" at bounding box center [995, 220] width 29 height 14
click at [907, 221] on input "False" at bounding box center [971, 220] width 14 height 11
radio input "true"
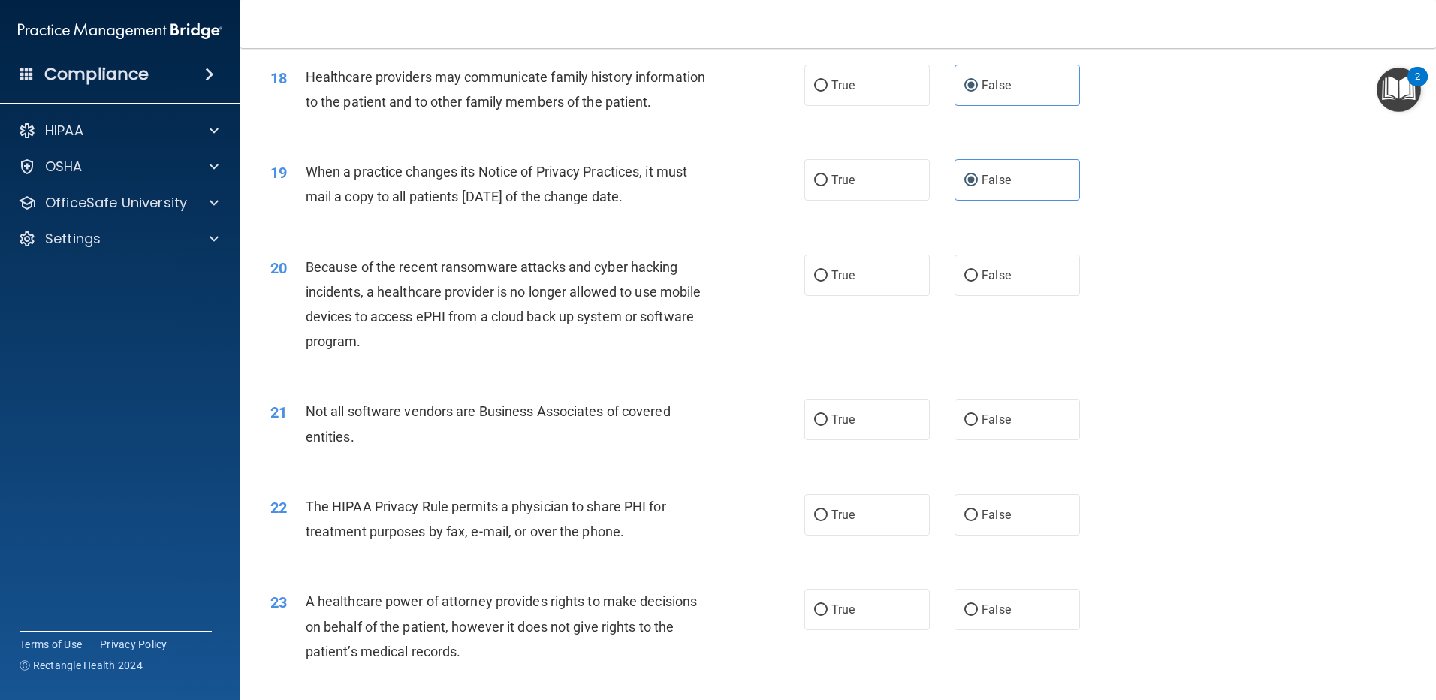
scroll to position [2027, 0]
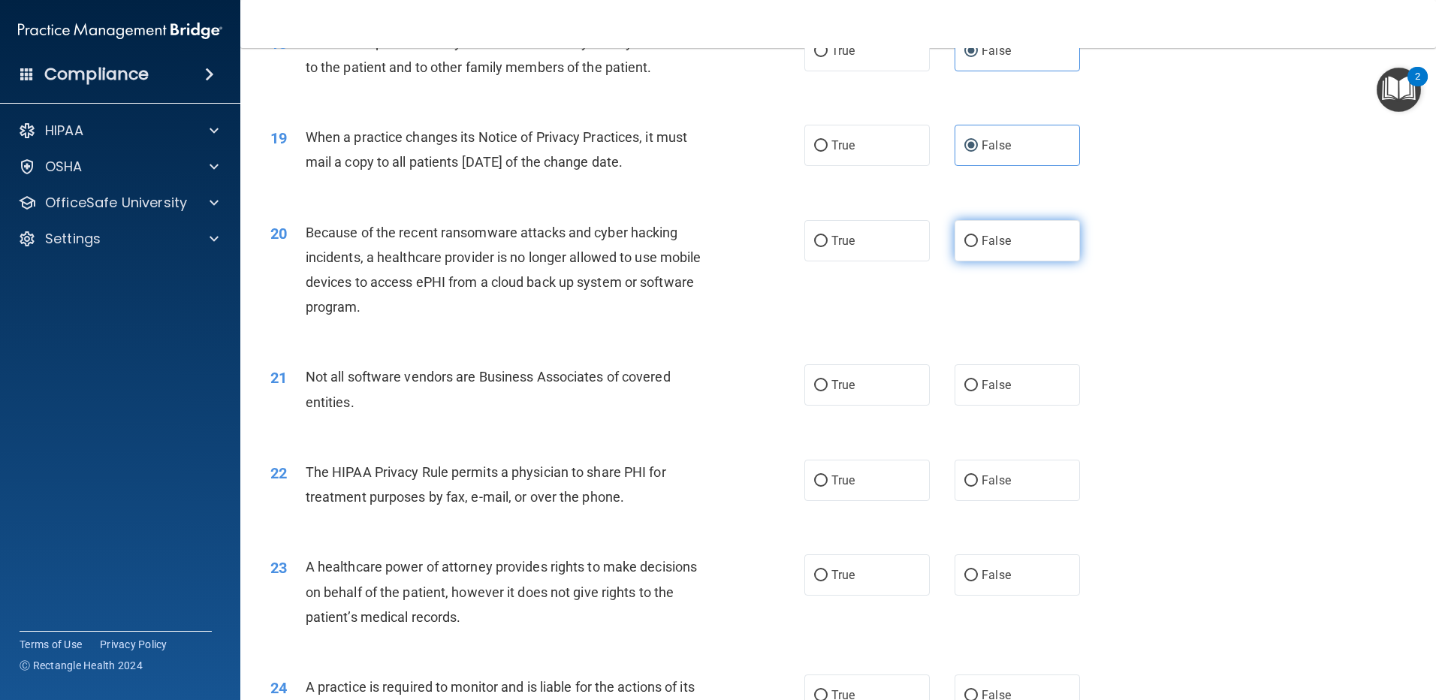
click at [907, 249] on label "False" at bounding box center [1016, 240] width 125 height 41
click at [907, 247] on input "False" at bounding box center [971, 241] width 14 height 11
radio input "true"
click at [886, 400] on label "True" at bounding box center [866, 384] width 125 height 41
click at [827, 391] on input "True" at bounding box center [821, 385] width 14 height 11
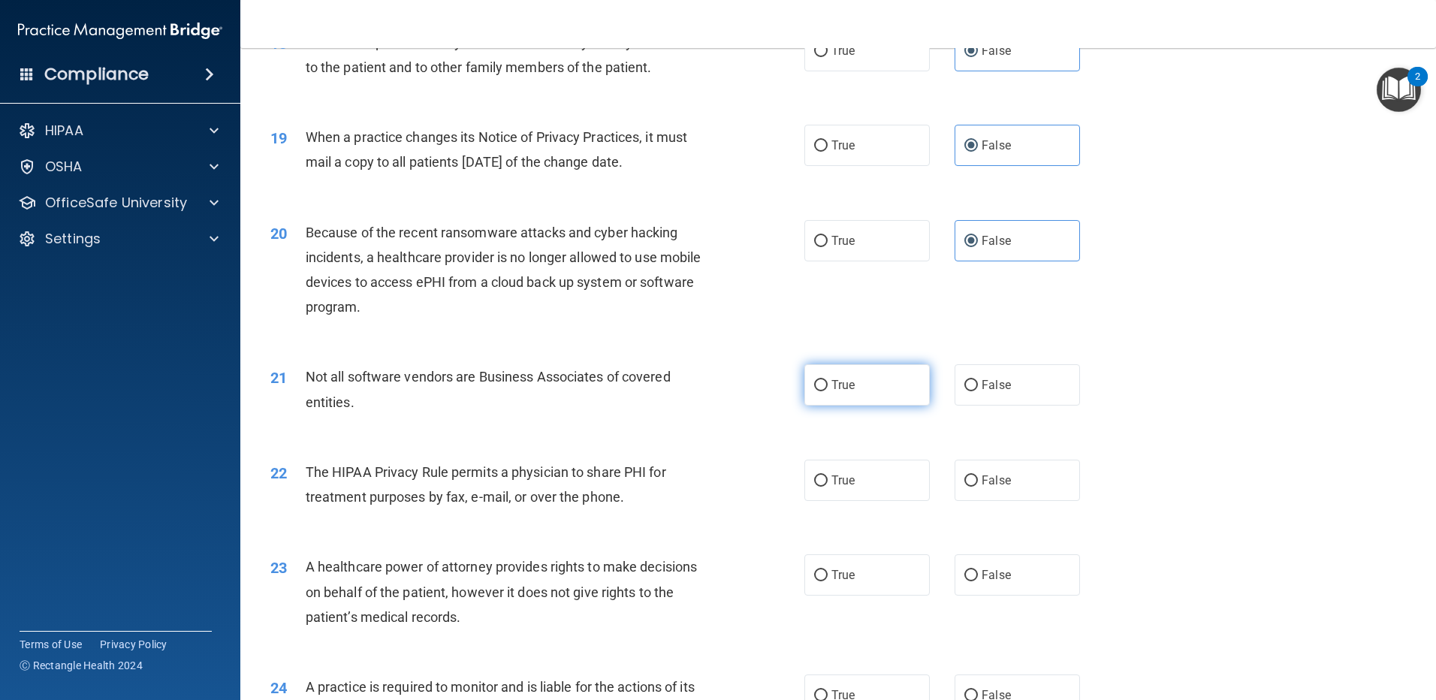
radio input "true"
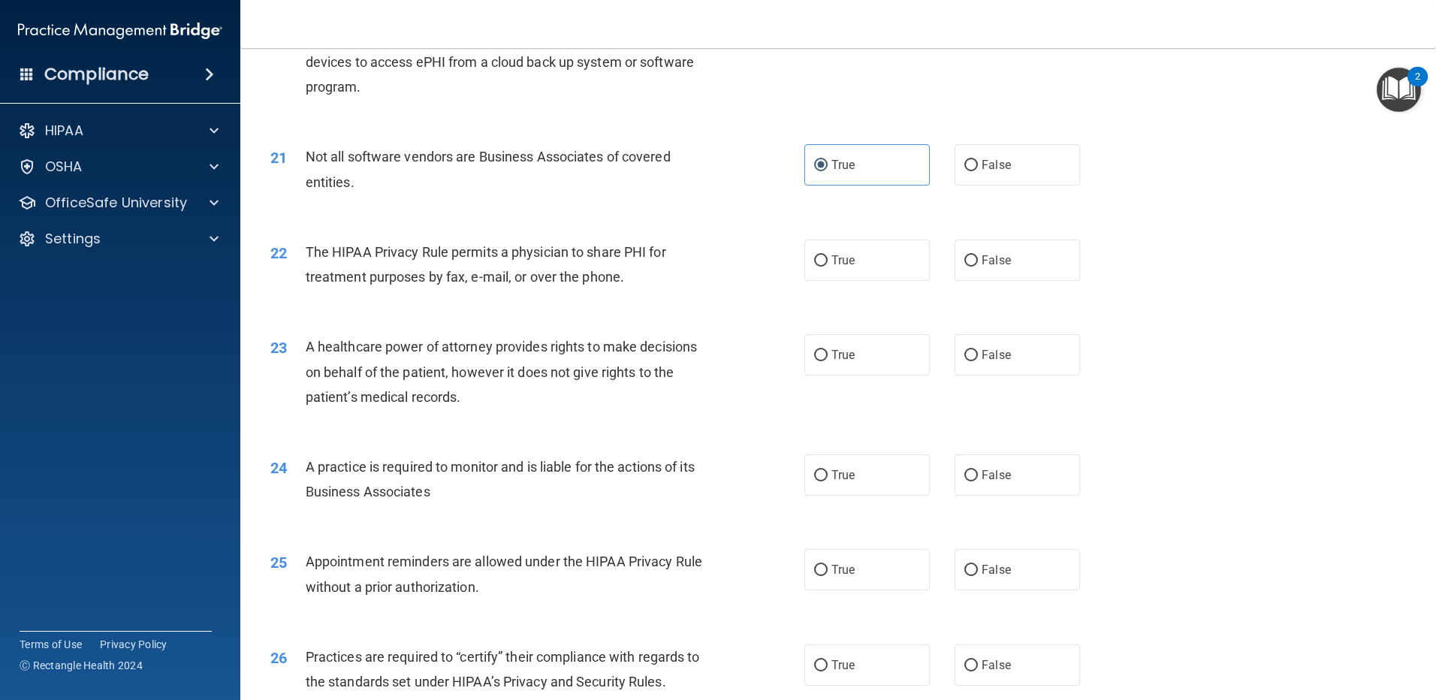
scroll to position [2252, 0]
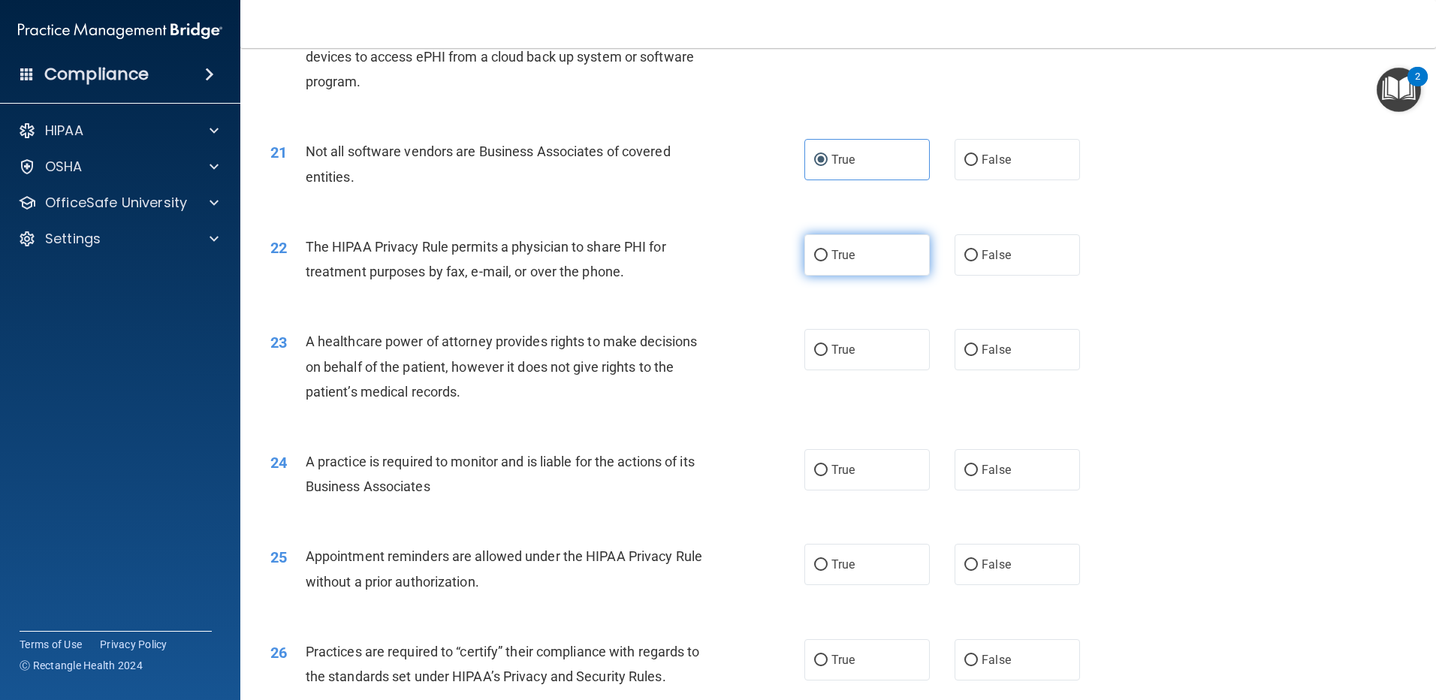
click at [838, 264] on label "True" at bounding box center [866, 254] width 125 height 41
click at [827, 261] on input "True" at bounding box center [821, 255] width 14 height 11
radio input "true"
click at [907, 355] on label "False" at bounding box center [1016, 349] width 125 height 41
click at [907, 355] on input "False" at bounding box center [971, 350] width 14 height 11
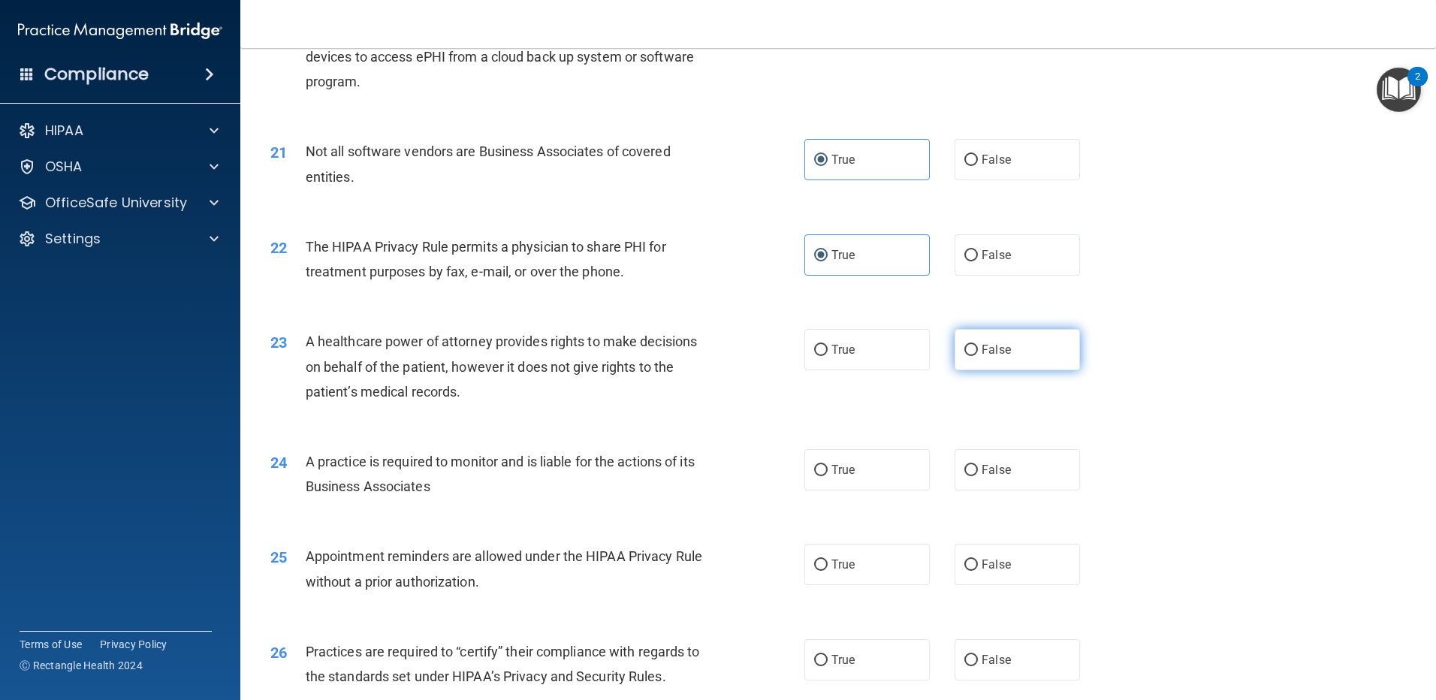
radio input "true"
click at [907, 456] on label "False" at bounding box center [1016, 469] width 125 height 41
click at [907, 465] on input "False" at bounding box center [971, 470] width 14 height 11
radio input "true"
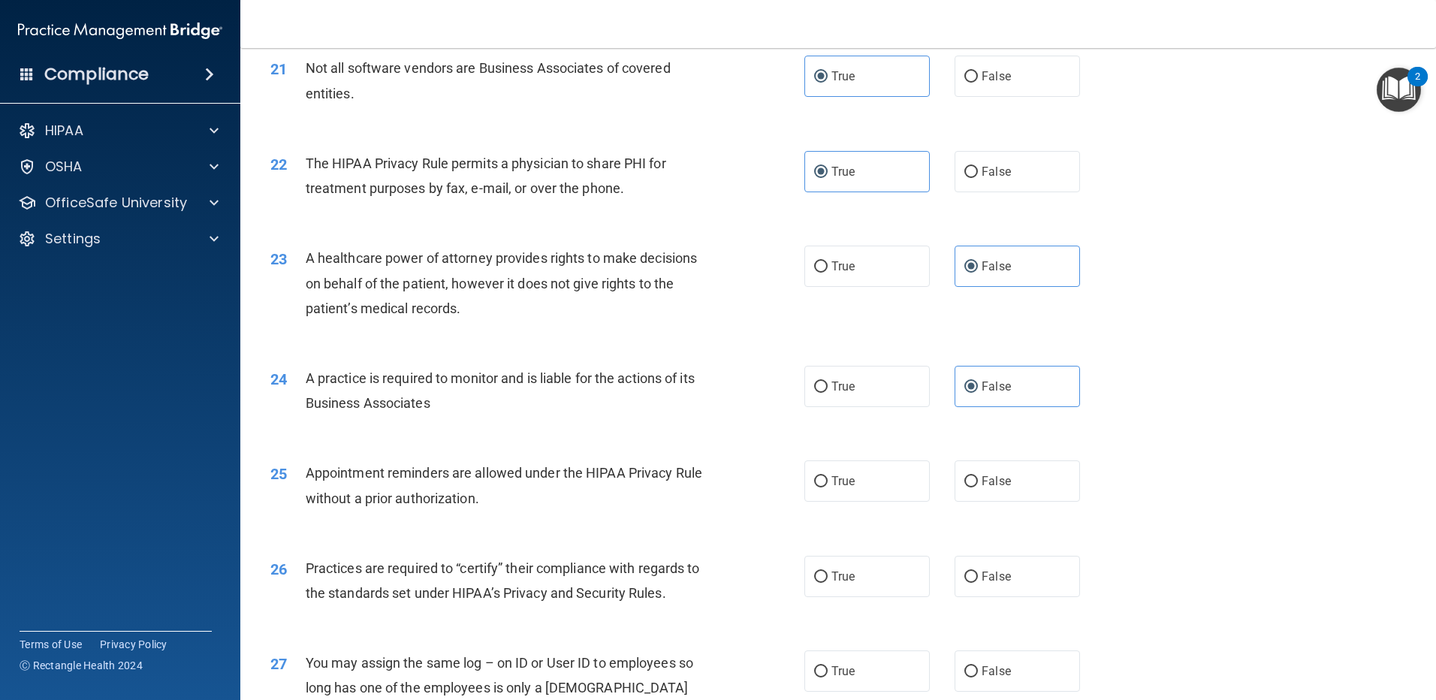
scroll to position [2403, 0]
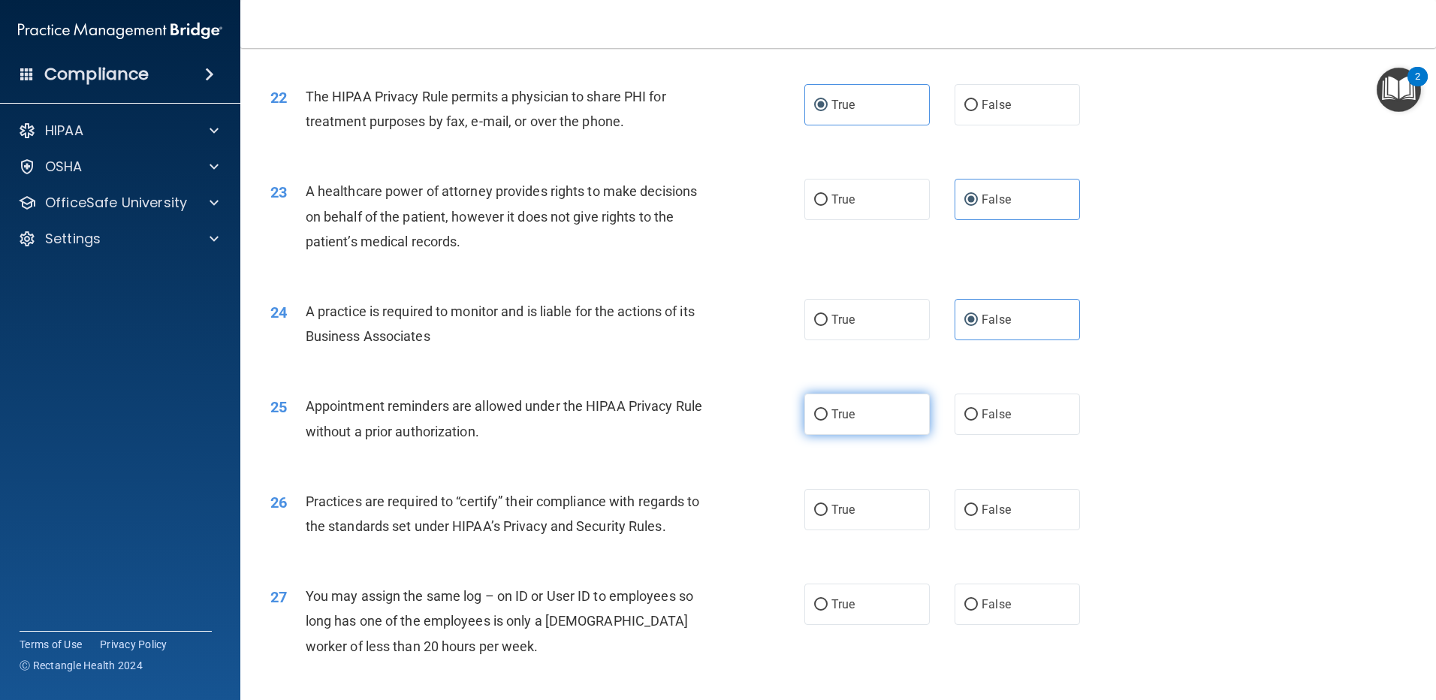
click at [842, 435] on label "True" at bounding box center [866, 413] width 125 height 41
click at [827, 420] on input "True" at bounding box center [821, 414] width 14 height 11
radio input "true"
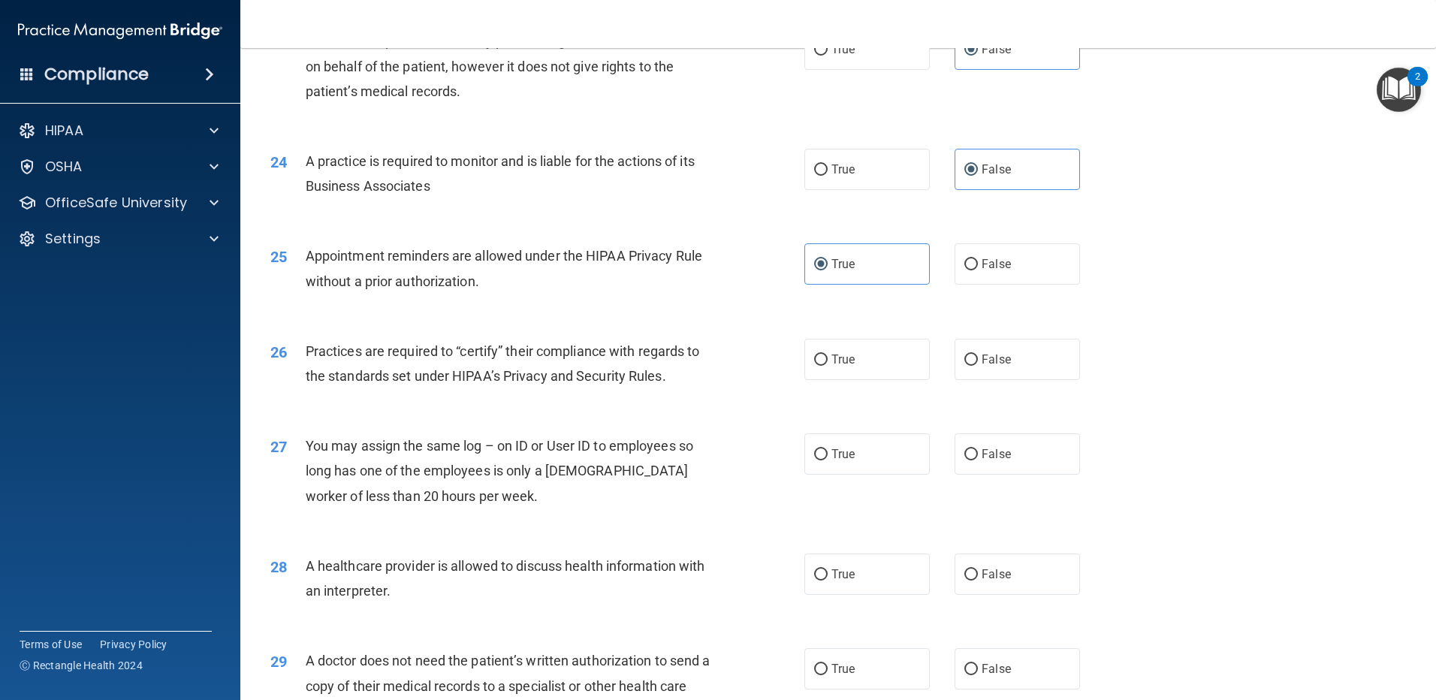
scroll to position [2628, 0]
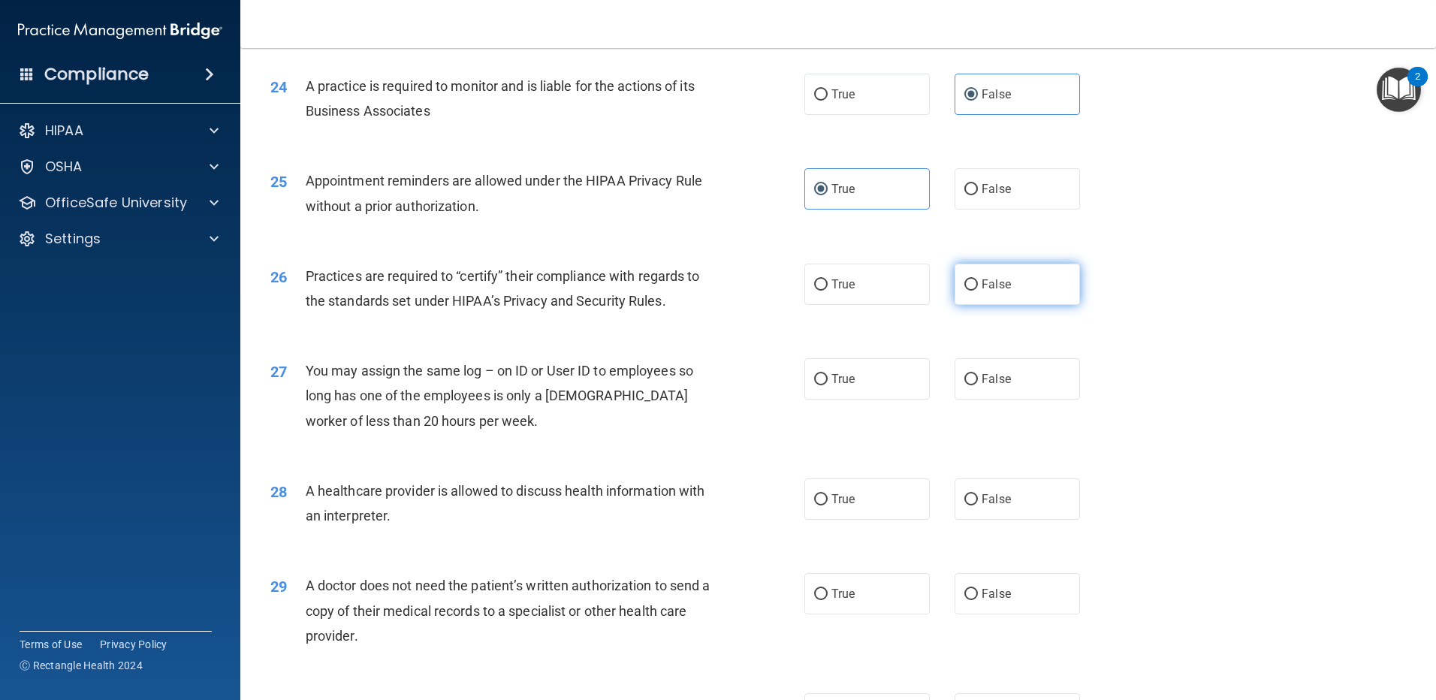
click at [907, 282] on span "False" at bounding box center [995, 284] width 29 height 14
click at [907, 282] on input "False" at bounding box center [971, 284] width 14 height 11
radio input "true"
click at [907, 386] on label "False" at bounding box center [1016, 378] width 125 height 41
click at [907, 385] on input "False" at bounding box center [971, 379] width 14 height 11
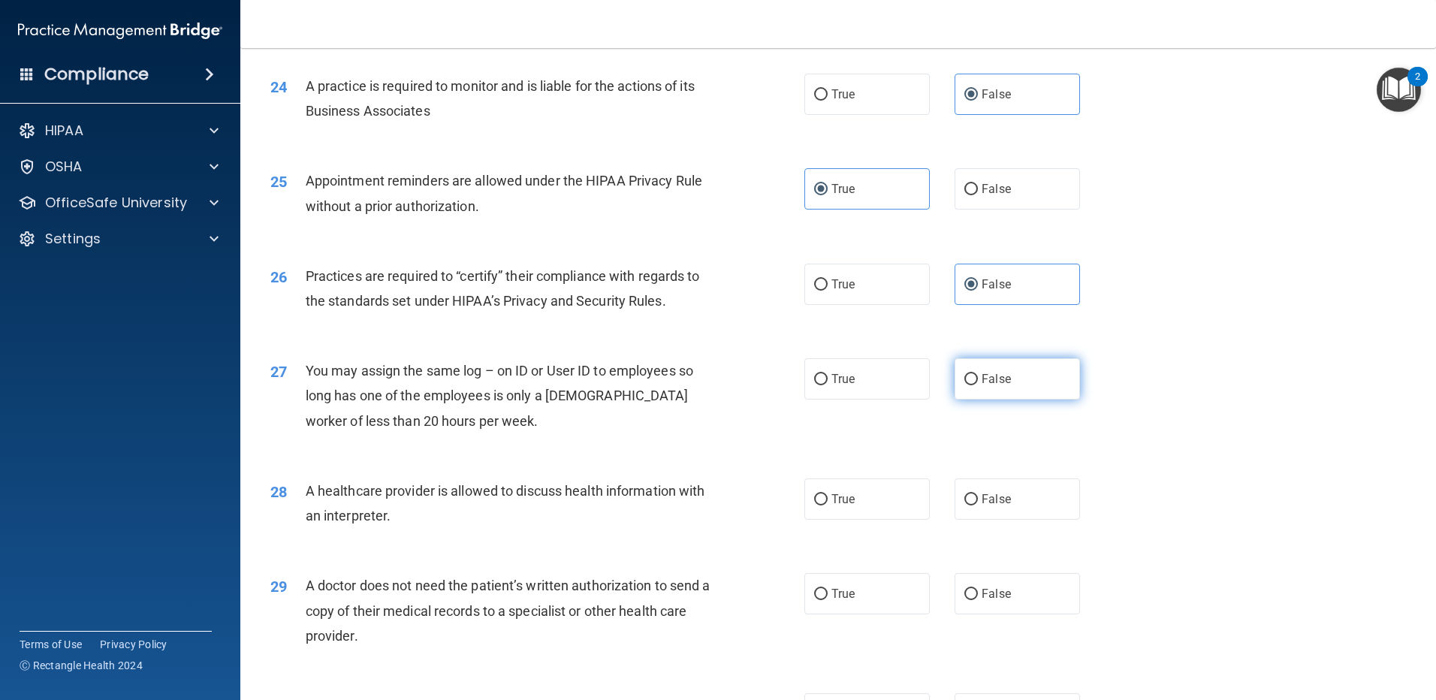
radio input "true"
click at [858, 504] on label "True" at bounding box center [866, 498] width 125 height 41
click at [827, 504] on input "True" at bounding box center [821, 499] width 14 height 11
radio input "true"
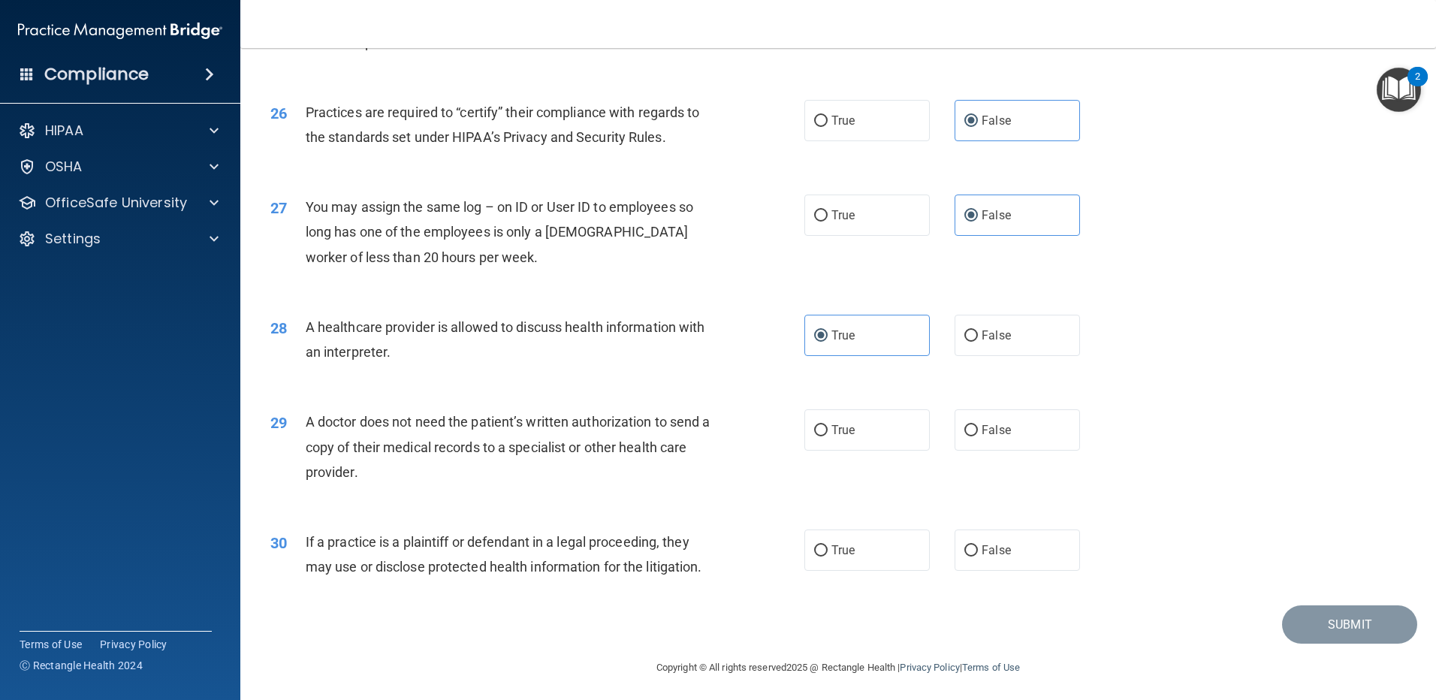
scroll to position [2795, 0]
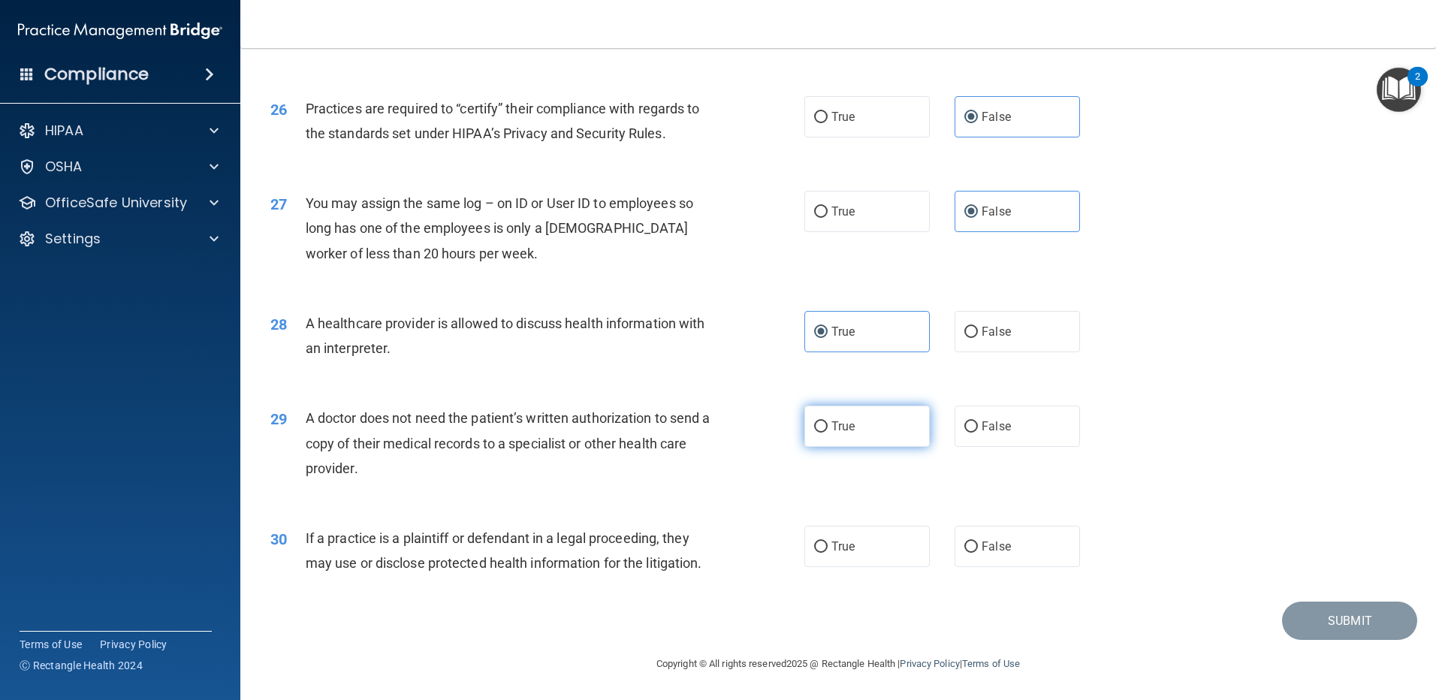
click at [854, 432] on label "True" at bounding box center [866, 425] width 125 height 41
click at [827, 432] on input "True" at bounding box center [821, 426] width 14 height 11
radio input "true"
click at [821, 549] on input "True" at bounding box center [821, 546] width 14 height 11
radio input "true"
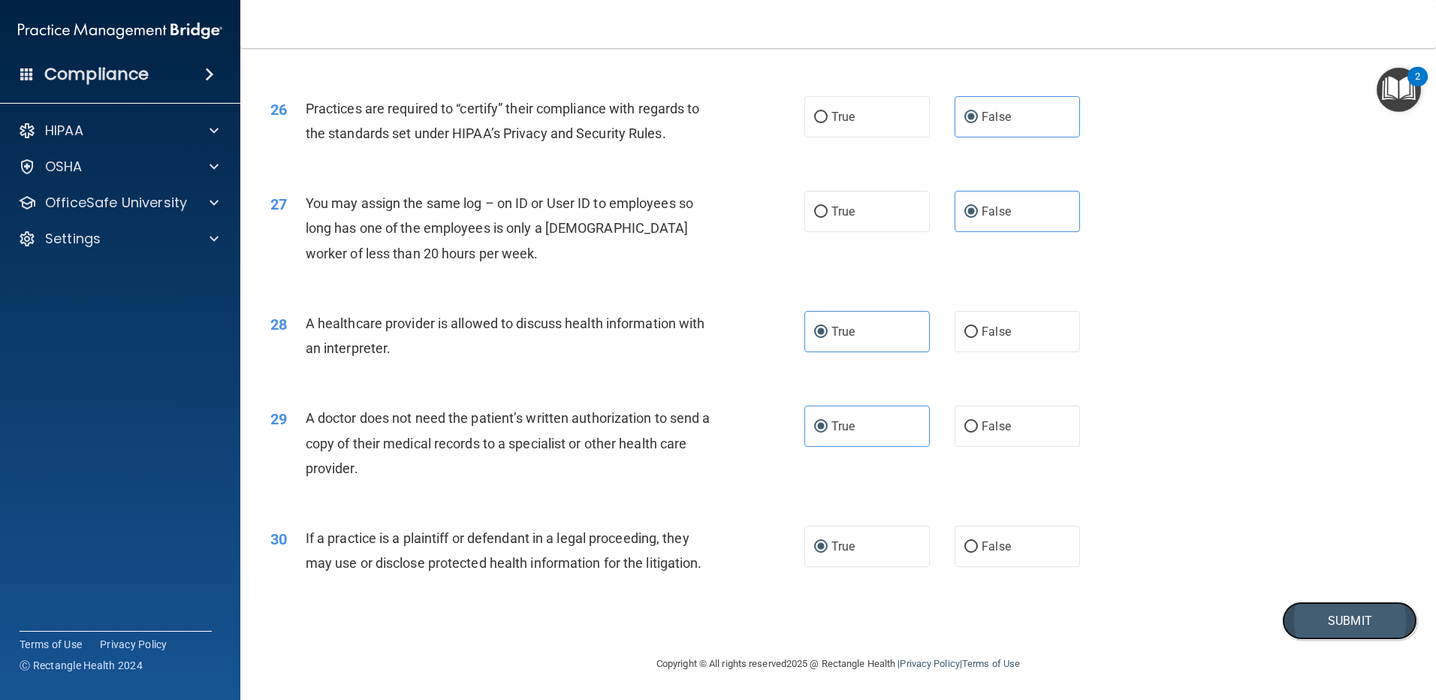
click at [907, 622] on button "Submit" at bounding box center [1349, 620] width 135 height 38
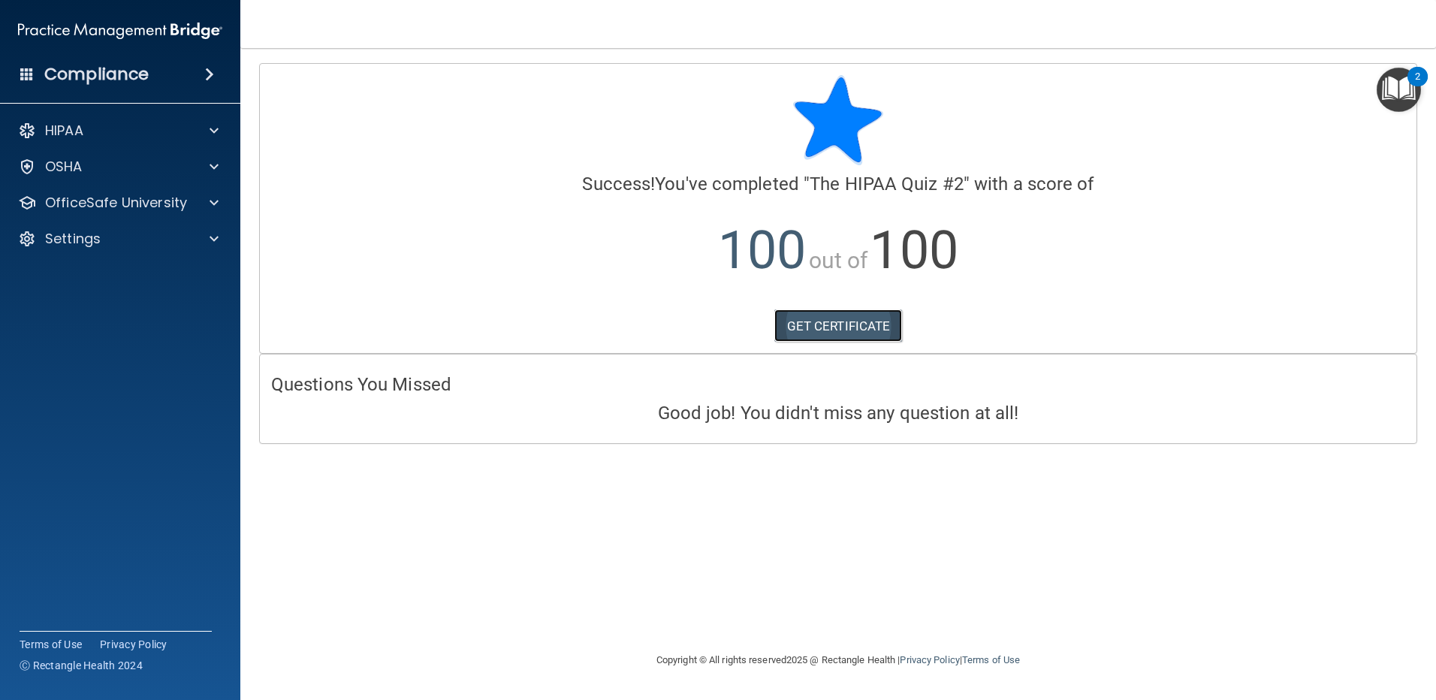
click at [829, 331] on link "GET CERTIFICATE" at bounding box center [838, 325] width 128 height 33
click at [216, 131] on span at bounding box center [213, 131] width 9 height 18
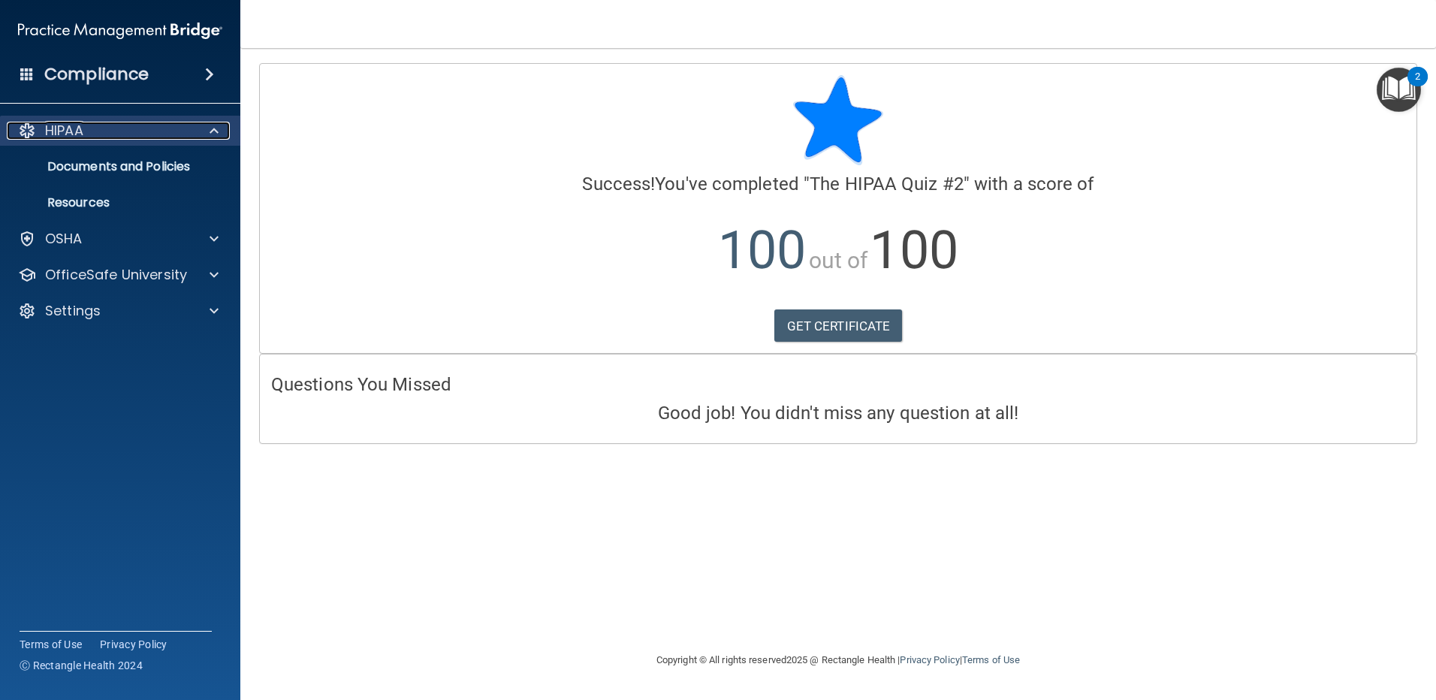
click at [59, 128] on p "HIPAA" at bounding box center [64, 131] width 38 height 18
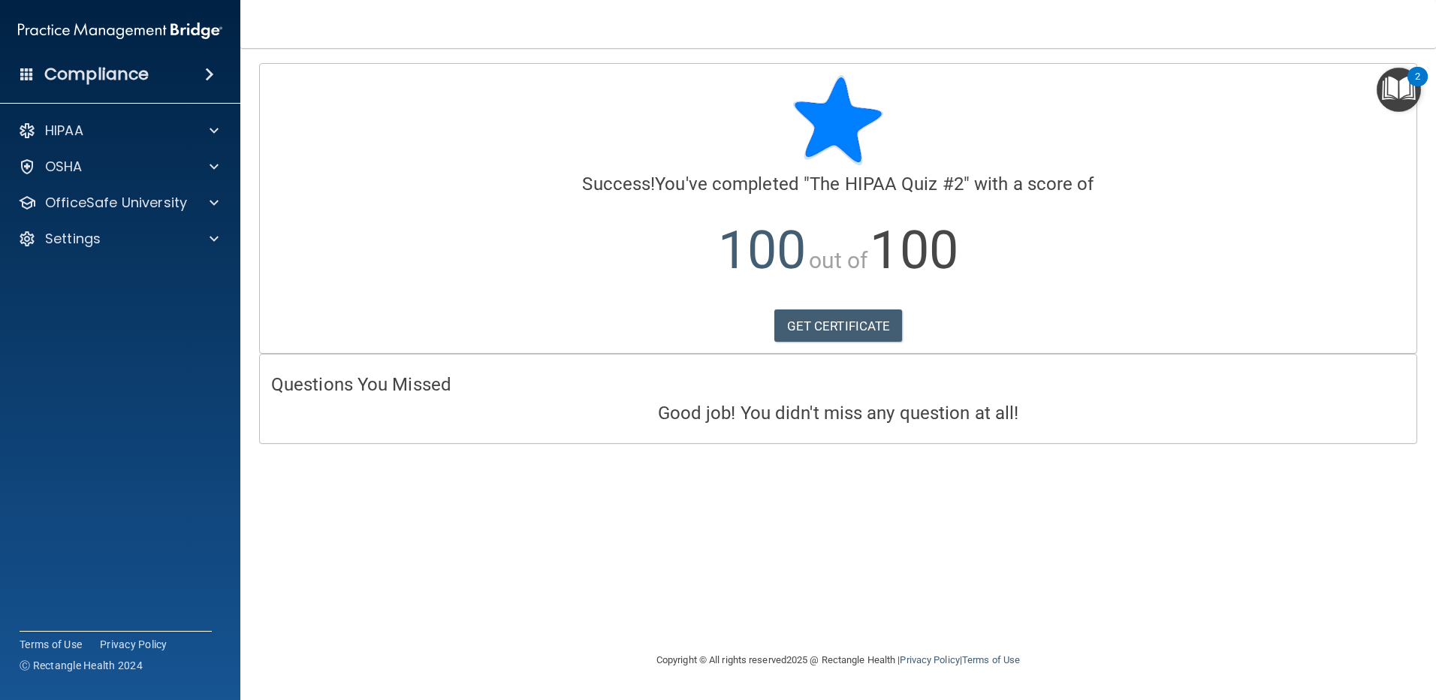
click at [110, 77] on h4 "Compliance" at bounding box center [96, 74] width 104 height 21
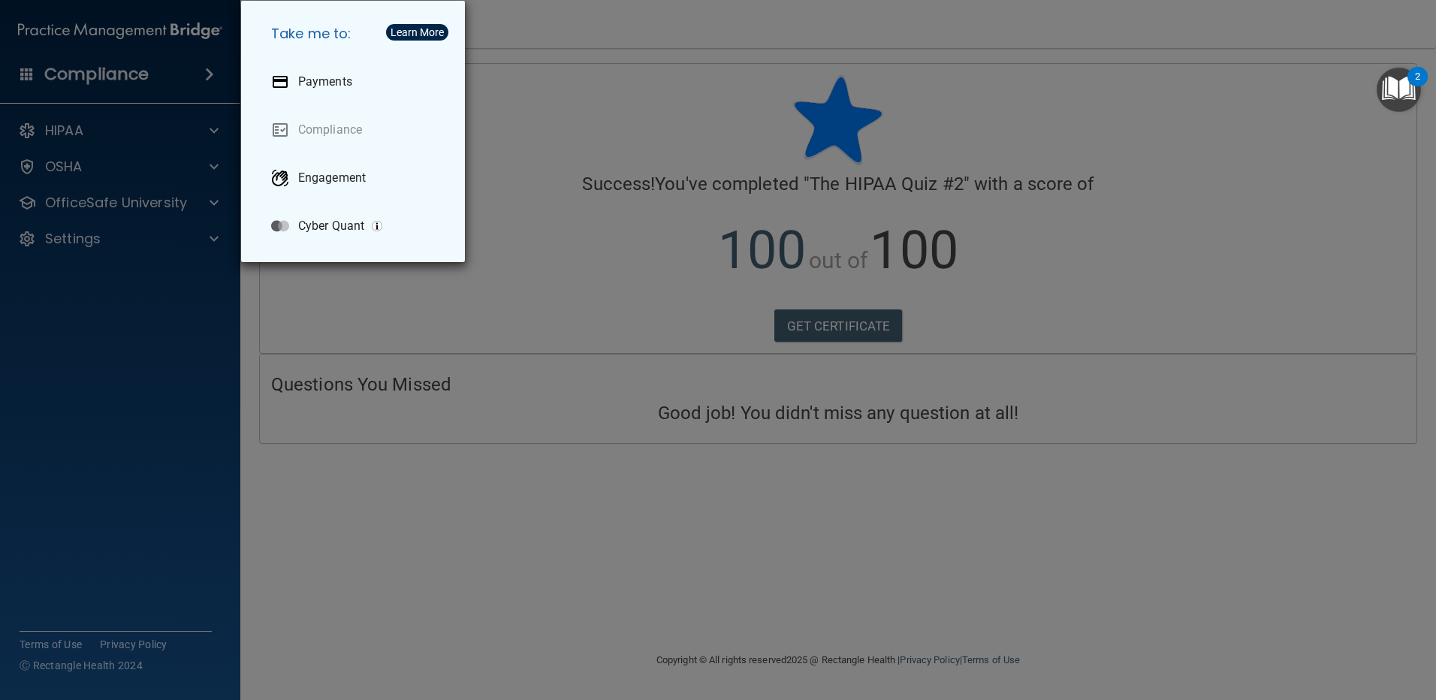
click at [179, 422] on div "Take me to: Payments Compliance Engagement Cyber Quant" at bounding box center [718, 350] width 1436 height 700
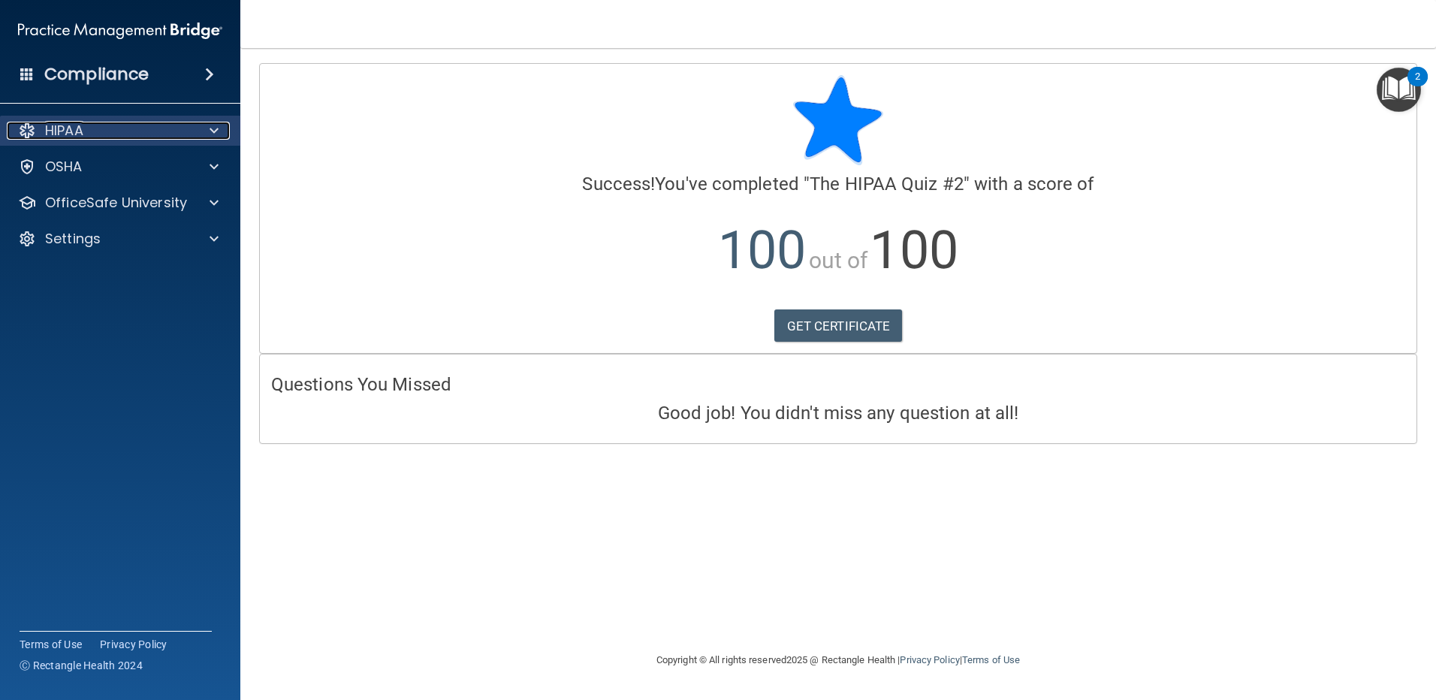
click at [212, 131] on span at bounding box center [213, 131] width 9 height 18
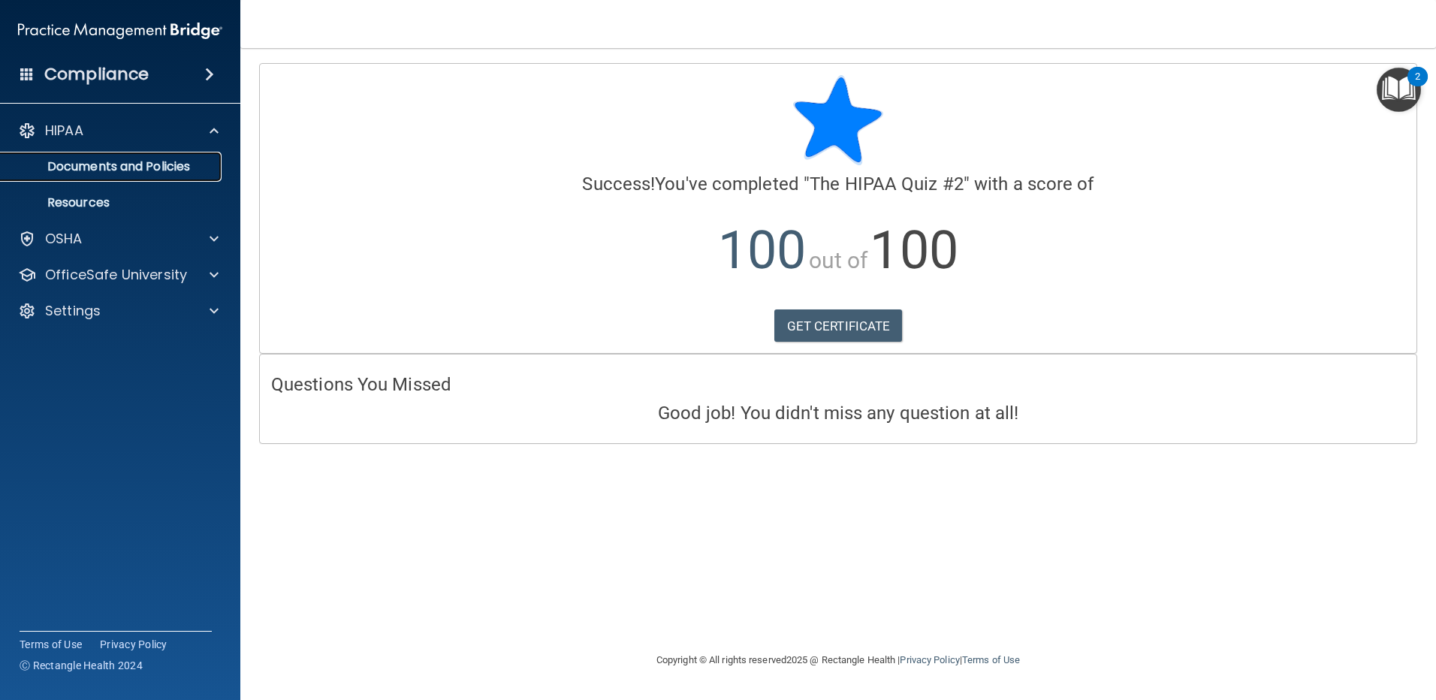
click at [101, 168] on p "Documents and Policies" at bounding box center [112, 166] width 205 height 15
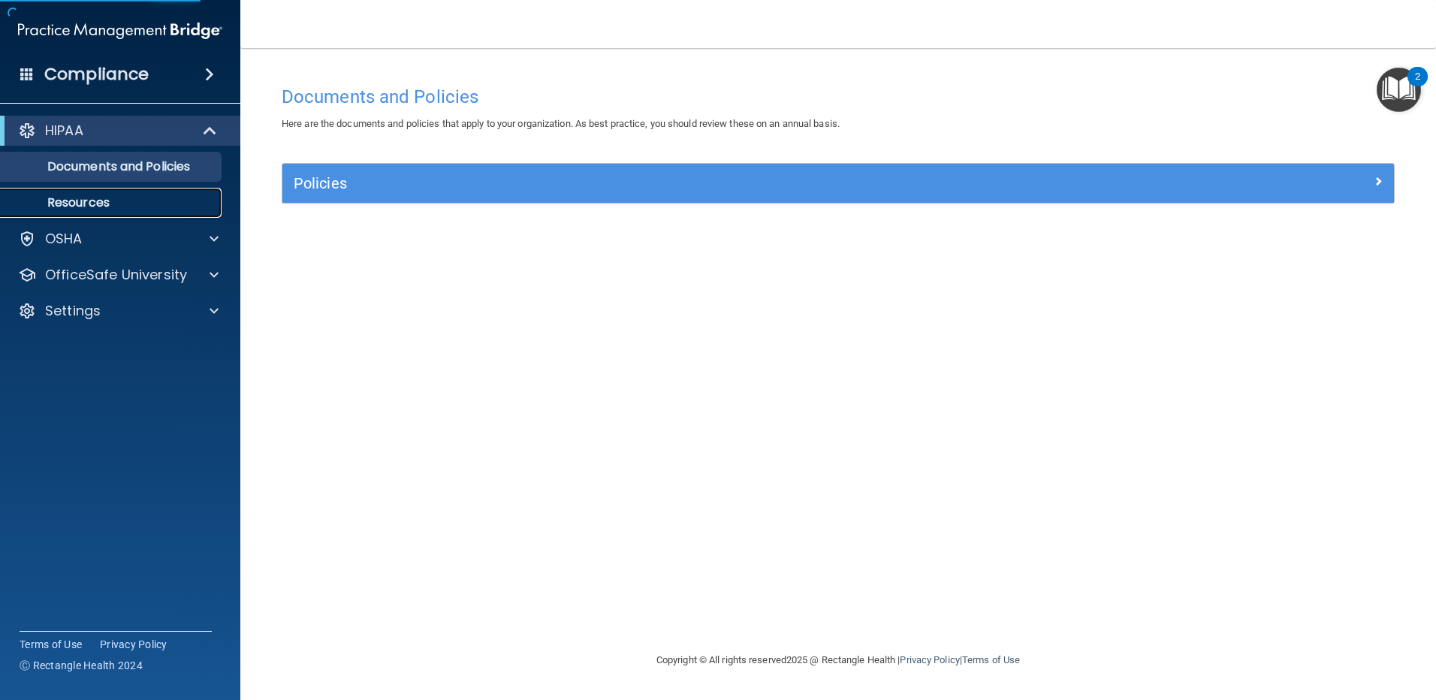
click at [115, 198] on p "Resources" at bounding box center [112, 202] width 205 height 15
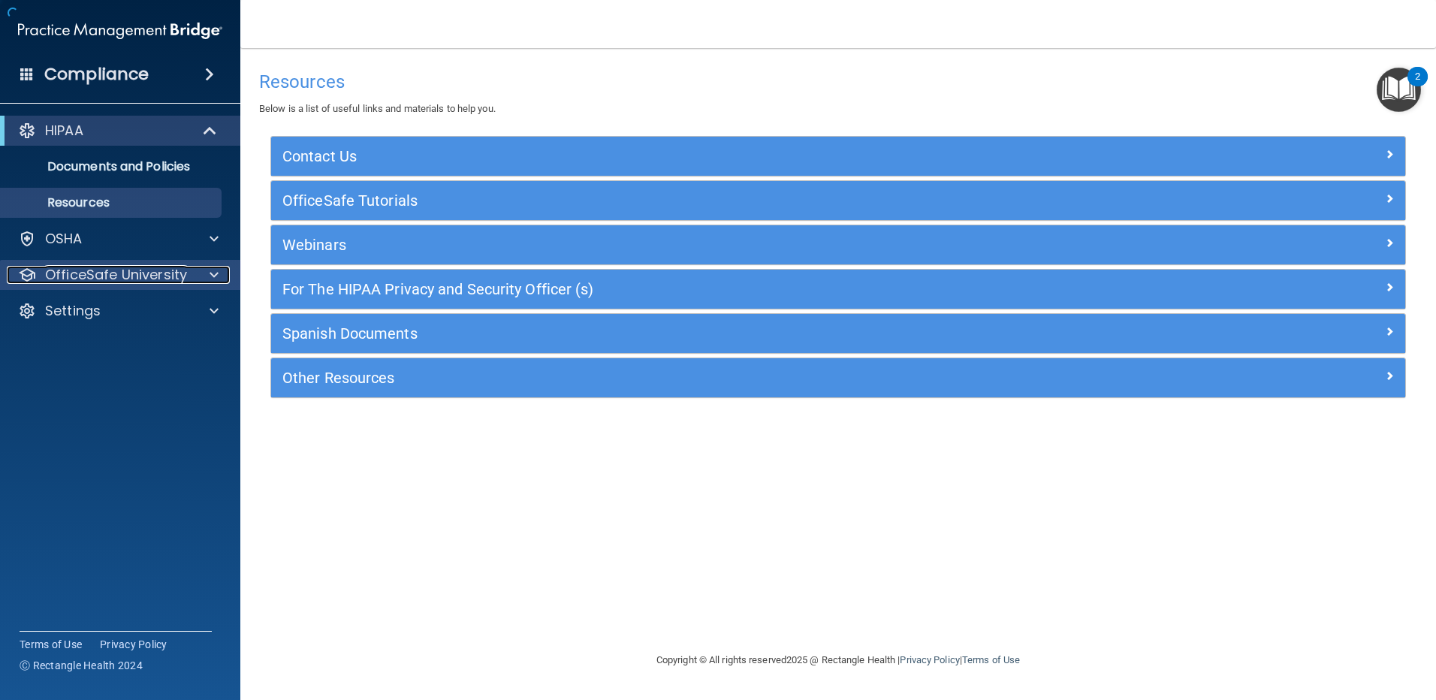
click at [205, 278] on div at bounding box center [212, 275] width 38 height 18
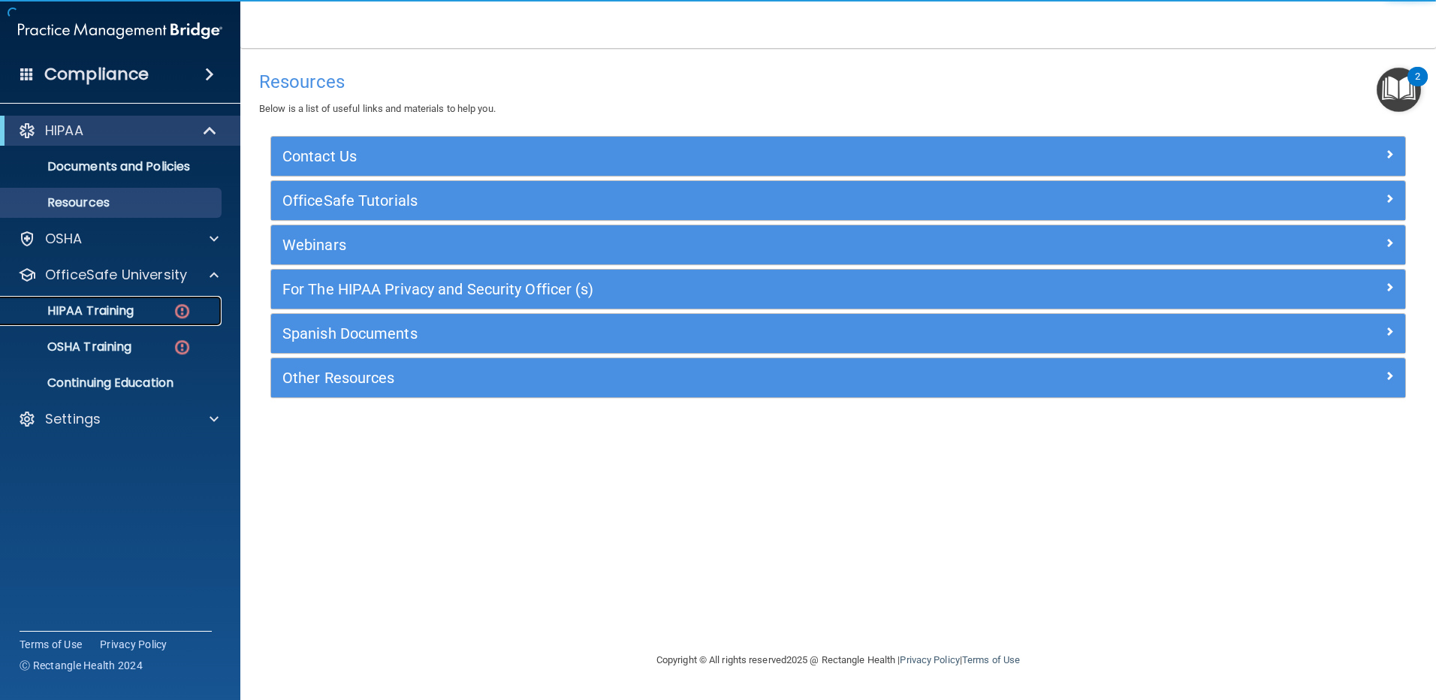
drag, startPoint x: 114, startPoint y: 319, endPoint x: 142, endPoint y: 316, distance: 27.9
click at [114, 320] on link "HIPAA Training" at bounding box center [103, 311] width 237 height 30
